Goal: Information Seeking & Learning: Find specific page/section

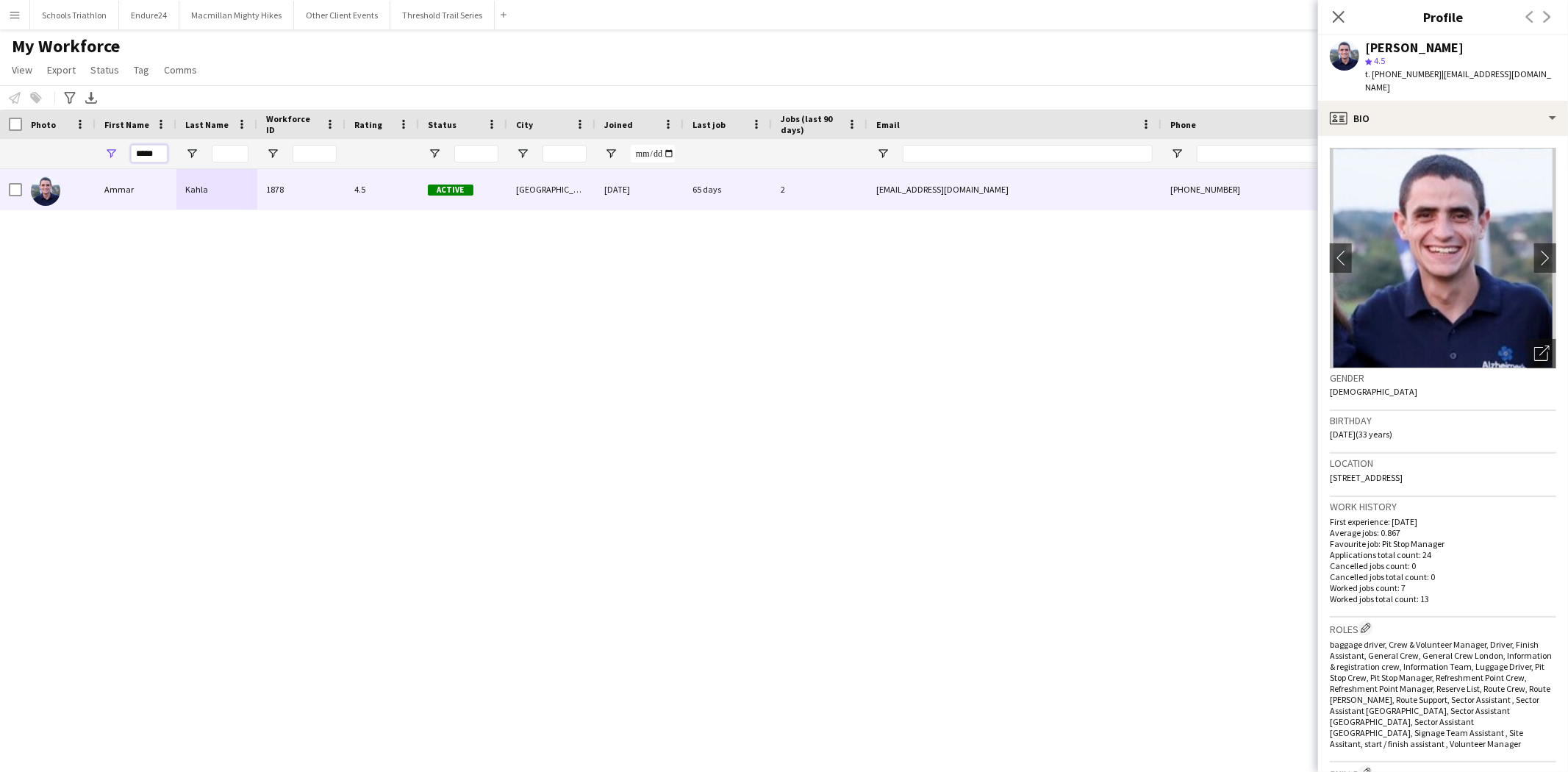
click at [144, 149] on input "*****" at bounding box center [149, 153] width 37 height 17
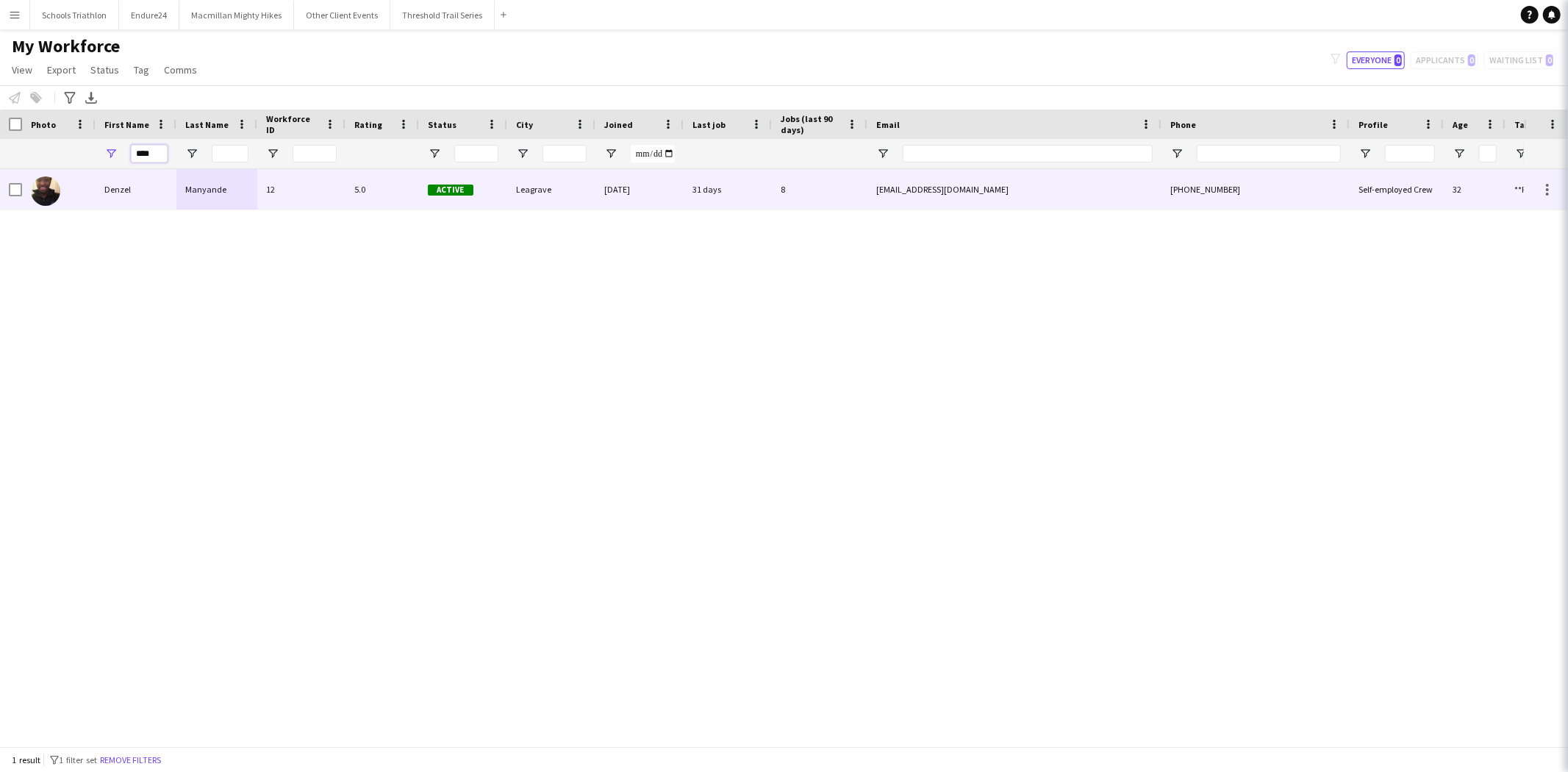
type input "****"
click at [196, 185] on div "Manyande" at bounding box center [217, 189] width 81 height 40
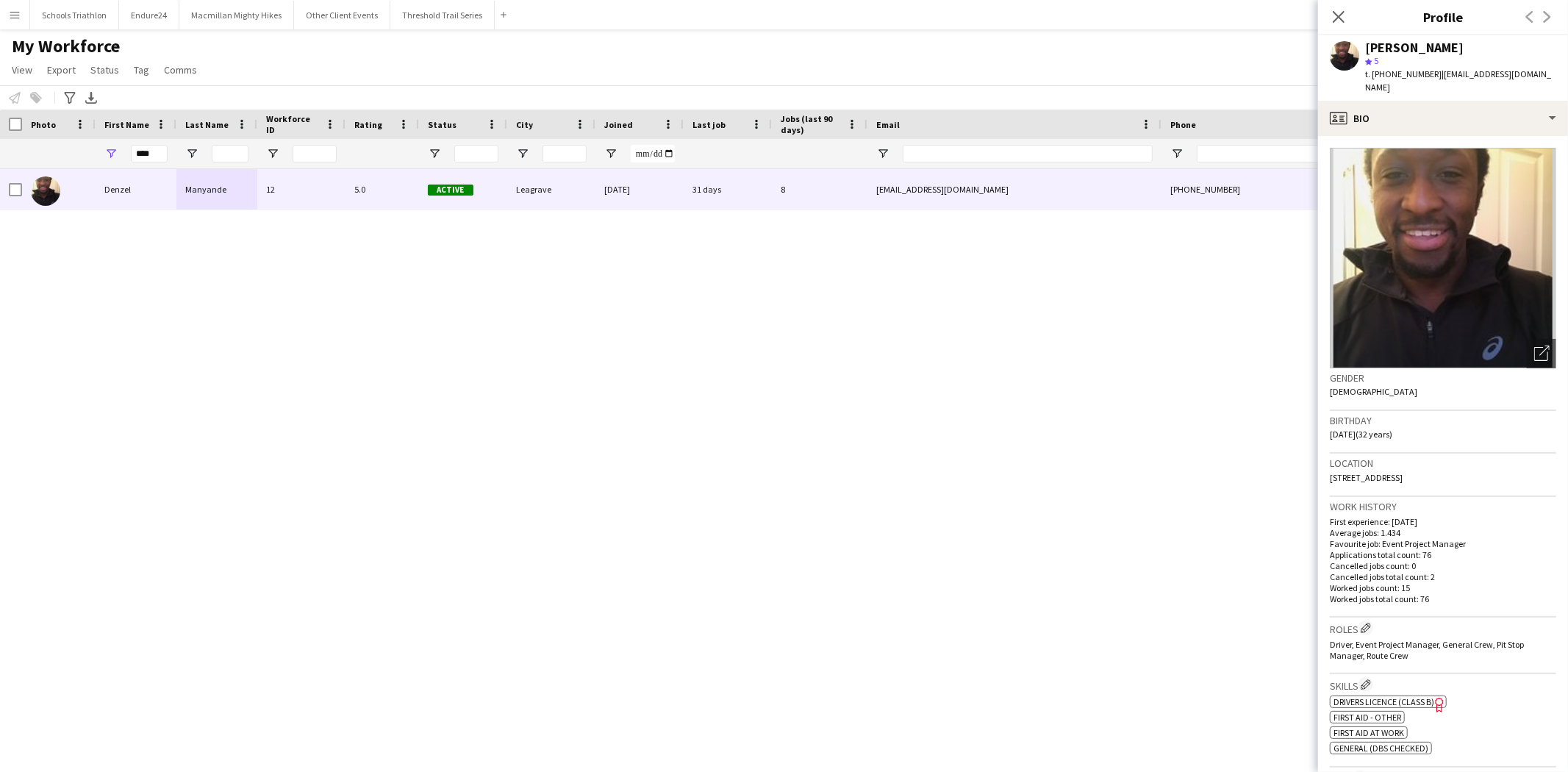
click at [809, 364] on div "[PERSON_NAME] 12 5.0 Active Leagrave [DATE] 31 days 8 [EMAIL_ADDRESS][DOMAIN_NA…" at bounding box center [762, 451] width 1524 height 565
click at [208, 7] on button "Macmillan Mighty Hikes Close" at bounding box center [237, 15] width 115 height 28
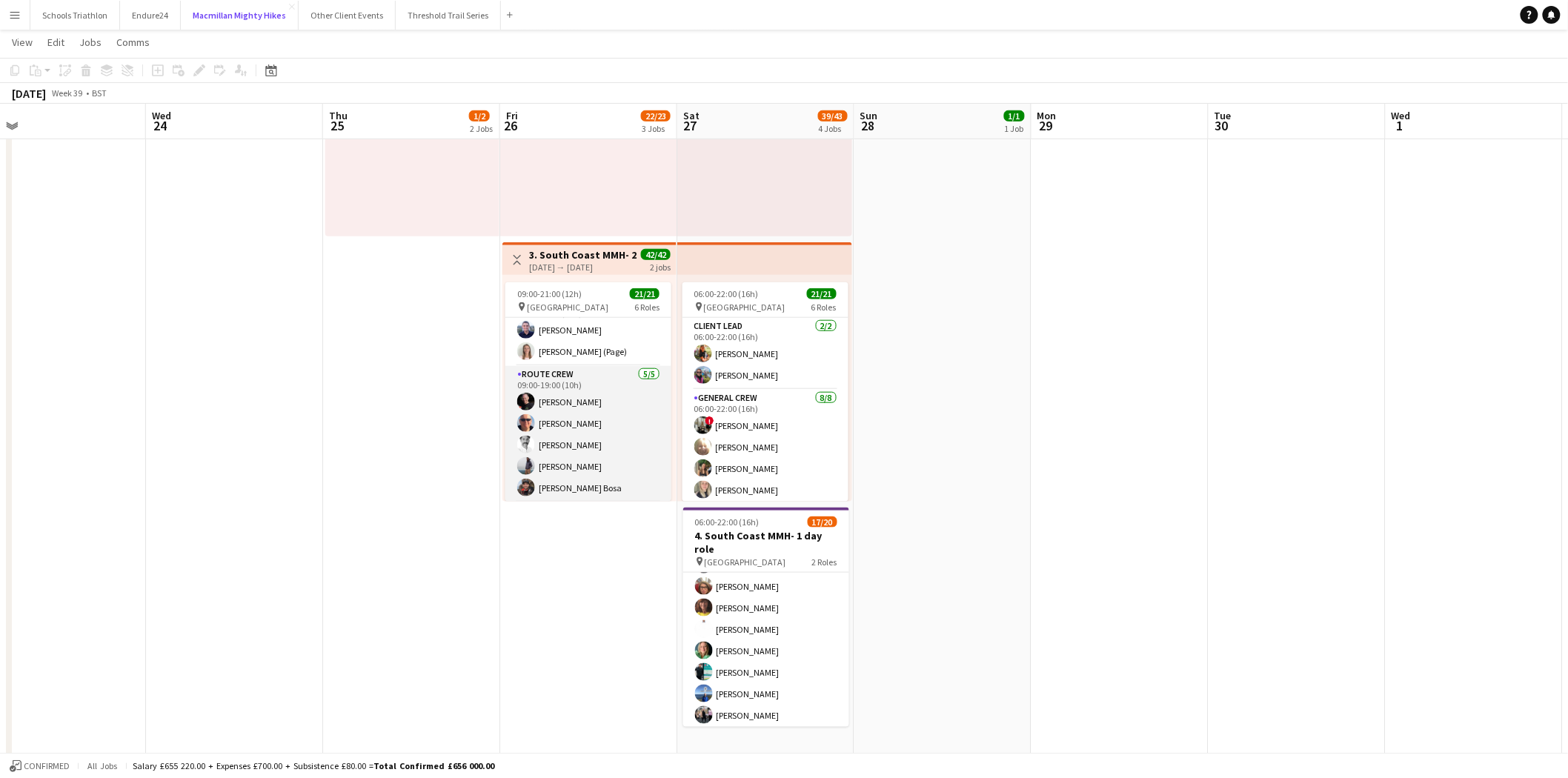
scroll to position [227, 0]
click at [593, 430] on app-card-role "Route Crew [DATE] 09:00-19:00 (10h) [PERSON_NAME] [PERSON_NAME] [PERSON_NAME] […" at bounding box center [589, 431] width 166 height 136
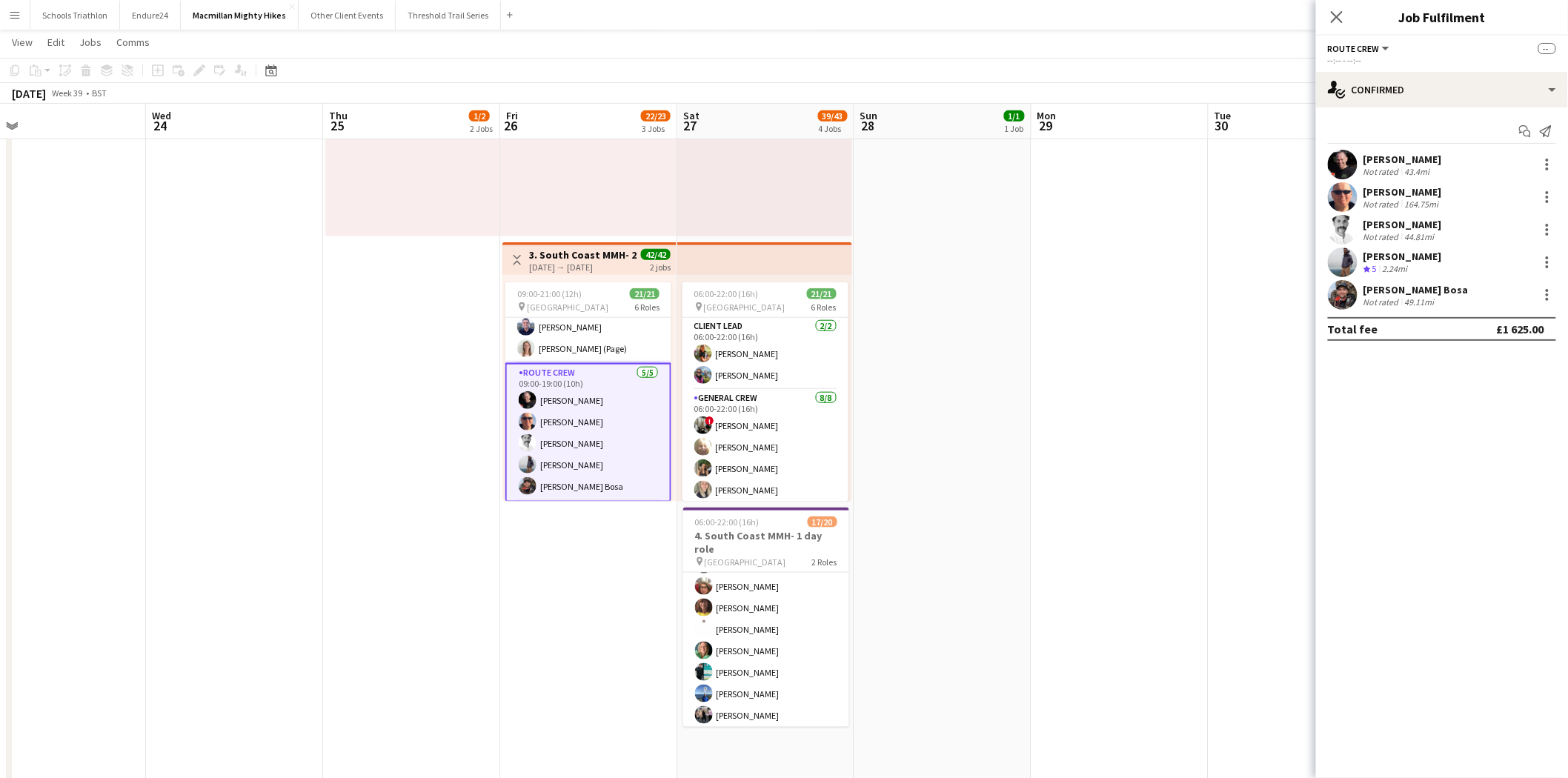
click at [1105, 355] on app-date-cell at bounding box center [1120, 355] width 177 height 1299
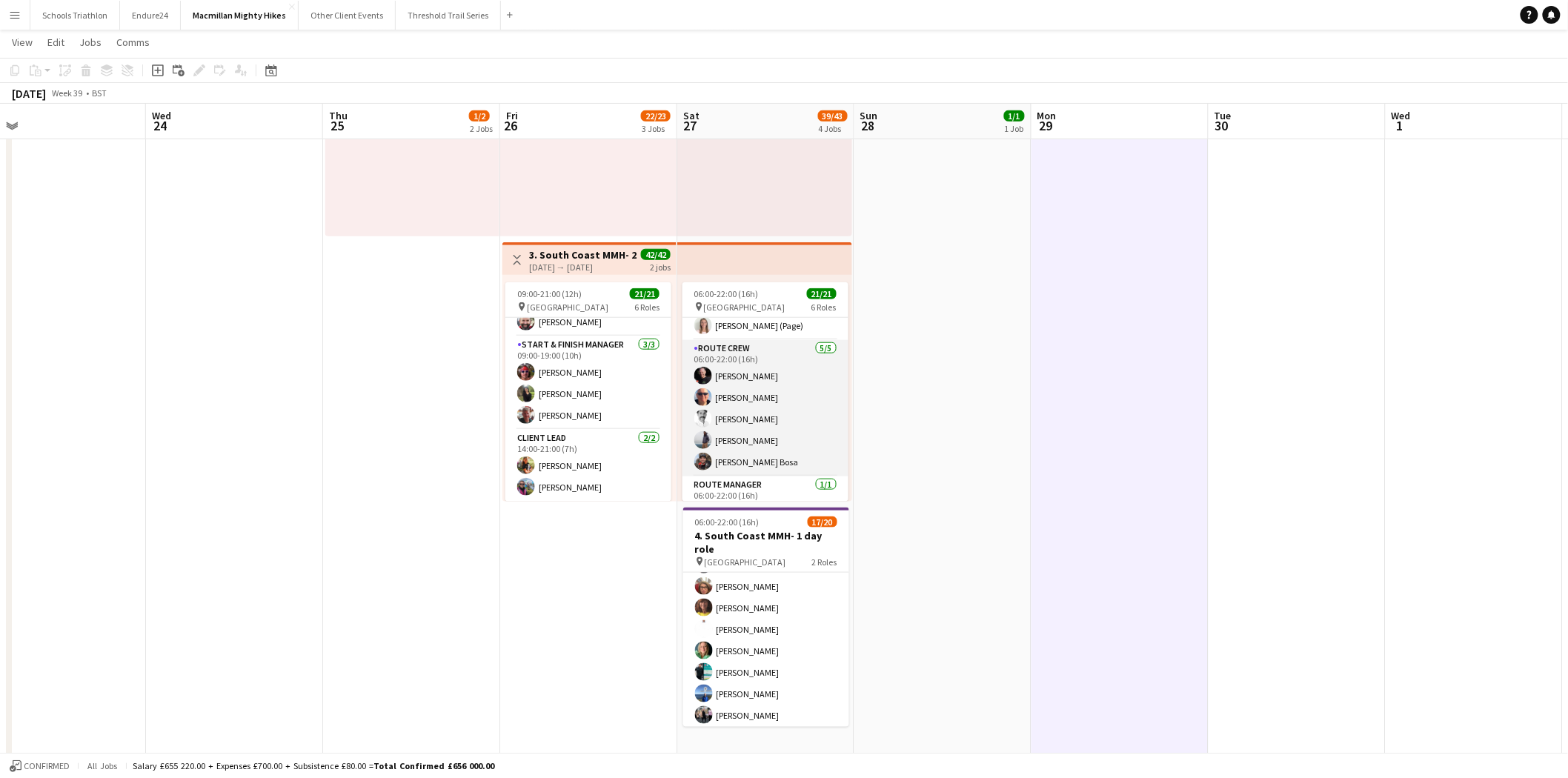
scroll to position [329, 0]
click at [746, 413] on app-card-role "Route Crew [DATE] 06:00-22:00 (16h) [PERSON_NAME] [PERSON_NAME] [PERSON_NAME] […" at bounding box center [766, 401] width 166 height 136
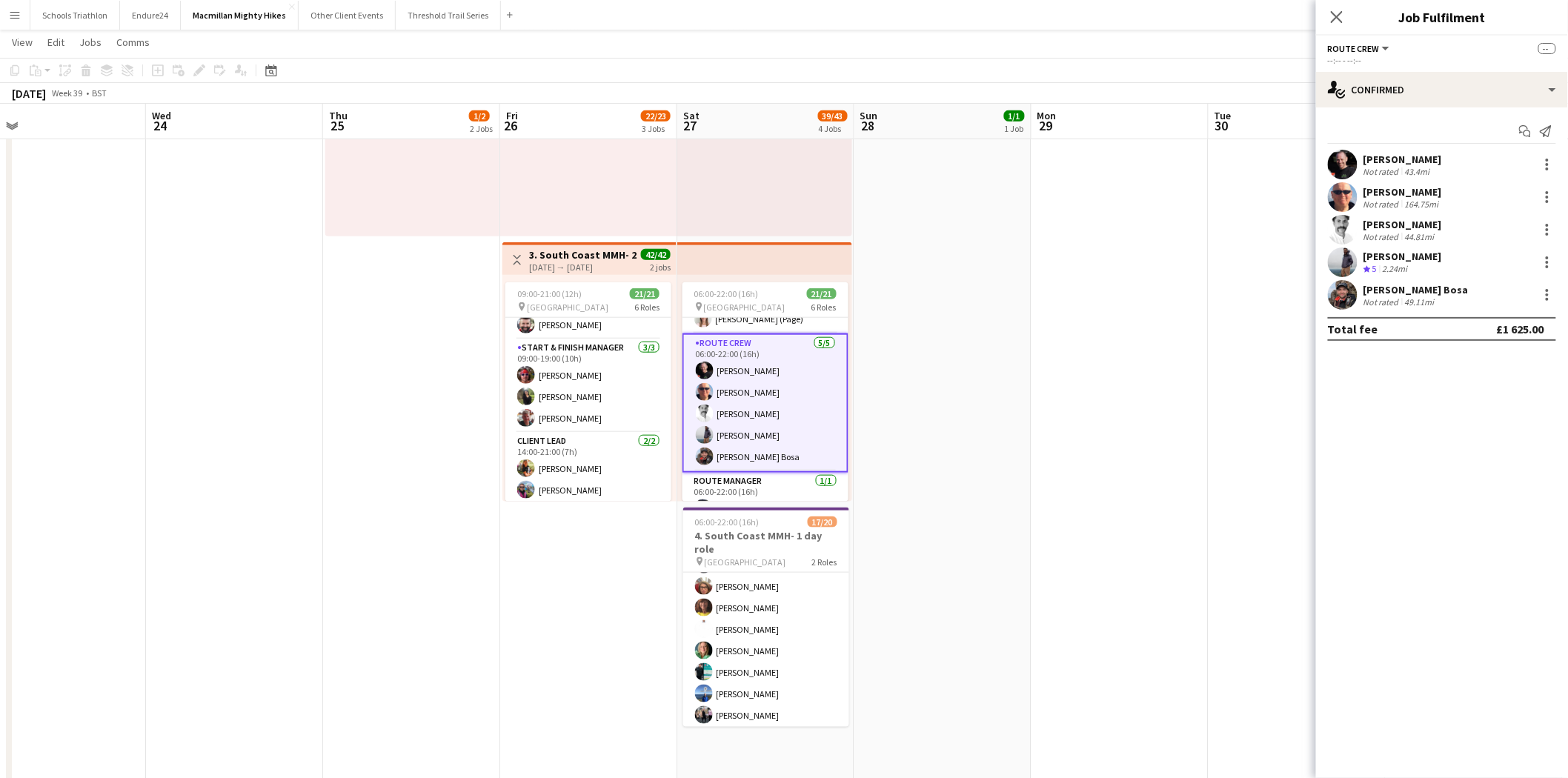
scroll to position [442, 0]
click at [1432, 240] on div "44.81mi" at bounding box center [1420, 237] width 36 height 11
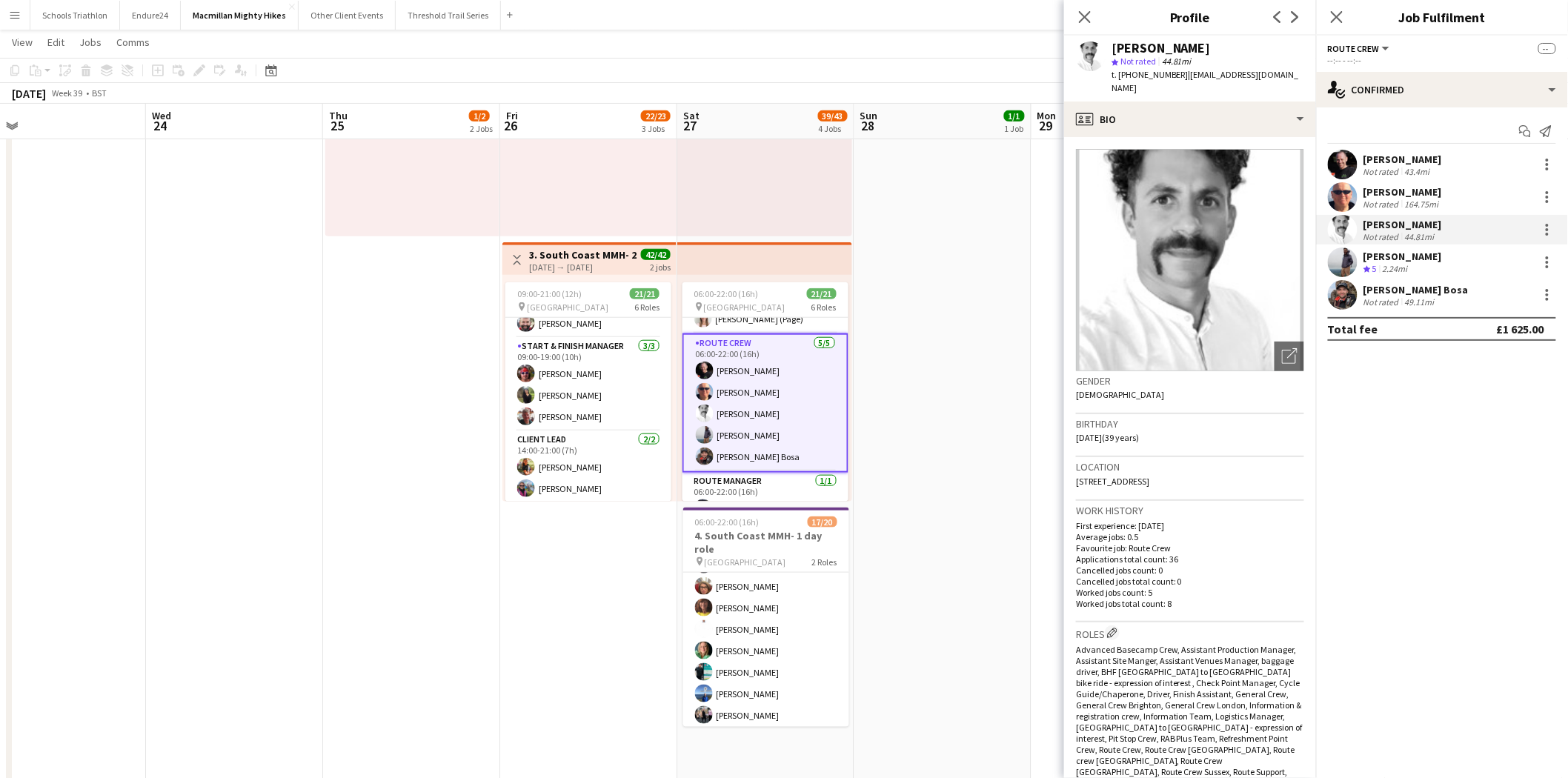
click at [1024, 410] on app-date-cell "07:00-12:00 (5h) 1/1 pin South Coast 1 Role Site Manager [DATE] 07:00-12:00 (5h…" at bounding box center [943, 355] width 177 height 1299
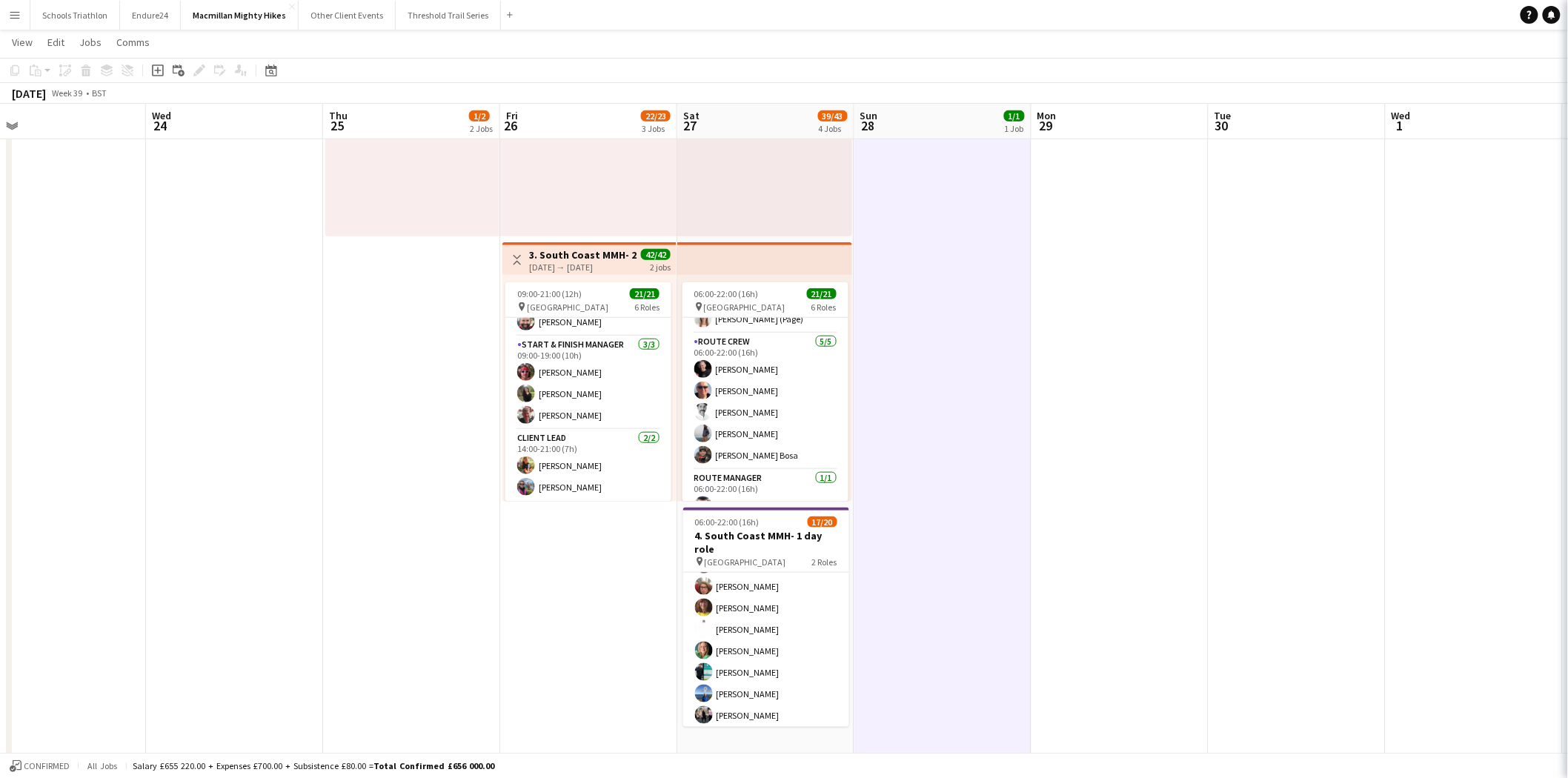
scroll to position [441, 0]
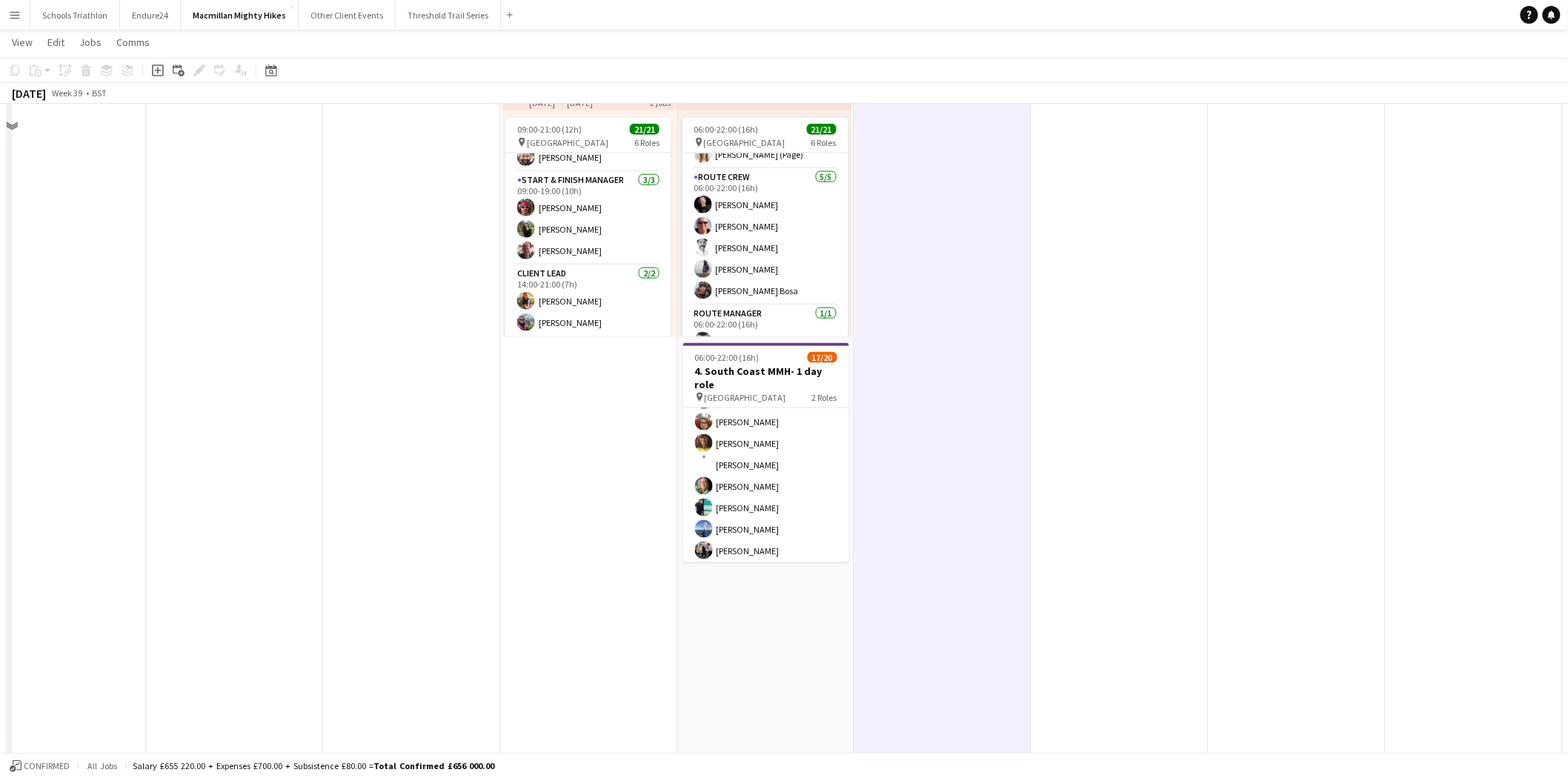
click at [881, 456] on app-date-cell "07:00-12:00 (5h) 1/1 pin South Coast 1 Role Site Manager [DATE] 07:00-12:00 (5h…" at bounding box center [943, 191] width 177 height 1299
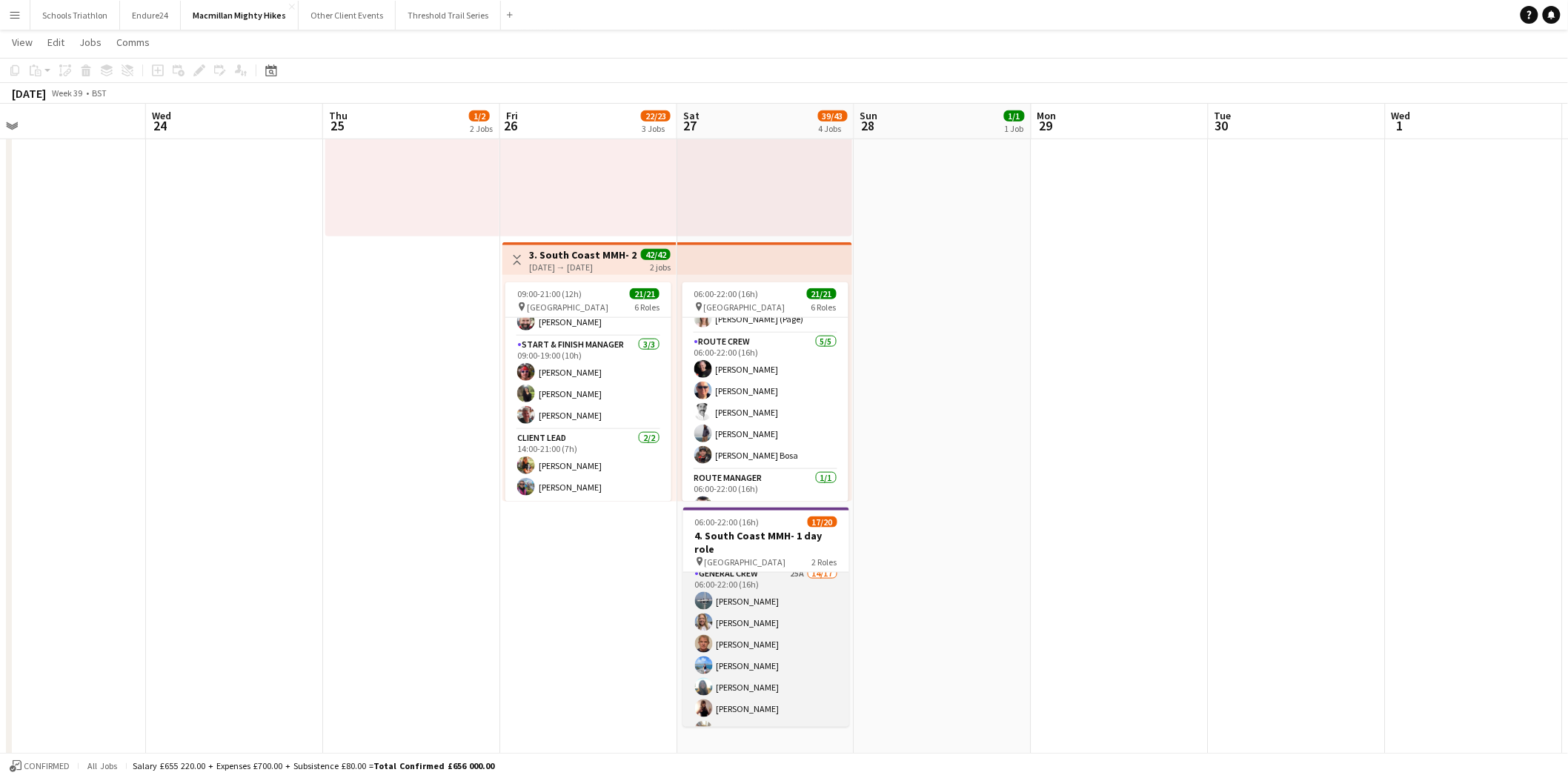
scroll to position [74, 0]
click at [769, 618] on app-card-role "General Crew 25A 14/17 06:00-22:00 (16h) [PERSON_NAME] [PERSON_NAME] [PERSON_NA…" at bounding box center [766, 789] width 166 height 394
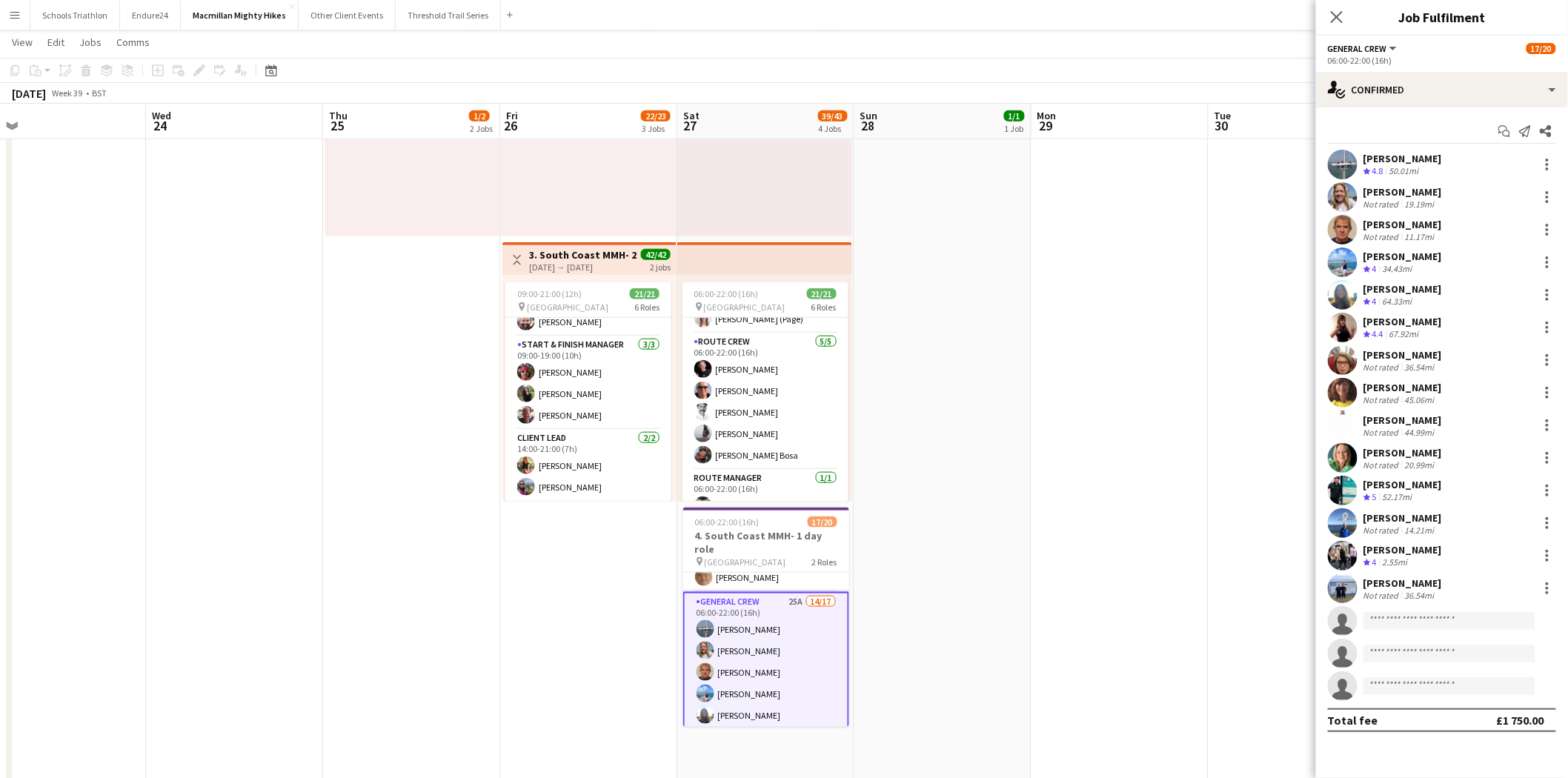
click at [1421, 185] on div "[PERSON_NAME]" at bounding box center [1402, 192] width 78 height 13
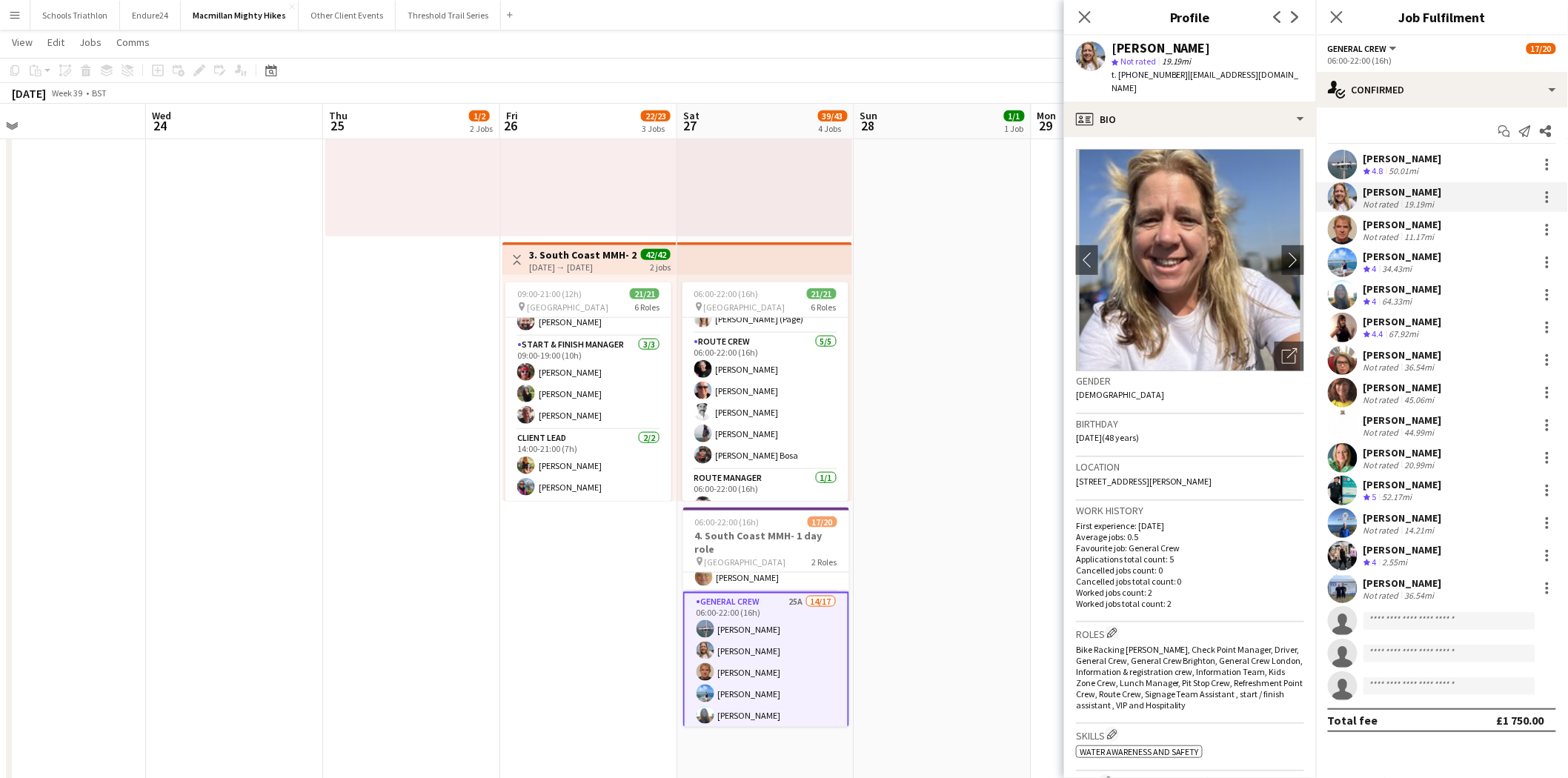
click at [978, 361] on app-date-cell "07:00-12:00 (5h) 1/1 pin South Coast 1 Role Site Manager [DATE] 07:00-12:00 (5h…" at bounding box center [943, 355] width 177 height 1299
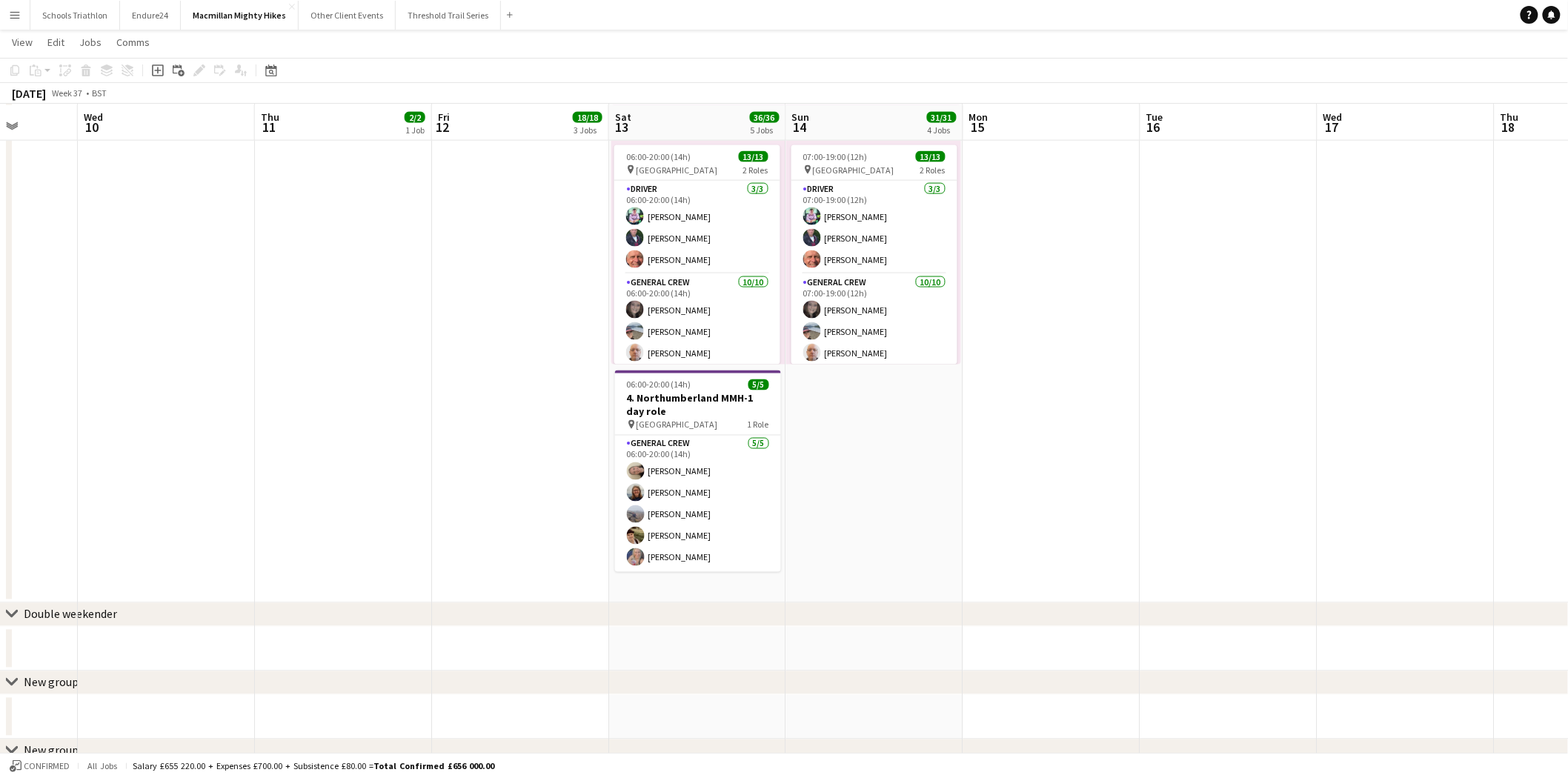
scroll to position [863, 0]
click at [685, 535] on app-card-role "General Crew [DATE] 06:00-20:00 (14h) [PERSON_NAME] [PERSON_NAME] [PERSON_NAME]…" at bounding box center [698, 503] width 166 height 136
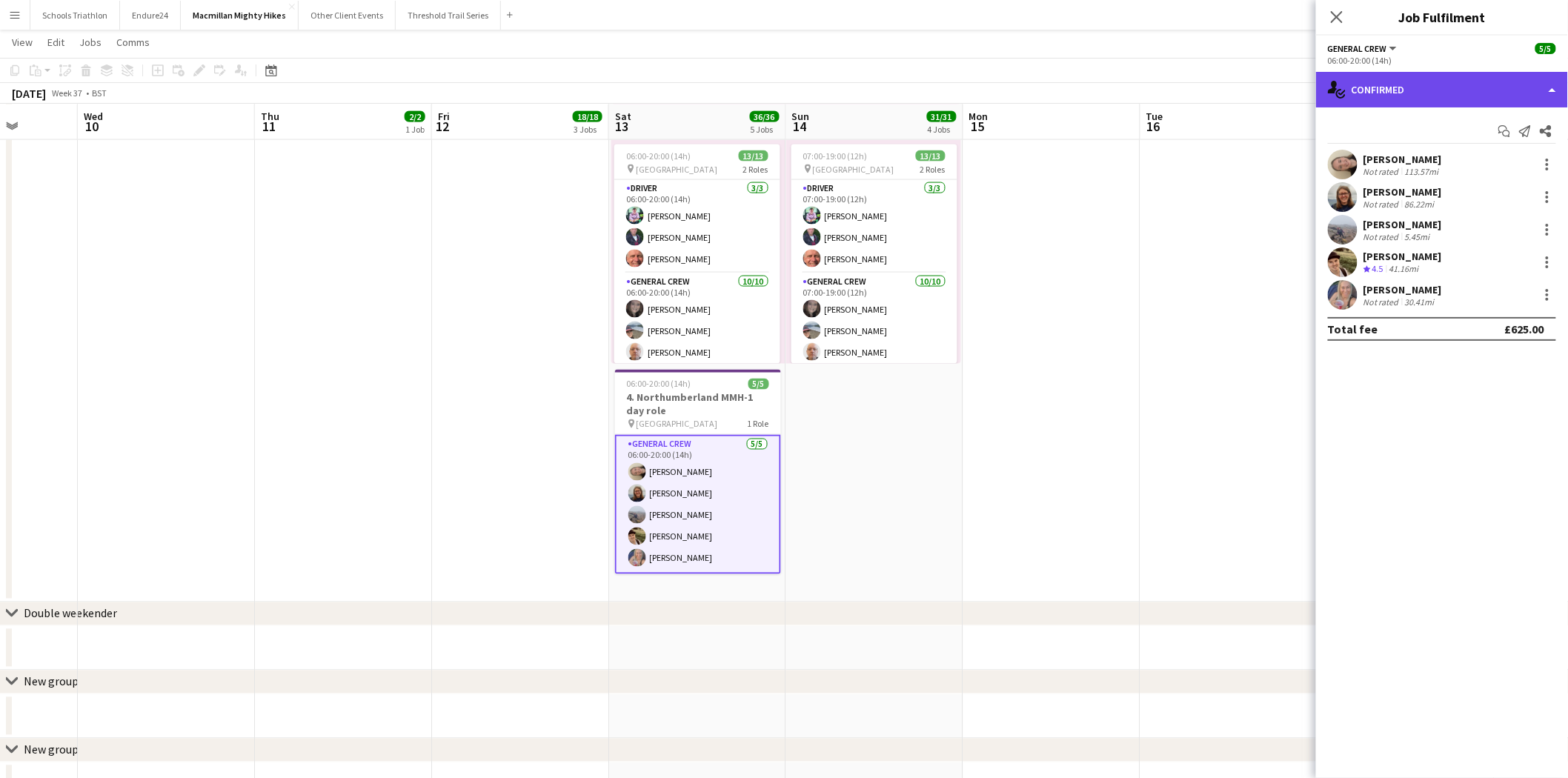
click at [1478, 76] on div "single-neutral-actions-check-2 Confirmed" at bounding box center [1443, 89] width 252 height 36
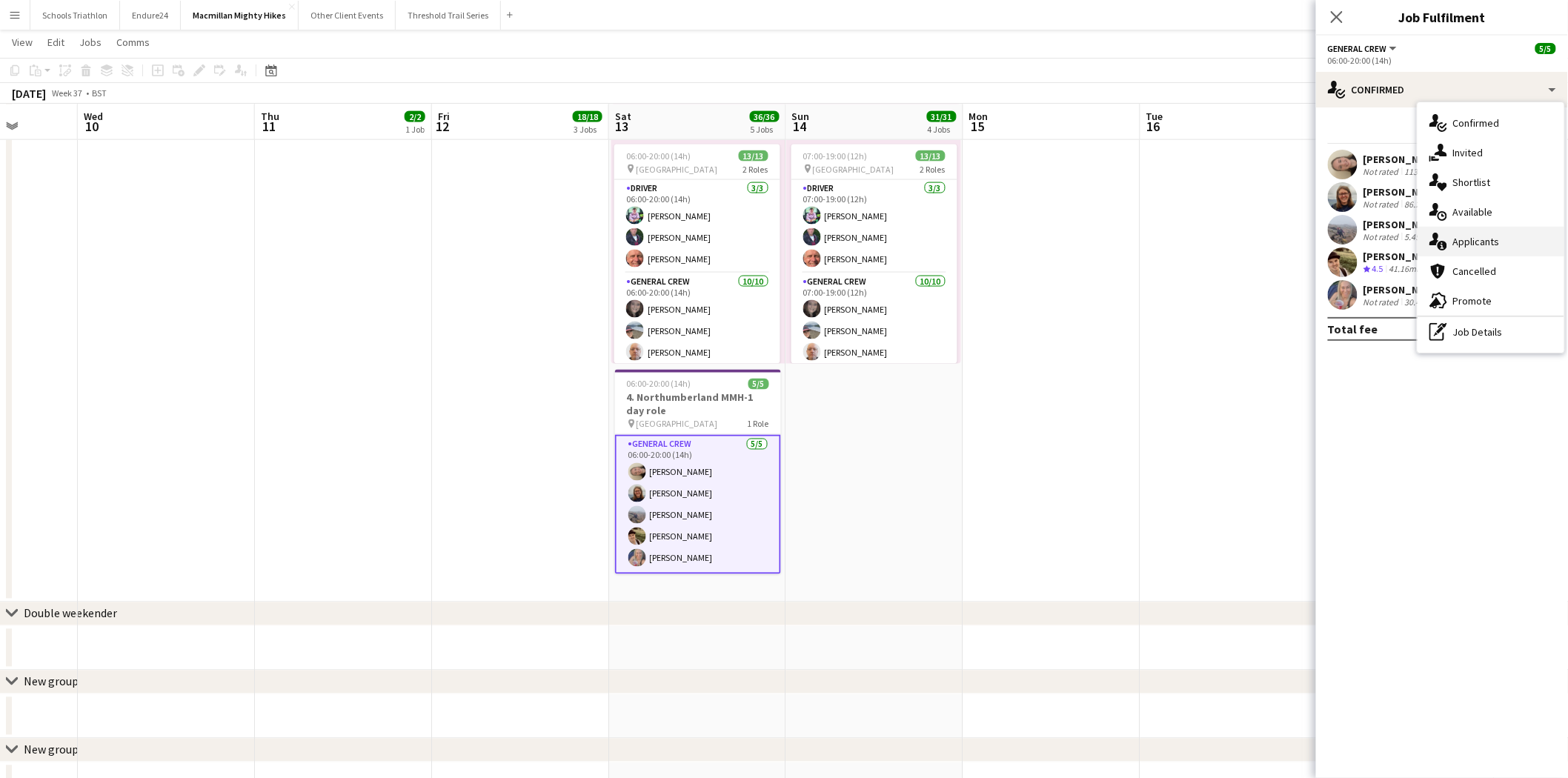
click at [1490, 229] on div "single-neutral-actions-information Applicants" at bounding box center [1491, 241] width 146 height 29
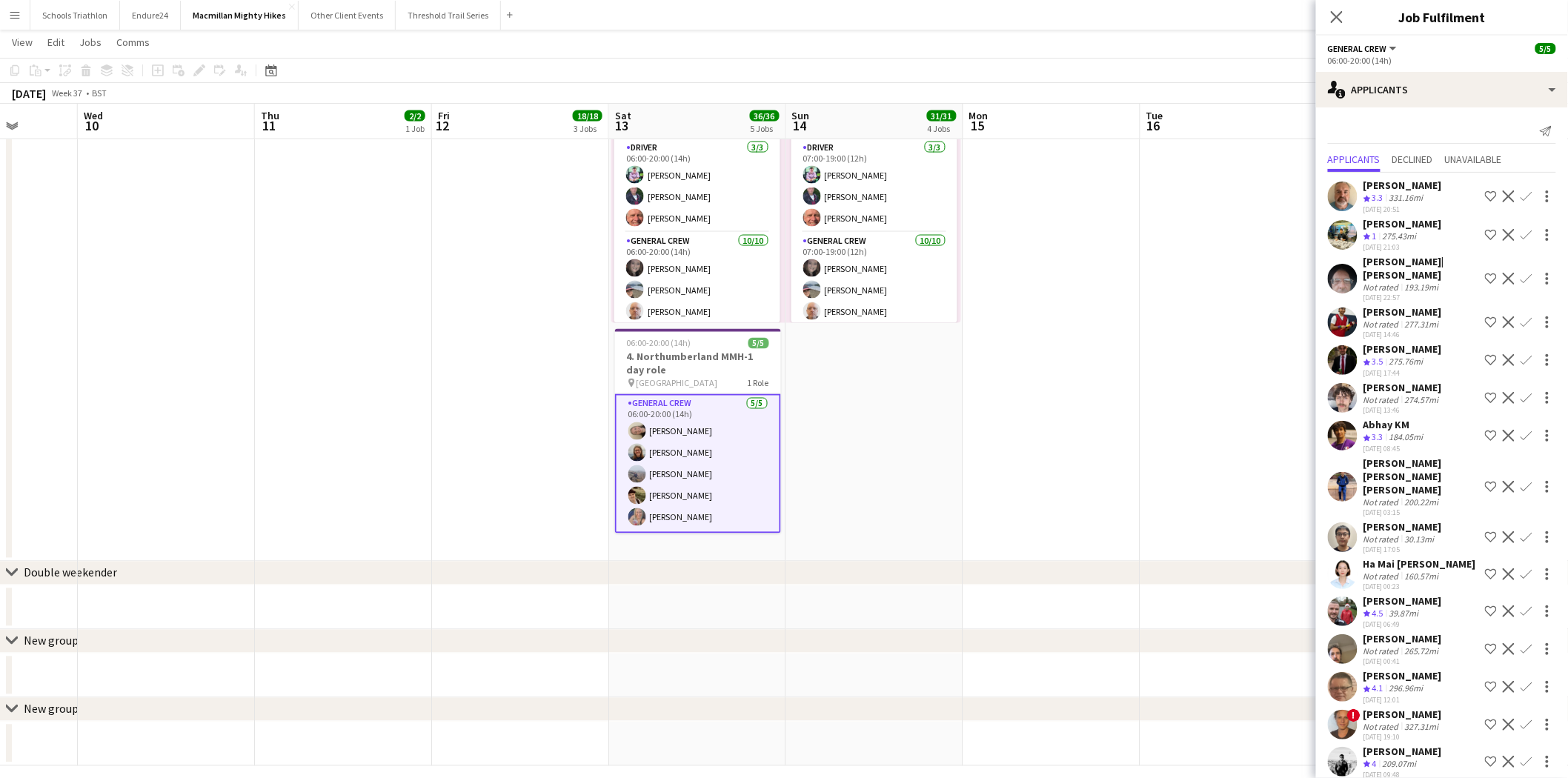
scroll to position [904, 0]
click at [1387, 645] on div "Not rated" at bounding box center [1383, 651] width 39 height 11
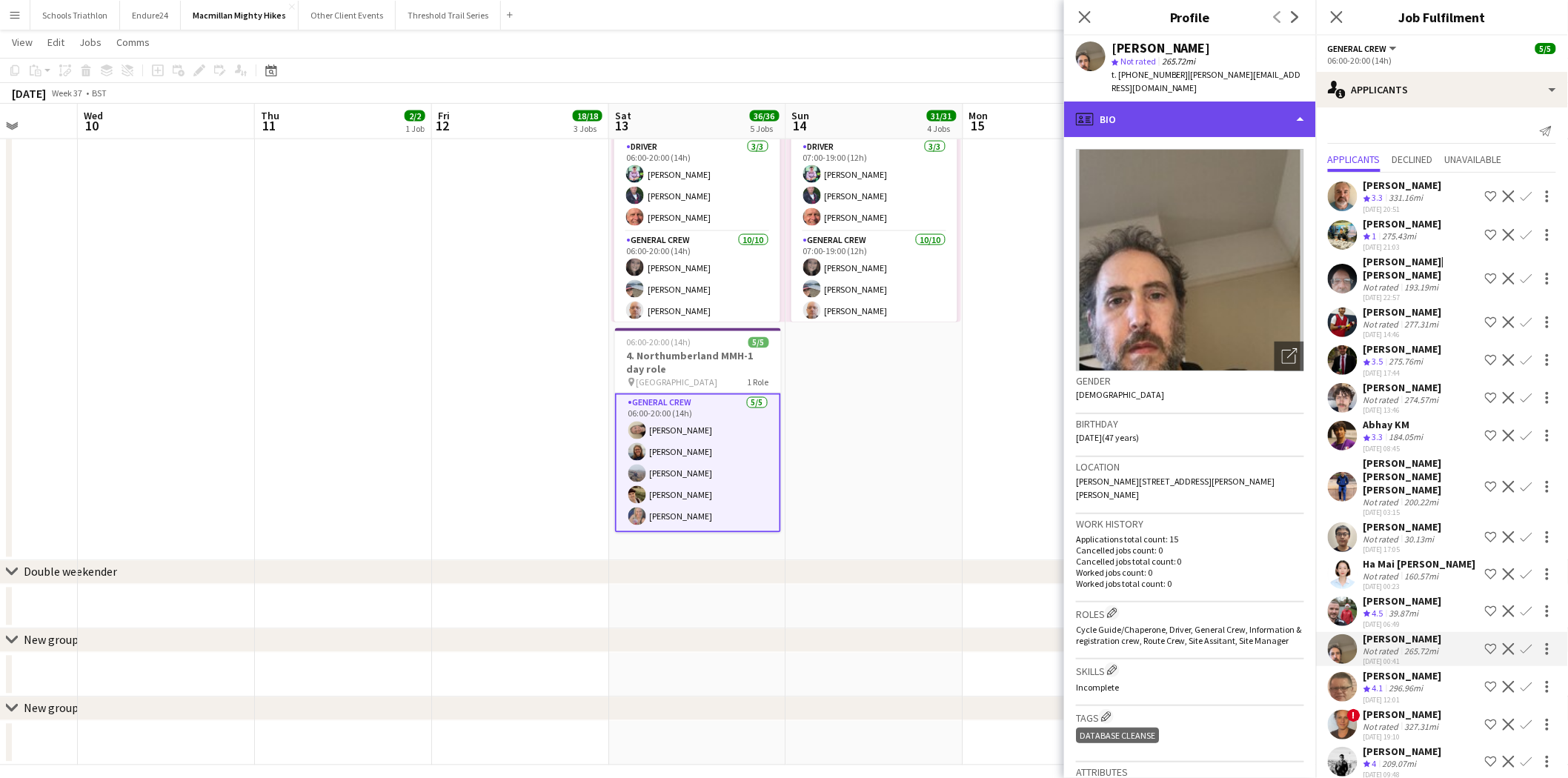
click at [1166, 116] on div "profile Bio" at bounding box center [1190, 119] width 252 height 36
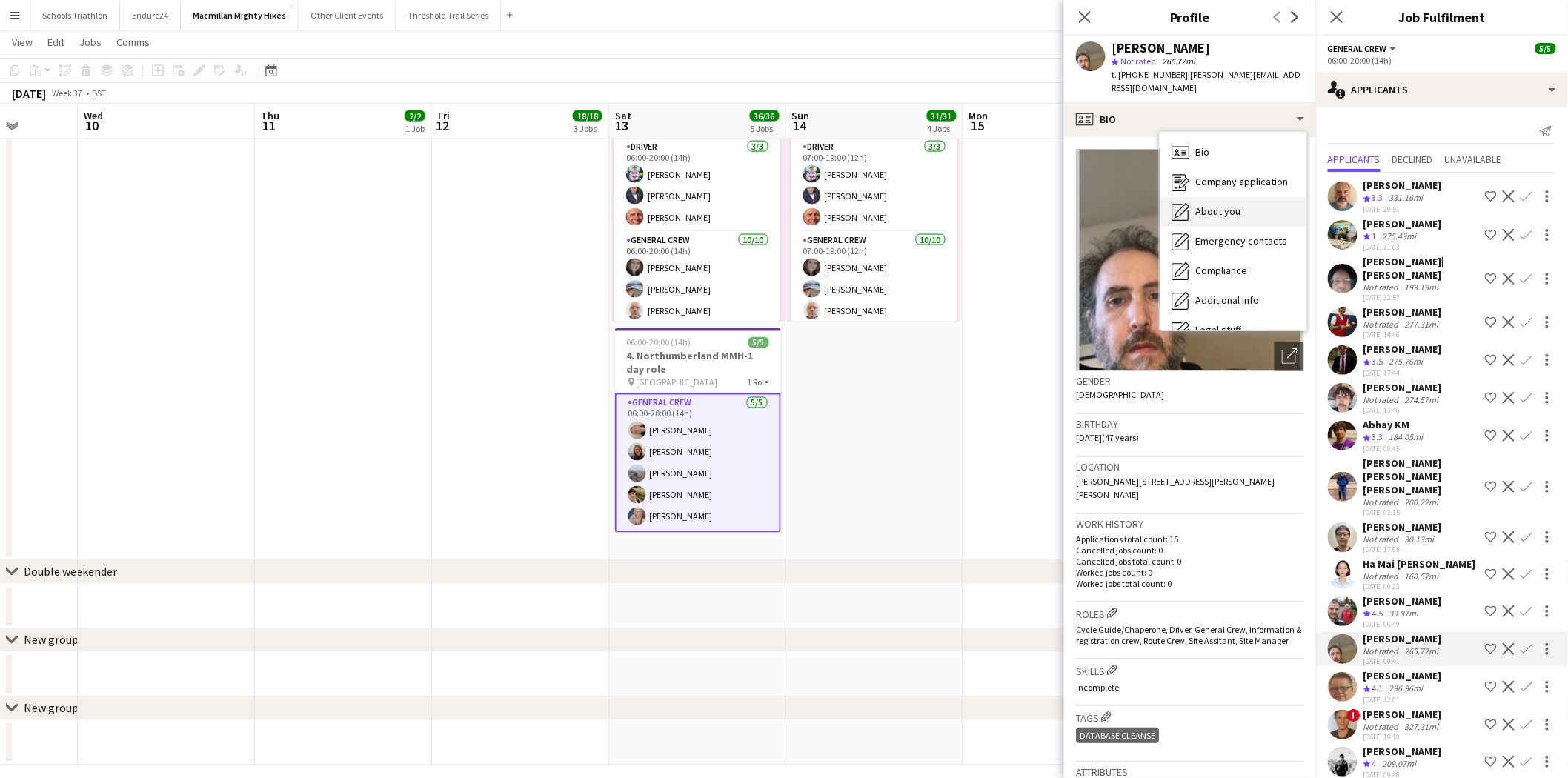
click at [1211, 204] on div "About you About you" at bounding box center [1233, 212] width 146 height 29
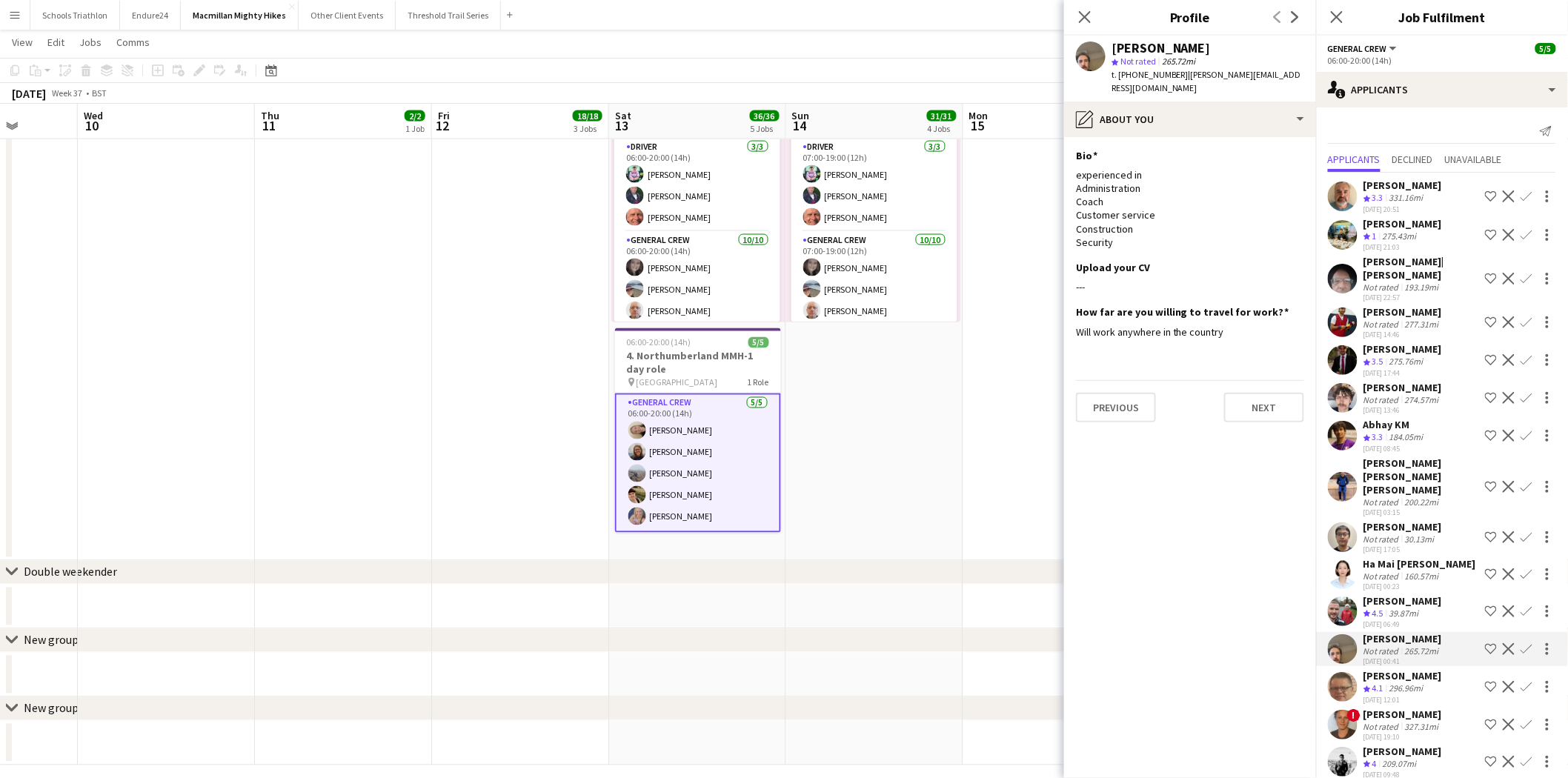
click at [1090, 27] on div "Close pop-in" at bounding box center [1084, 17] width 41 height 34
click at [1085, 24] on icon "Close pop-in" at bounding box center [1084, 16] width 14 height 14
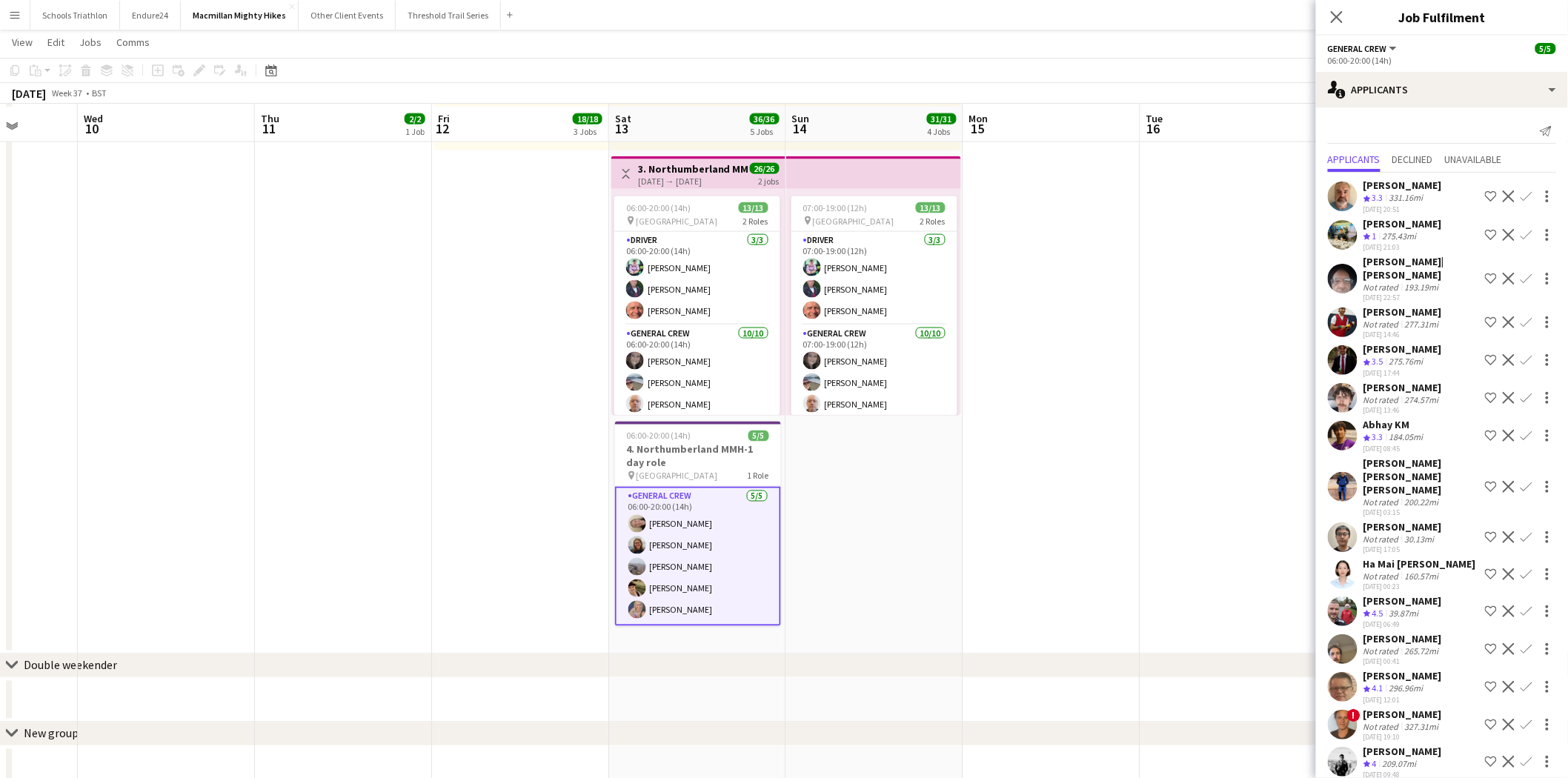
scroll to position [810, 0]
click at [693, 355] on app-card-role "General Crew [DATE] 06:00-20:00 (14h) [PERSON_NAME] [PERSON_NAME] [PERSON_NAME]…" at bounding box center [697, 447] width 166 height 244
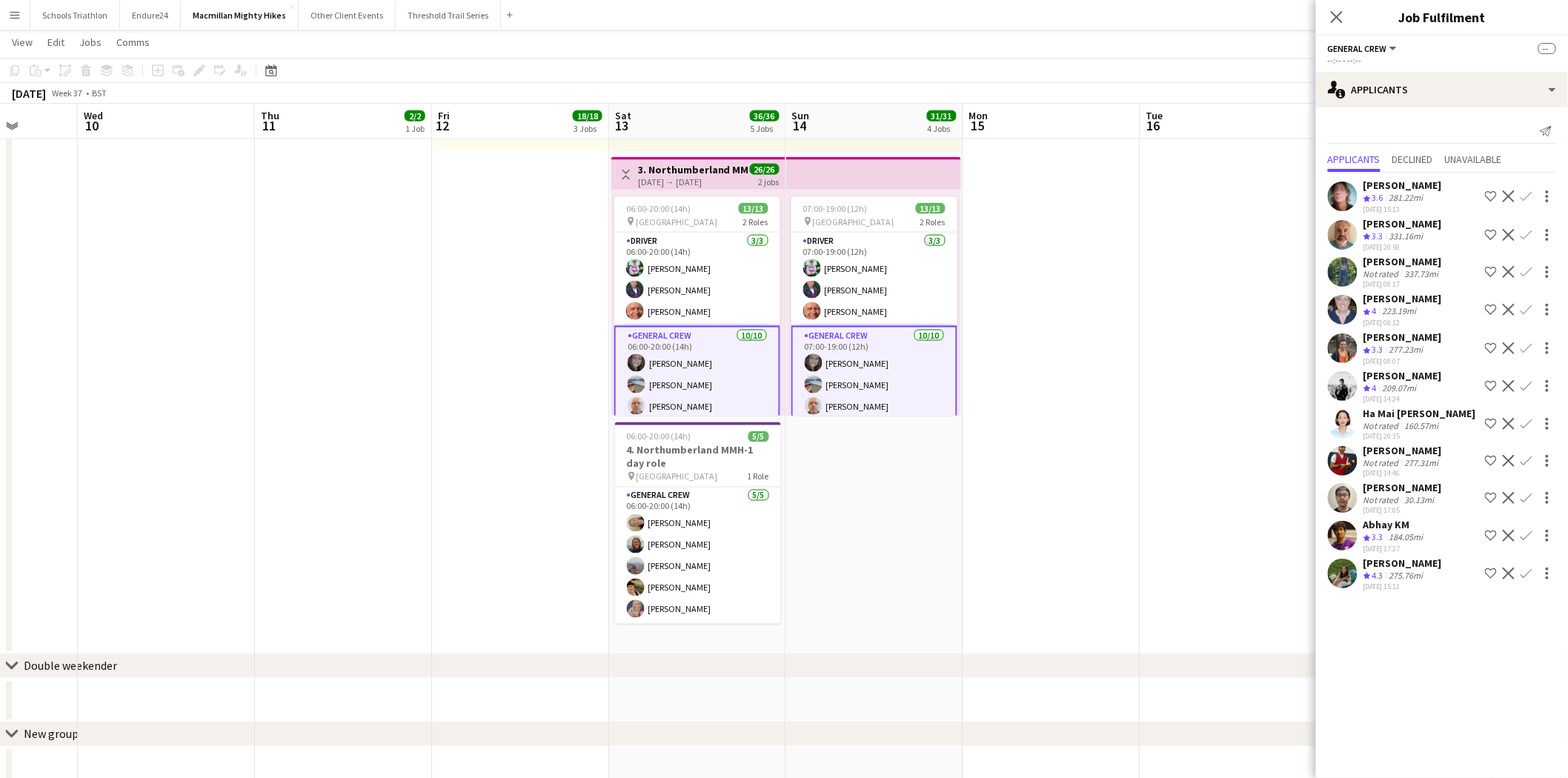
scroll to position [0, 0]
click at [1443, 105] on div "single-neutral-actions-information Applicants" at bounding box center [1443, 89] width 252 height 36
click at [1489, 231] on div "single-neutral-actions-information Applicants" at bounding box center [1491, 241] width 146 height 29
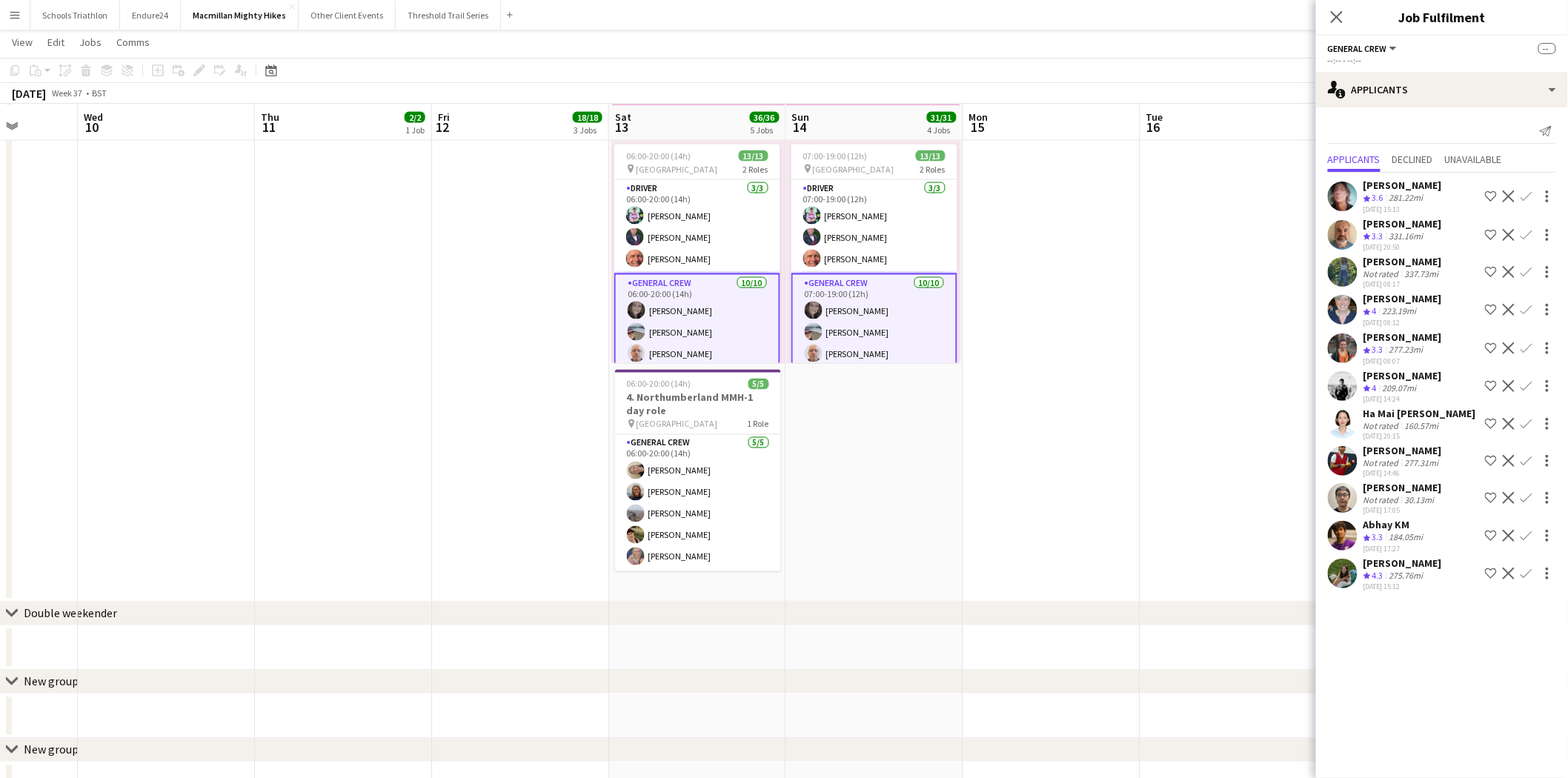
scroll to position [864, 0]
click at [1384, 309] on div "223.19mi" at bounding box center [1399, 311] width 40 height 13
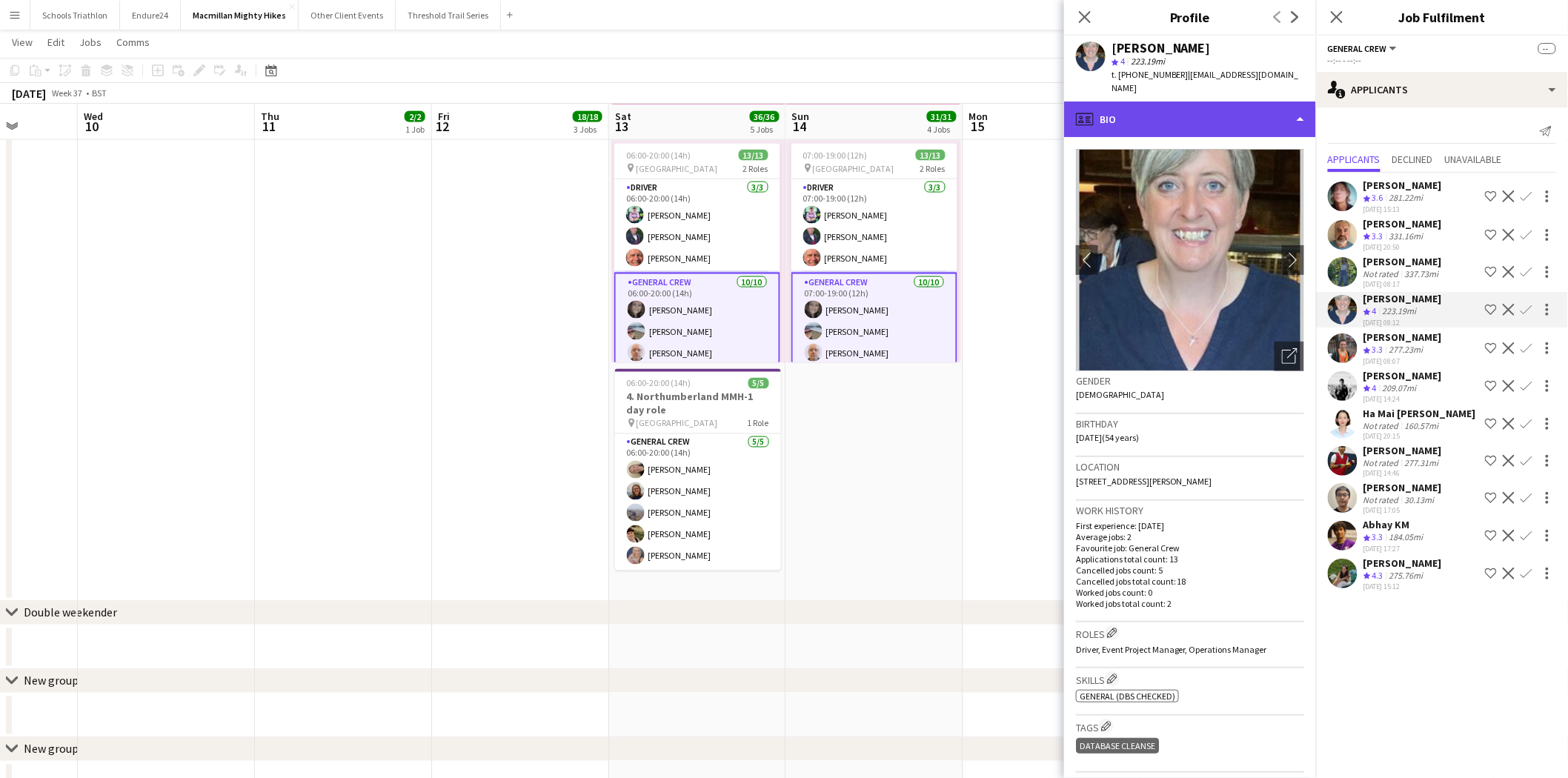
click at [1192, 101] on div "profile Bio" at bounding box center [1190, 119] width 252 height 36
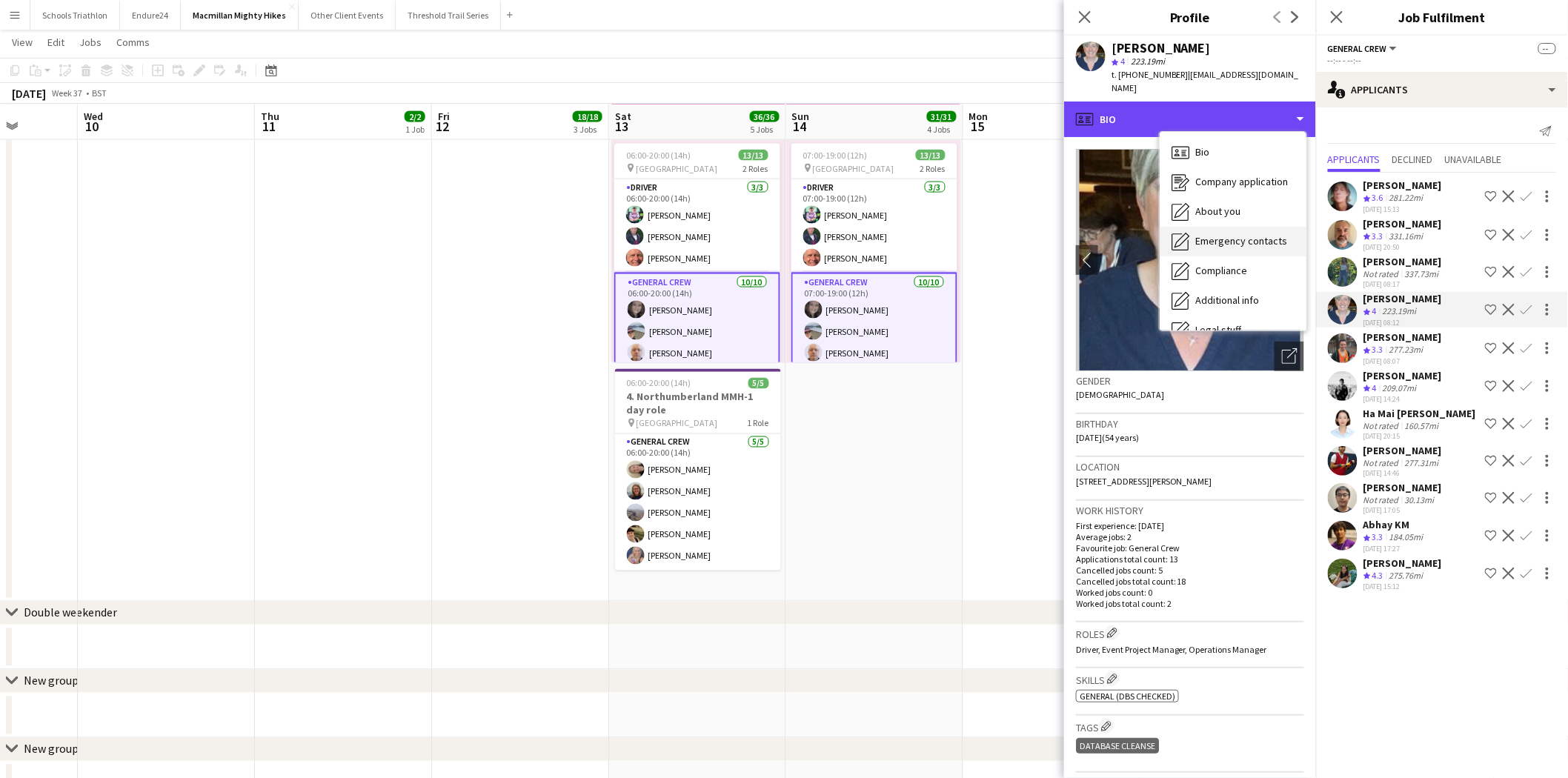
scroll to position [79, 0]
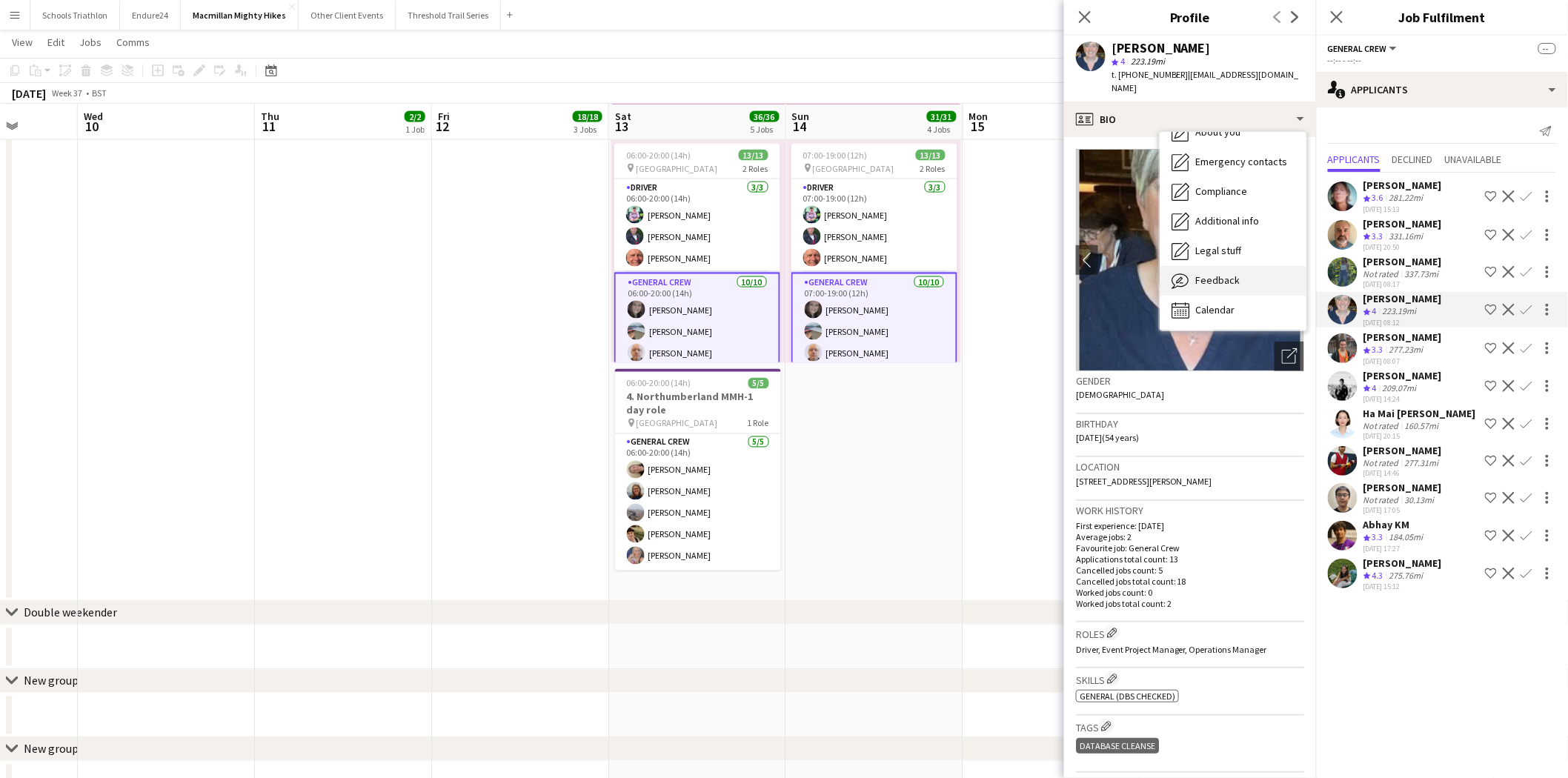
click at [1238, 266] on div "Feedback Feedback" at bounding box center [1233, 281] width 146 height 29
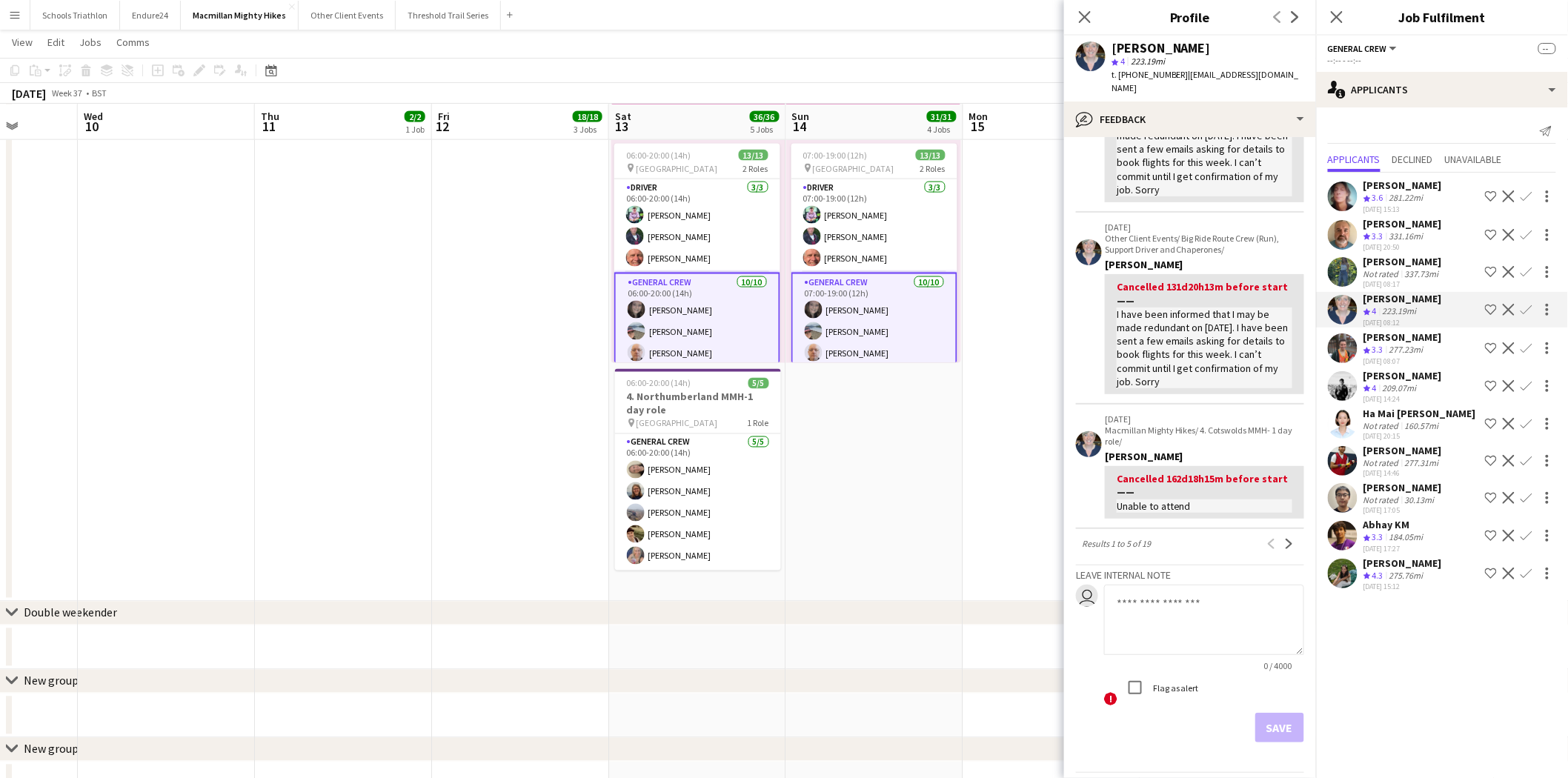
scroll to position [587, 0]
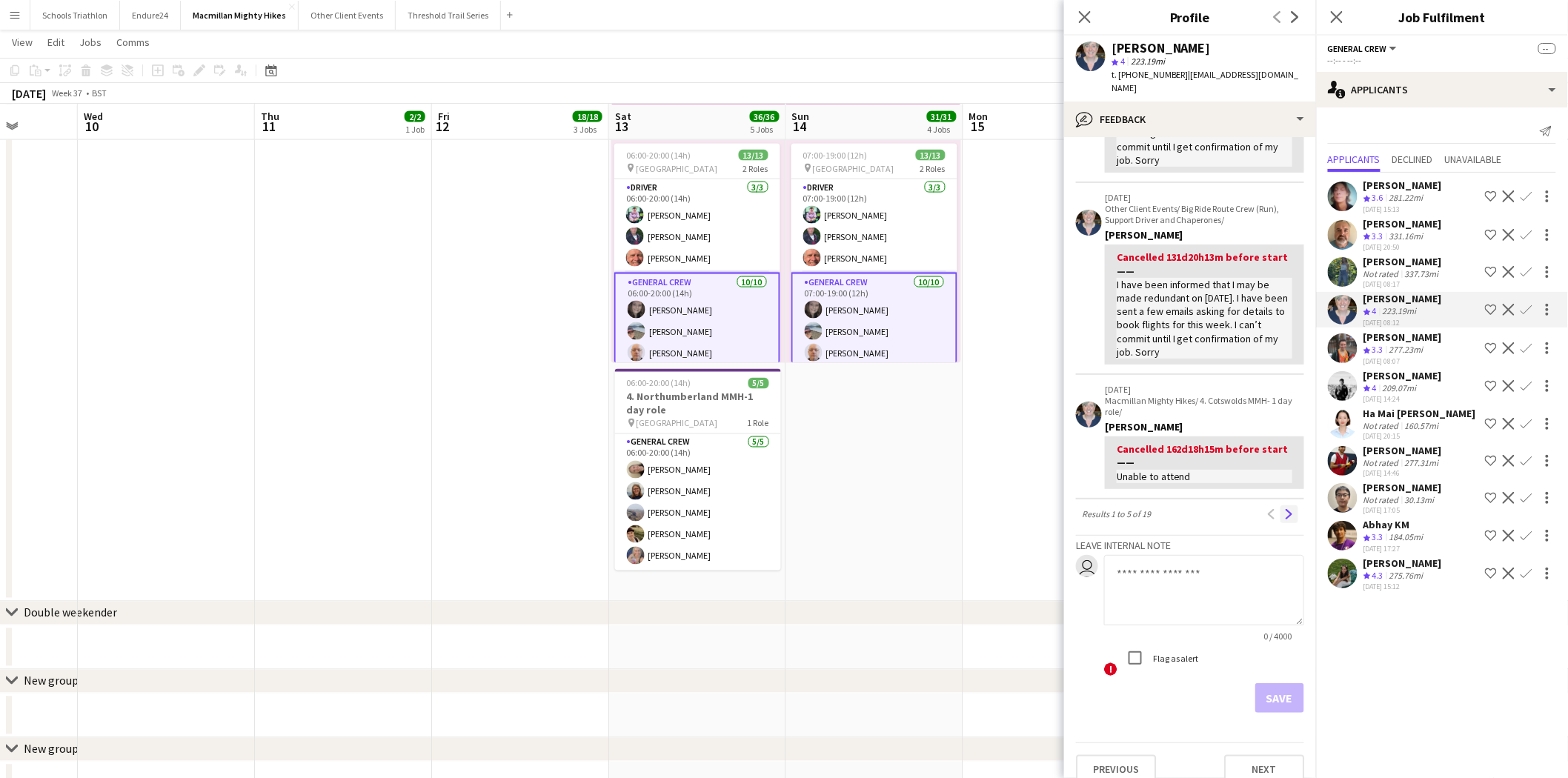
click at [1281, 505] on button "Next" at bounding box center [1289, 514] width 18 height 17
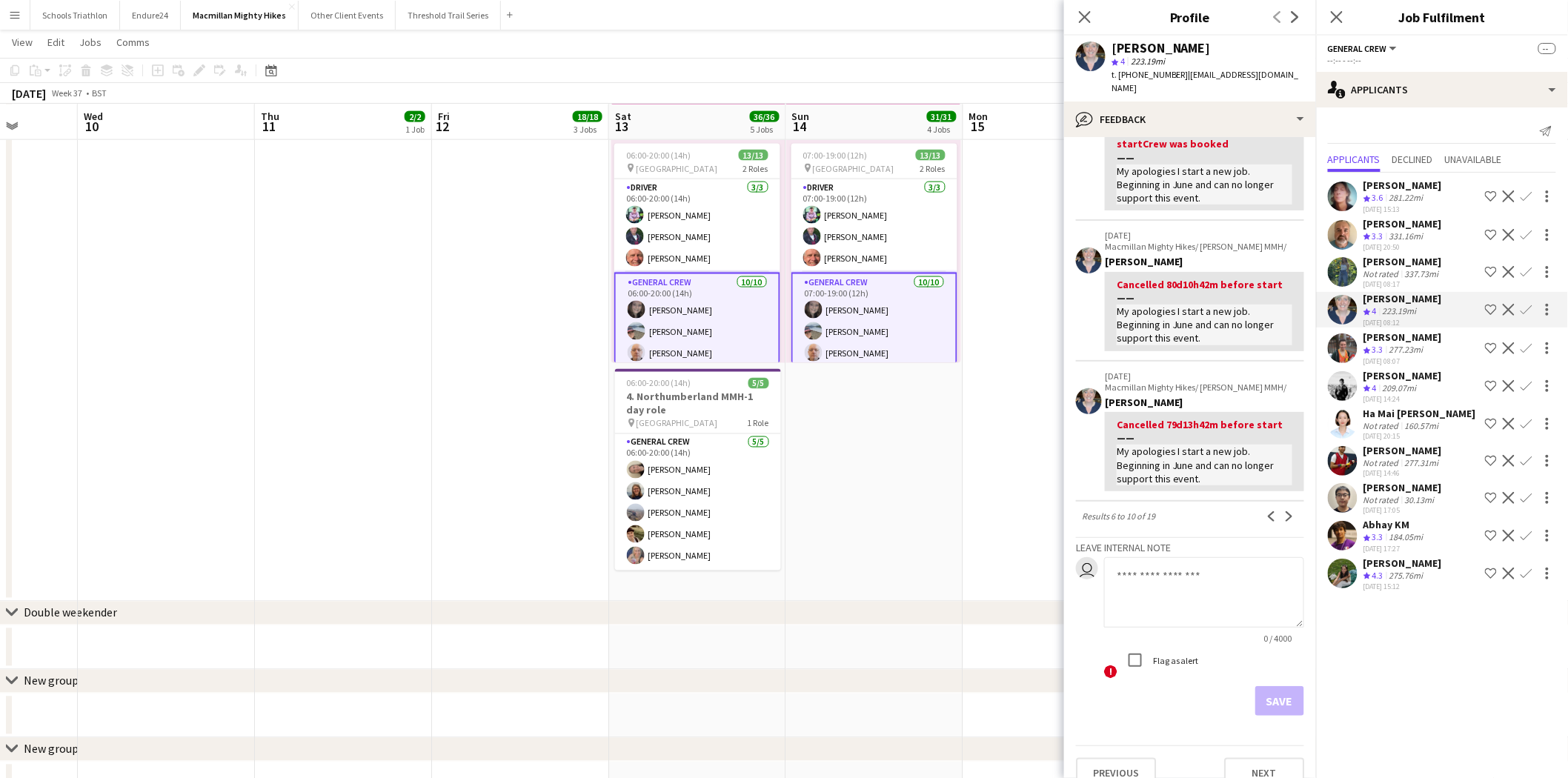
scroll to position [409, 0]
click at [1281, 506] on button "Next" at bounding box center [1289, 515] width 18 height 17
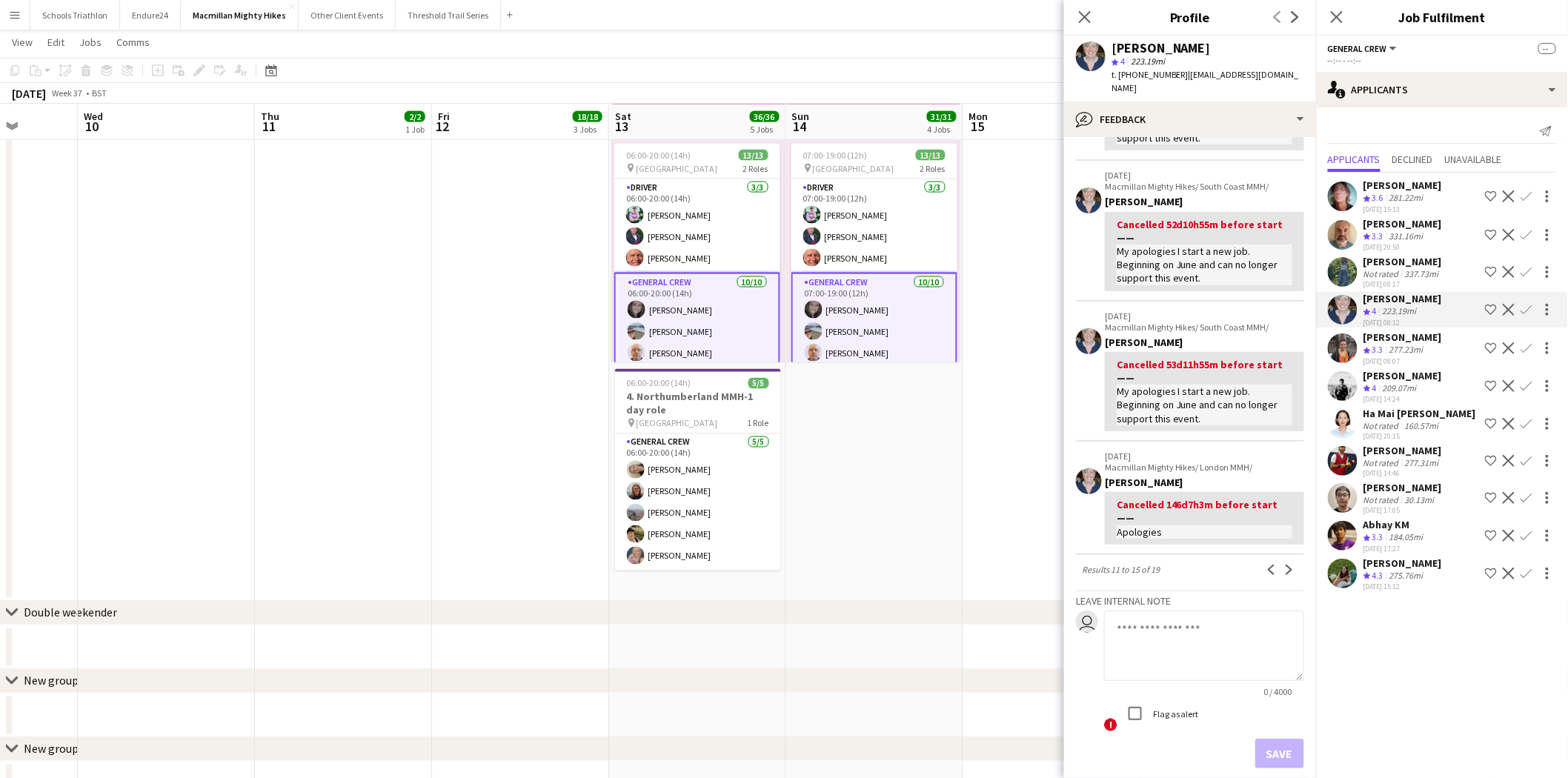
scroll to position [343, 0]
click at [1284, 560] on button "Next" at bounding box center [1289, 568] width 18 height 17
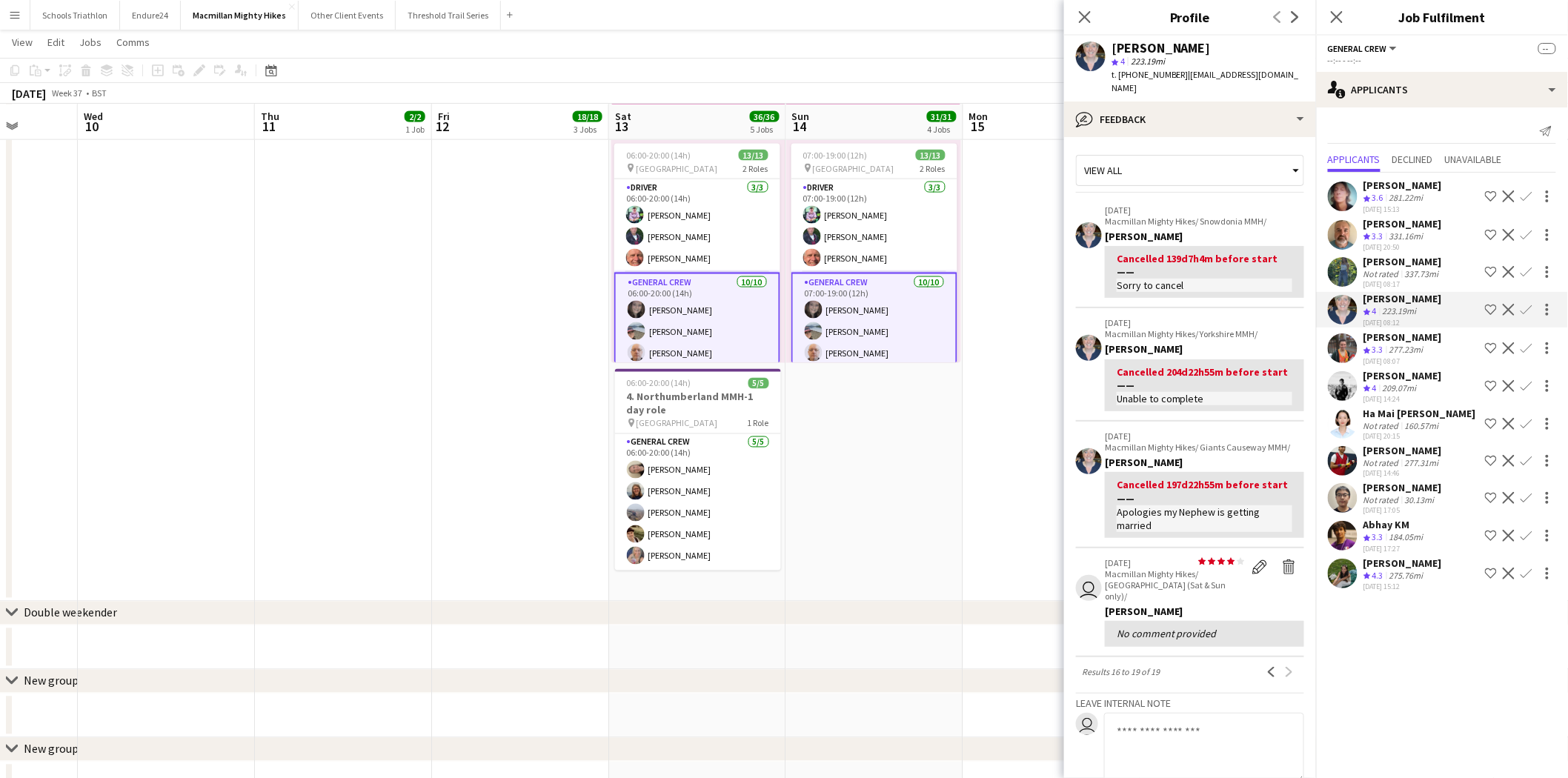
scroll to position [80, 0]
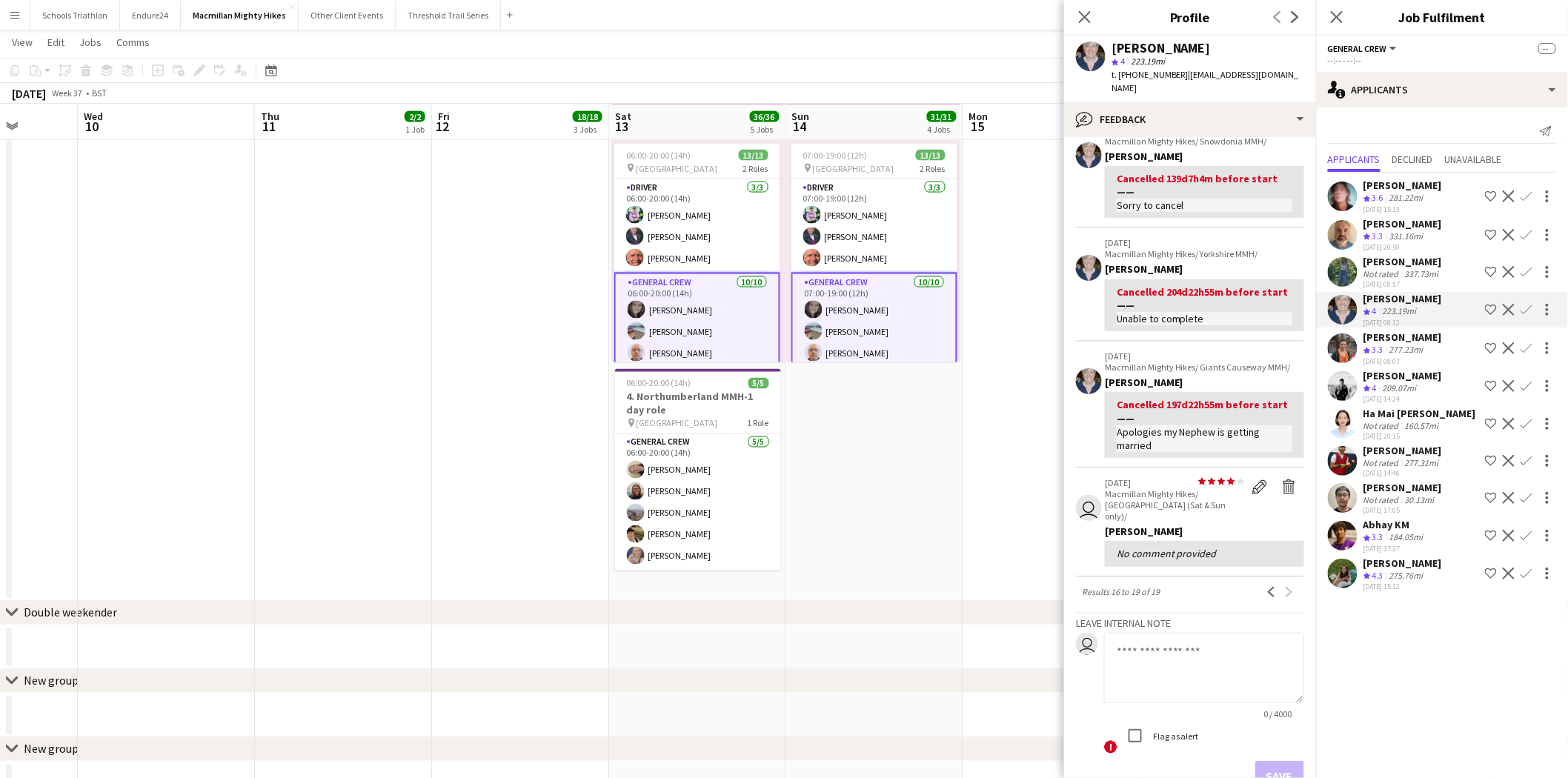
click at [1355, 250] on div "[PERSON_NAME] Crew rating 3.6 281.22mi [DATE] 15:13 Shortlist crew Decline Conf…" at bounding box center [1443, 383] width 252 height 422
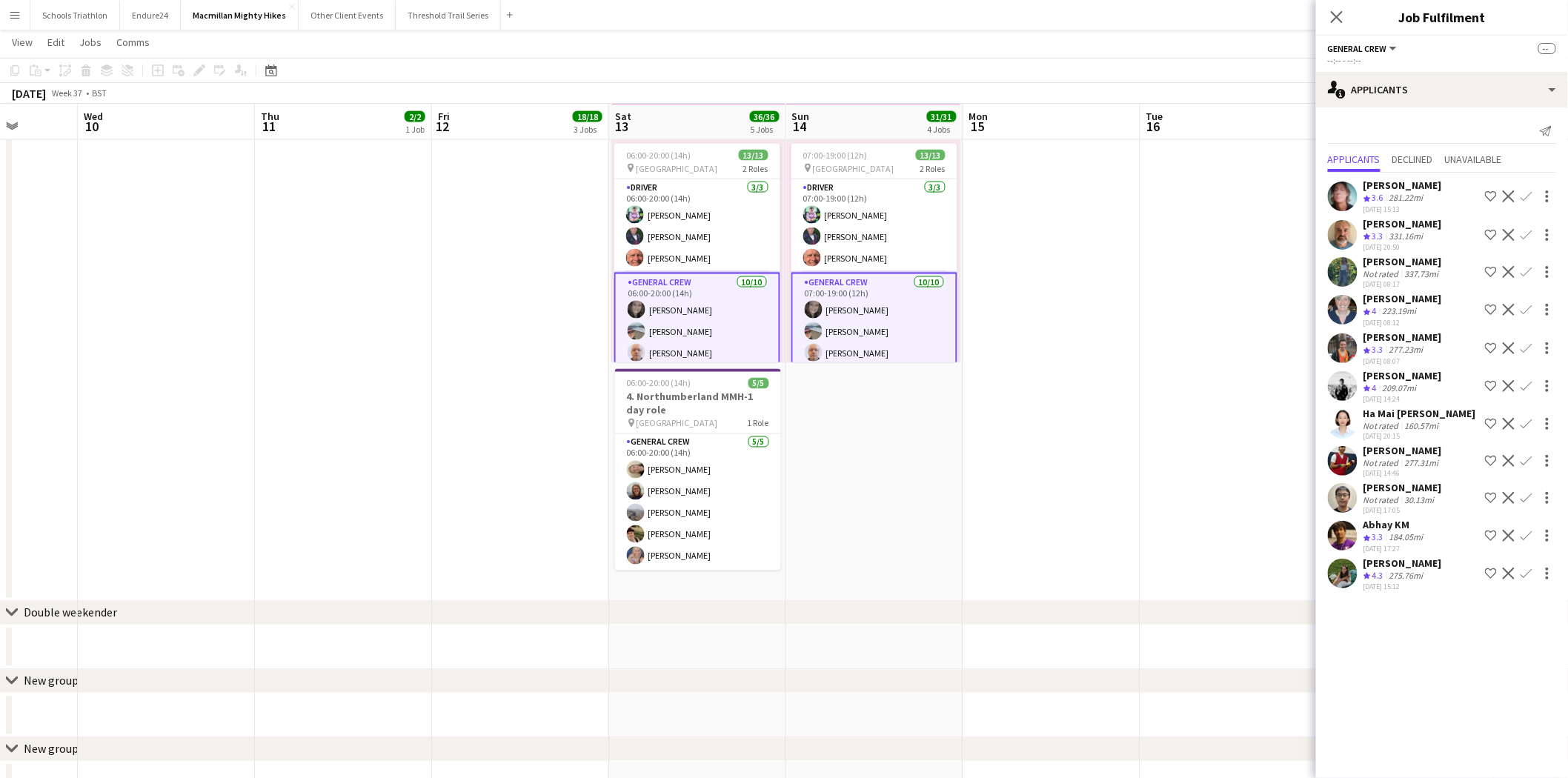
click at [1338, 271] on app-user-avatar at bounding box center [1343, 272] width 29 height 29
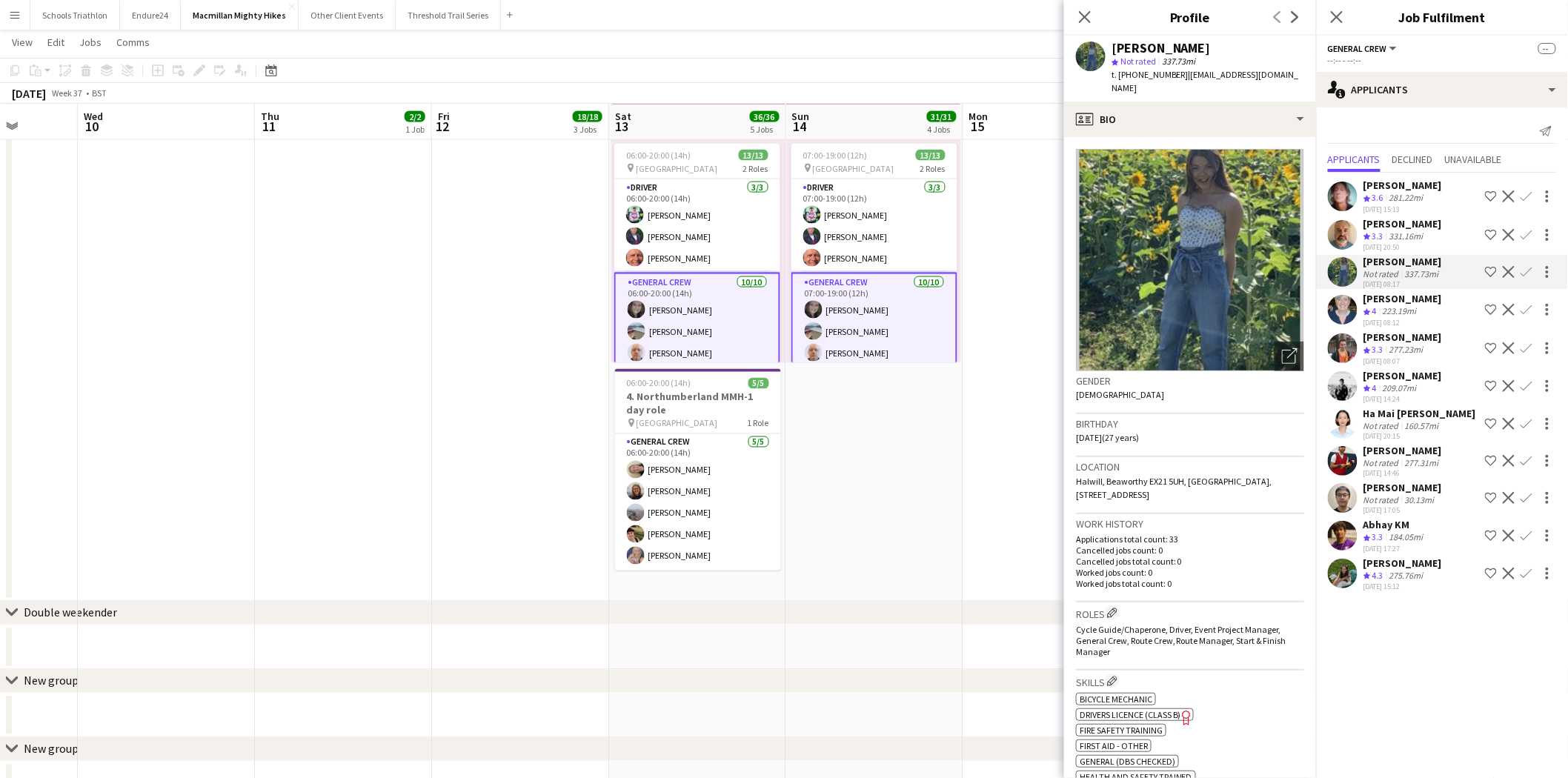
scroll to position [916, 0]
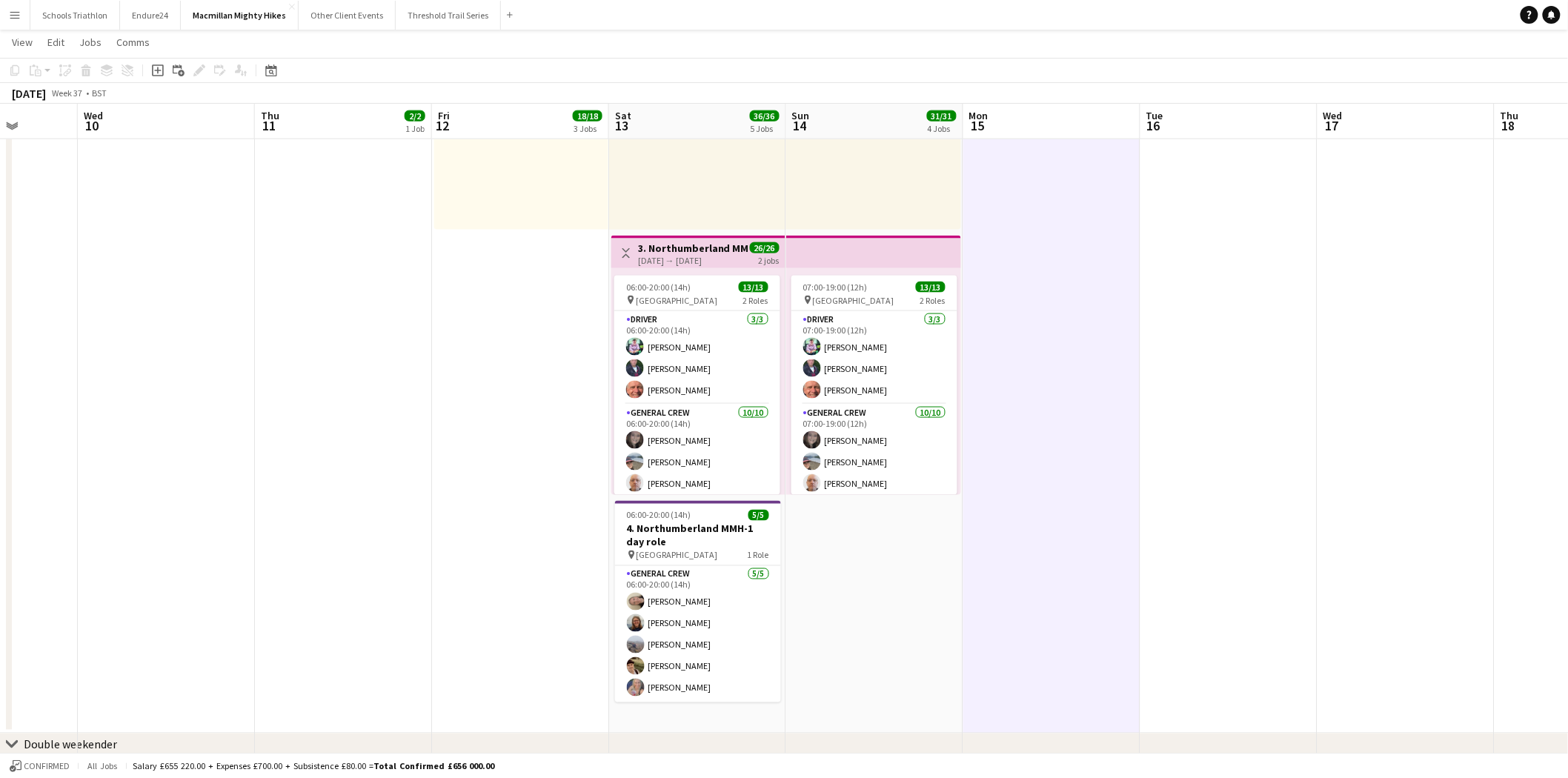
scroll to position [731, 0]
click at [894, 372] on app-card-role "Driver [DATE] 07:00-19:00 (12h) [PERSON_NAME] [PERSON_NAME] [PERSON_NAME]" at bounding box center [874, 358] width 166 height 93
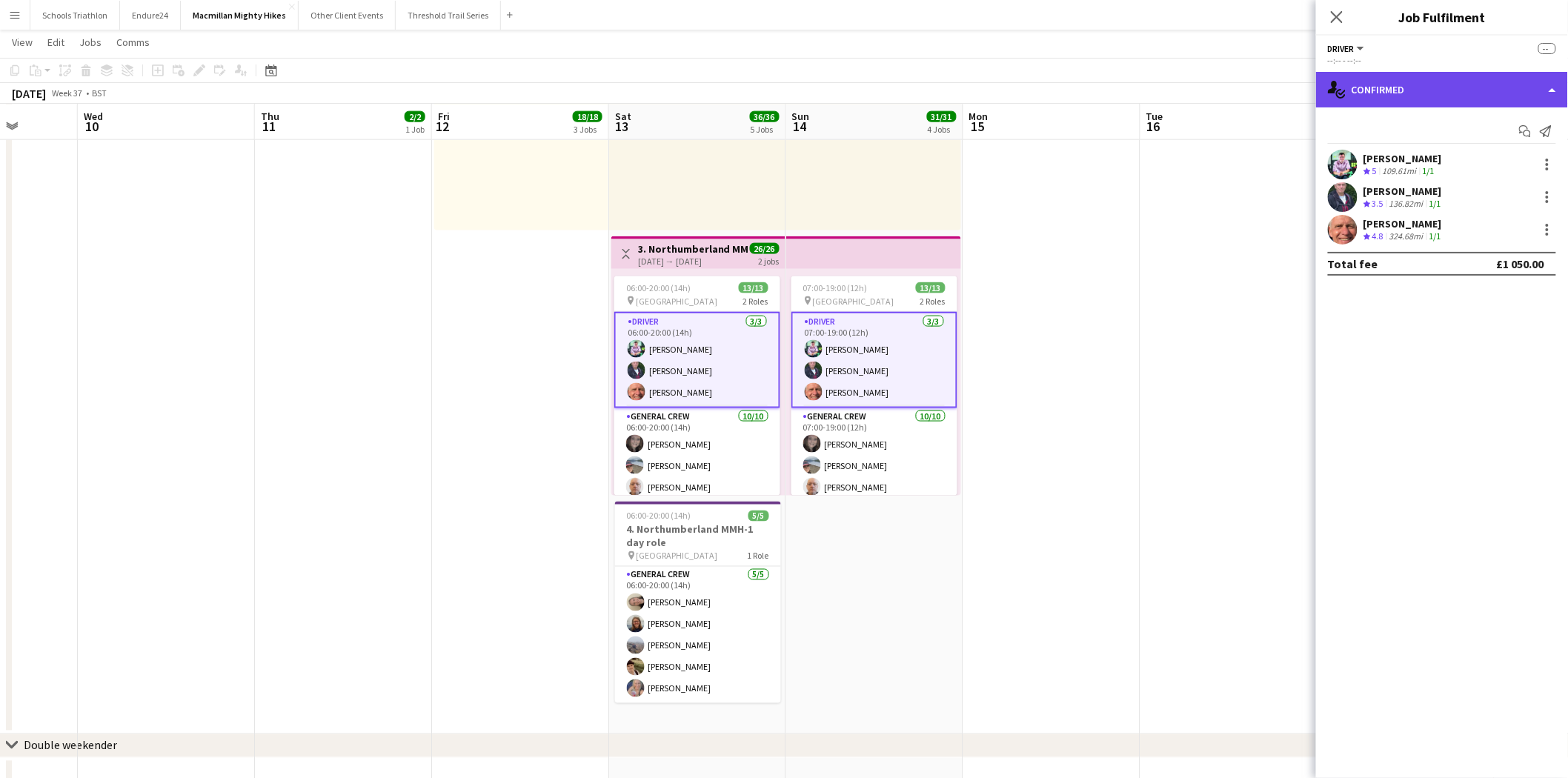
click at [1442, 93] on div "single-neutral-actions-check-2 Confirmed" at bounding box center [1443, 89] width 252 height 36
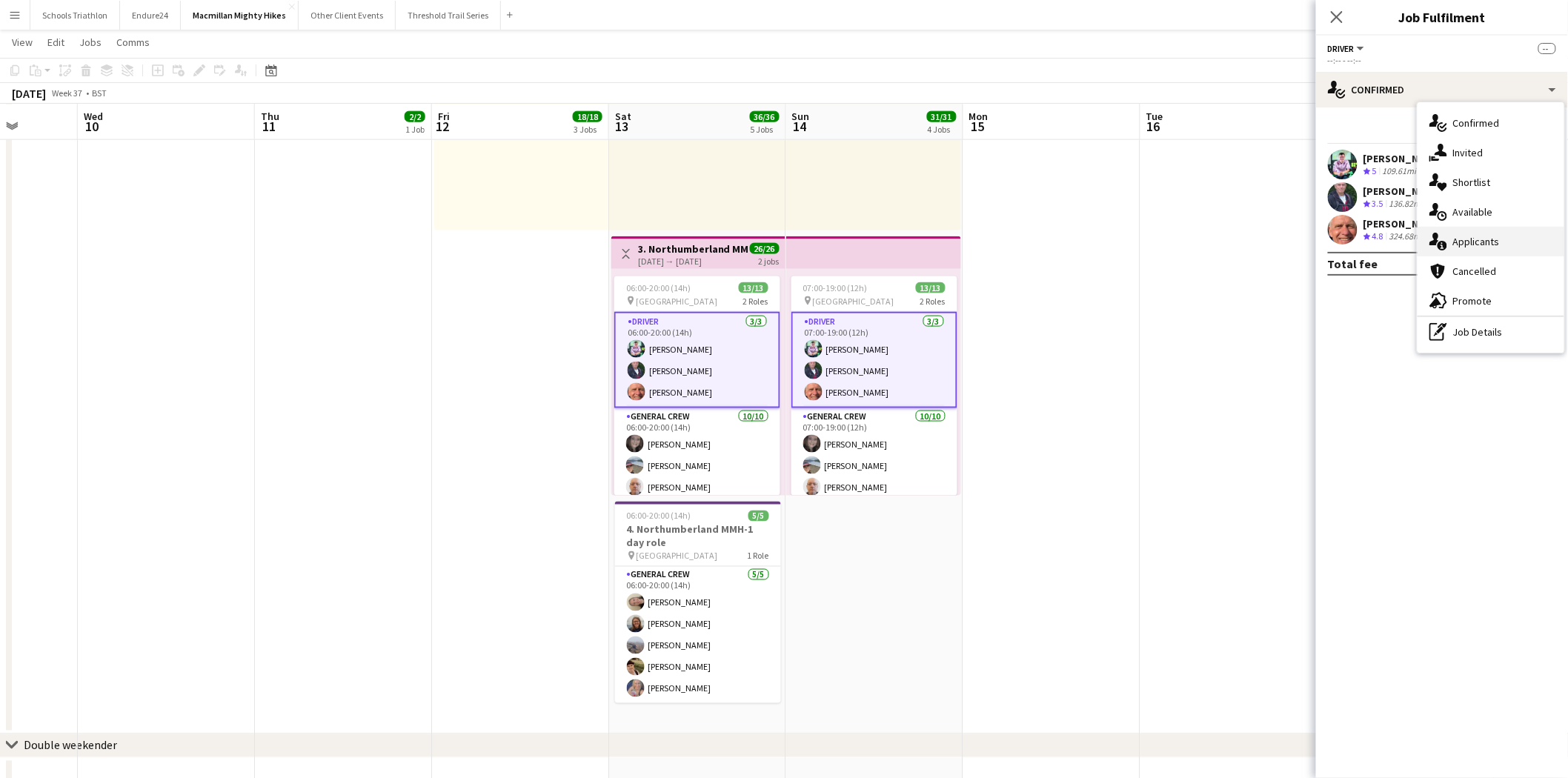
click at [1480, 238] on div "single-neutral-actions-information Applicants" at bounding box center [1491, 241] width 146 height 29
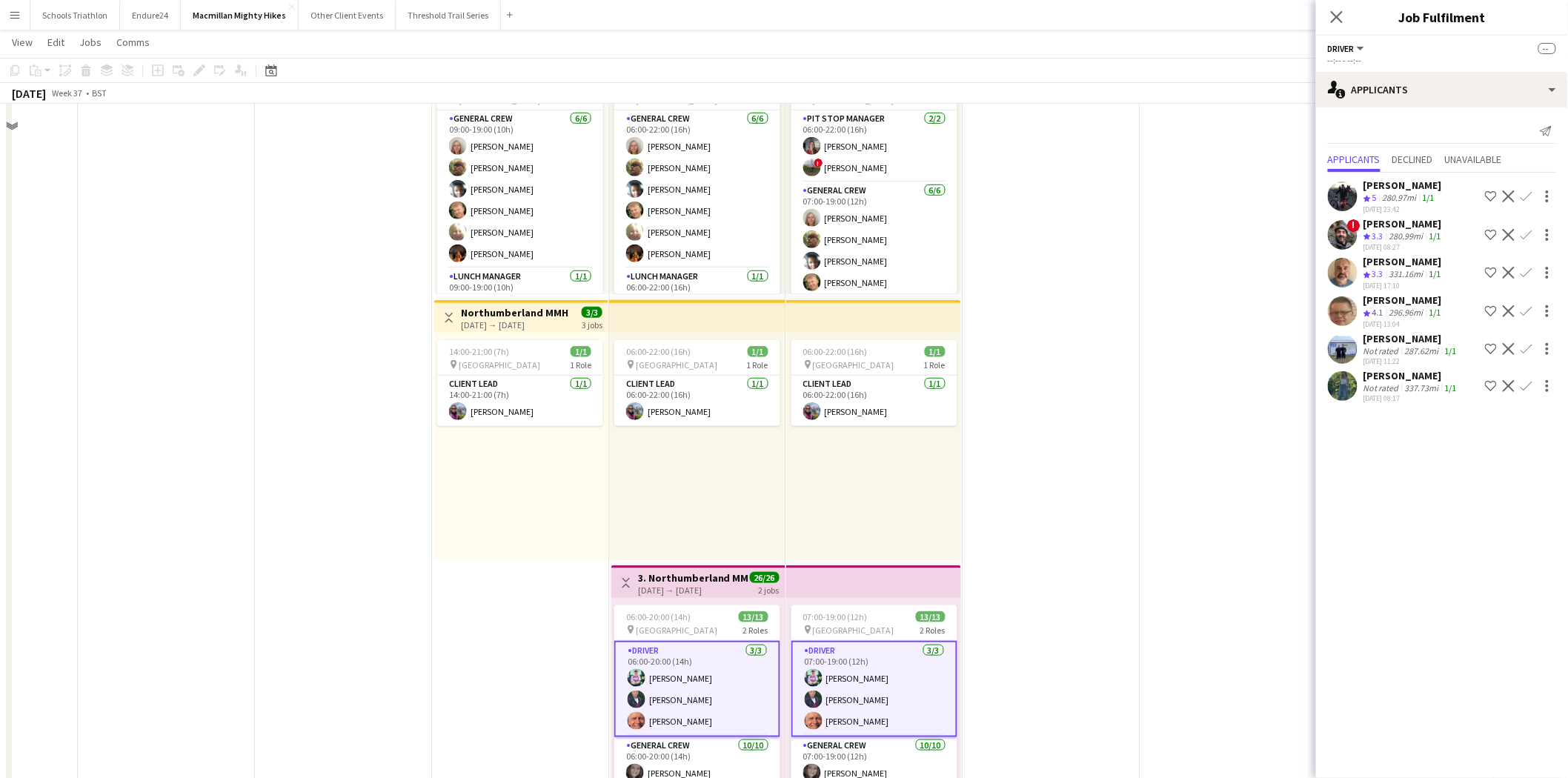
scroll to position [238, 0]
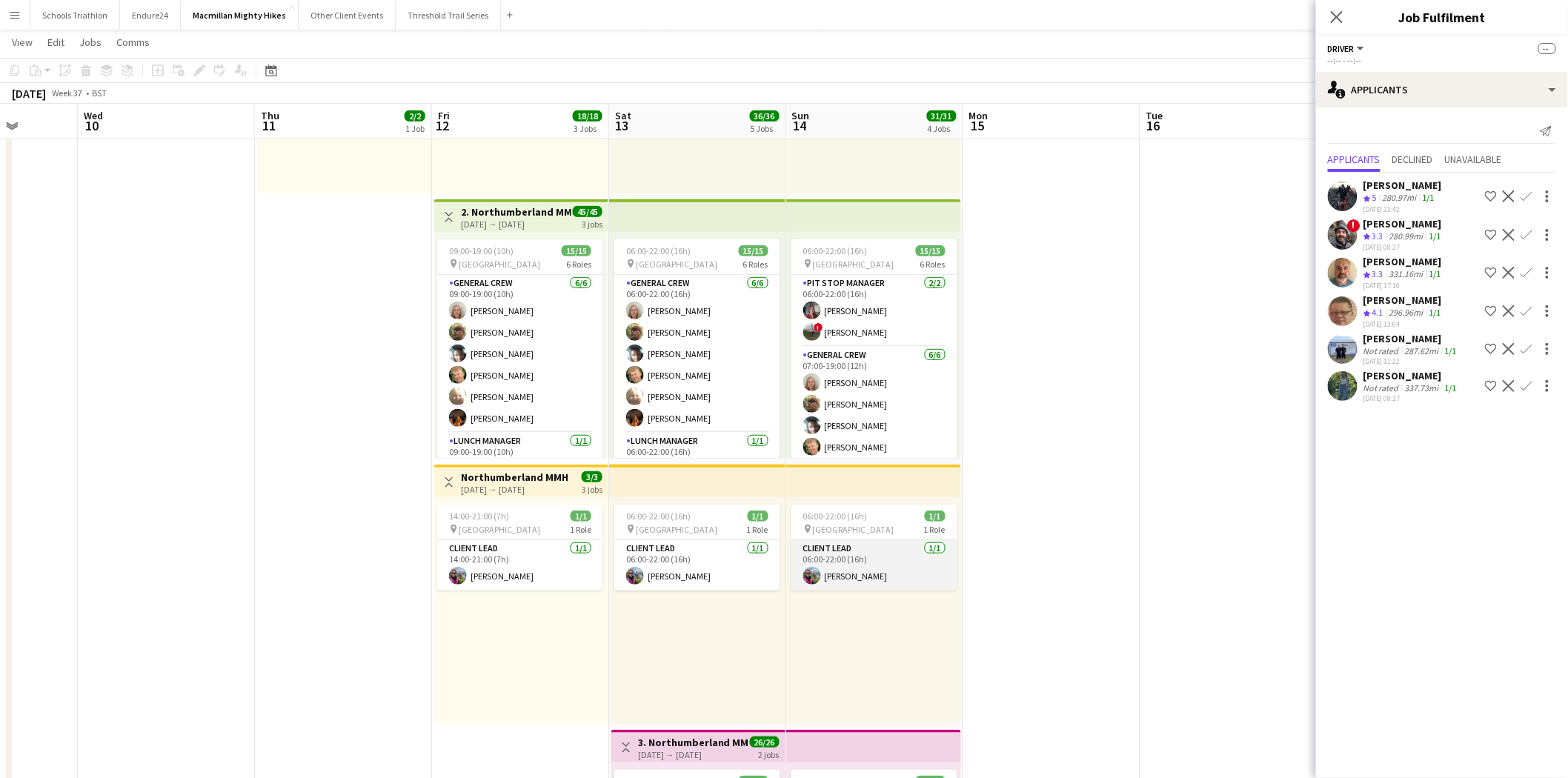
click at [907, 543] on app-card-role "Client Lead [DATE] 06:00-22:00 (16h) [PERSON_NAME]" at bounding box center [874, 565] width 166 height 51
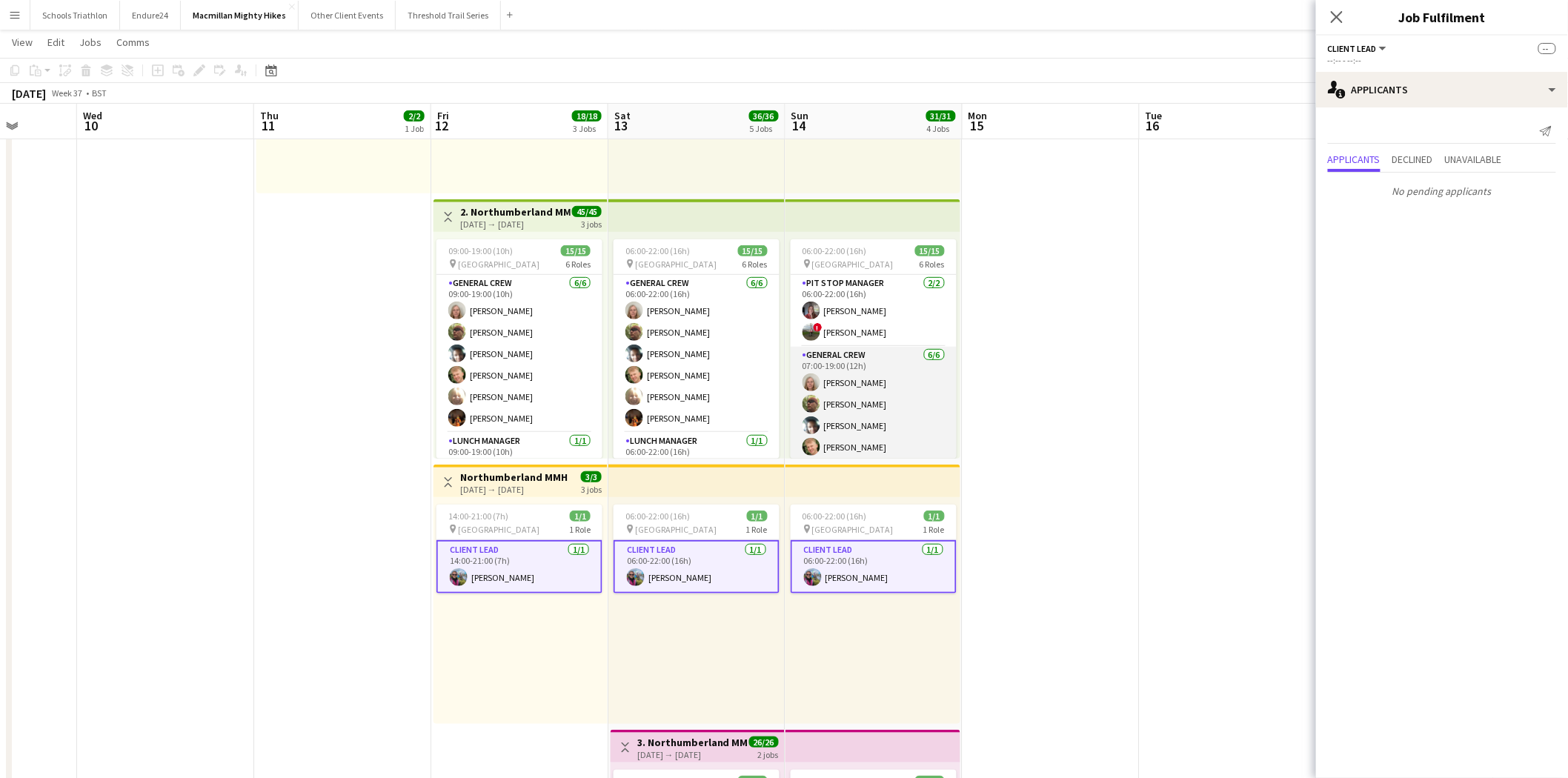
click at [855, 393] on app-card-role "General Crew [DATE] 07:00-19:00 (12h) [PERSON_NAME] [PERSON_NAME] [PERSON_NAME]…" at bounding box center [873, 425] width 166 height 157
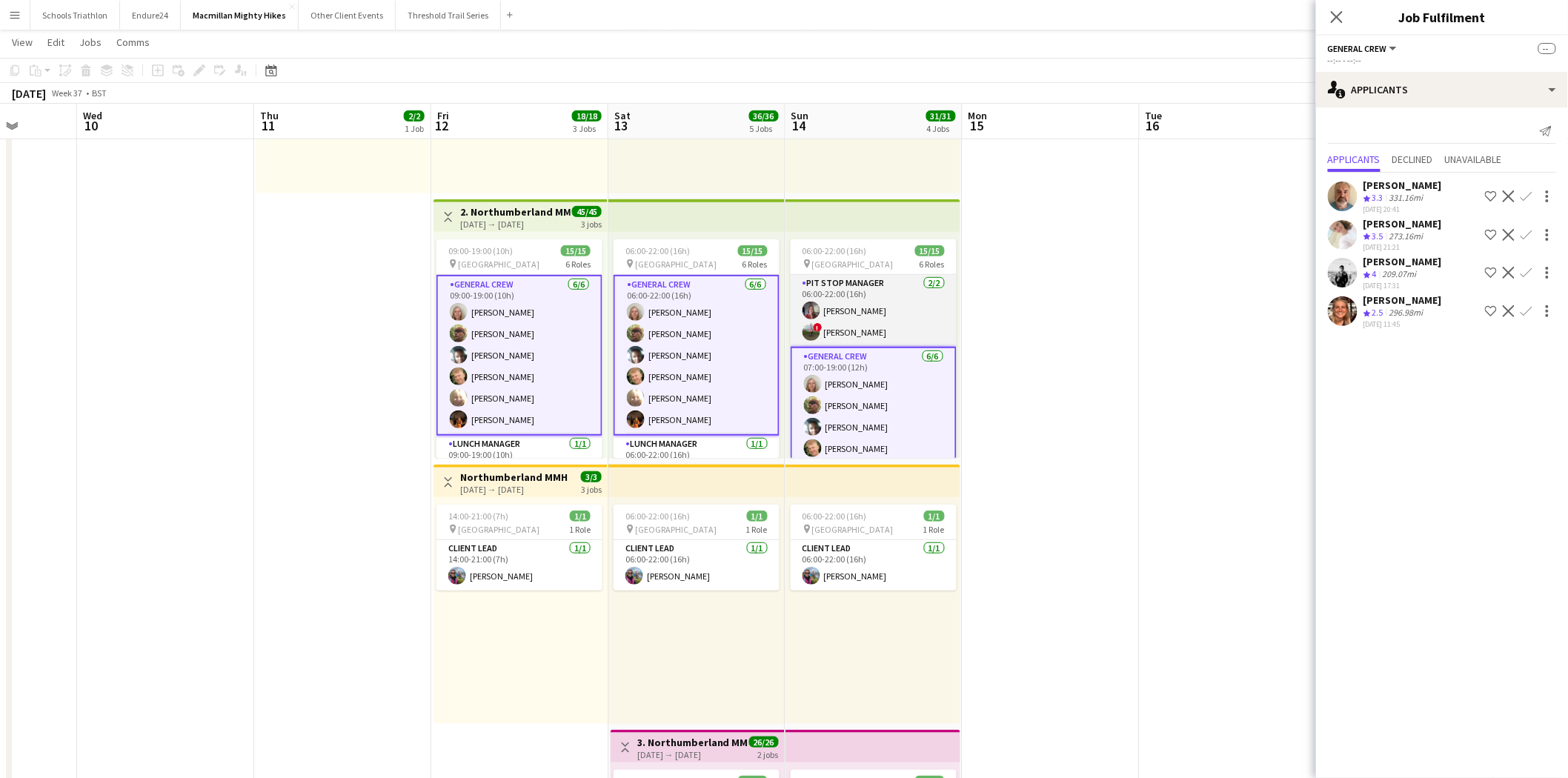
click at [903, 335] on app-card-role "Pit Stop Manager [DATE] 06:00-22:00 (16h) [PERSON_NAME] ! [PERSON_NAME]" at bounding box center [873, 310] width 166 height 72
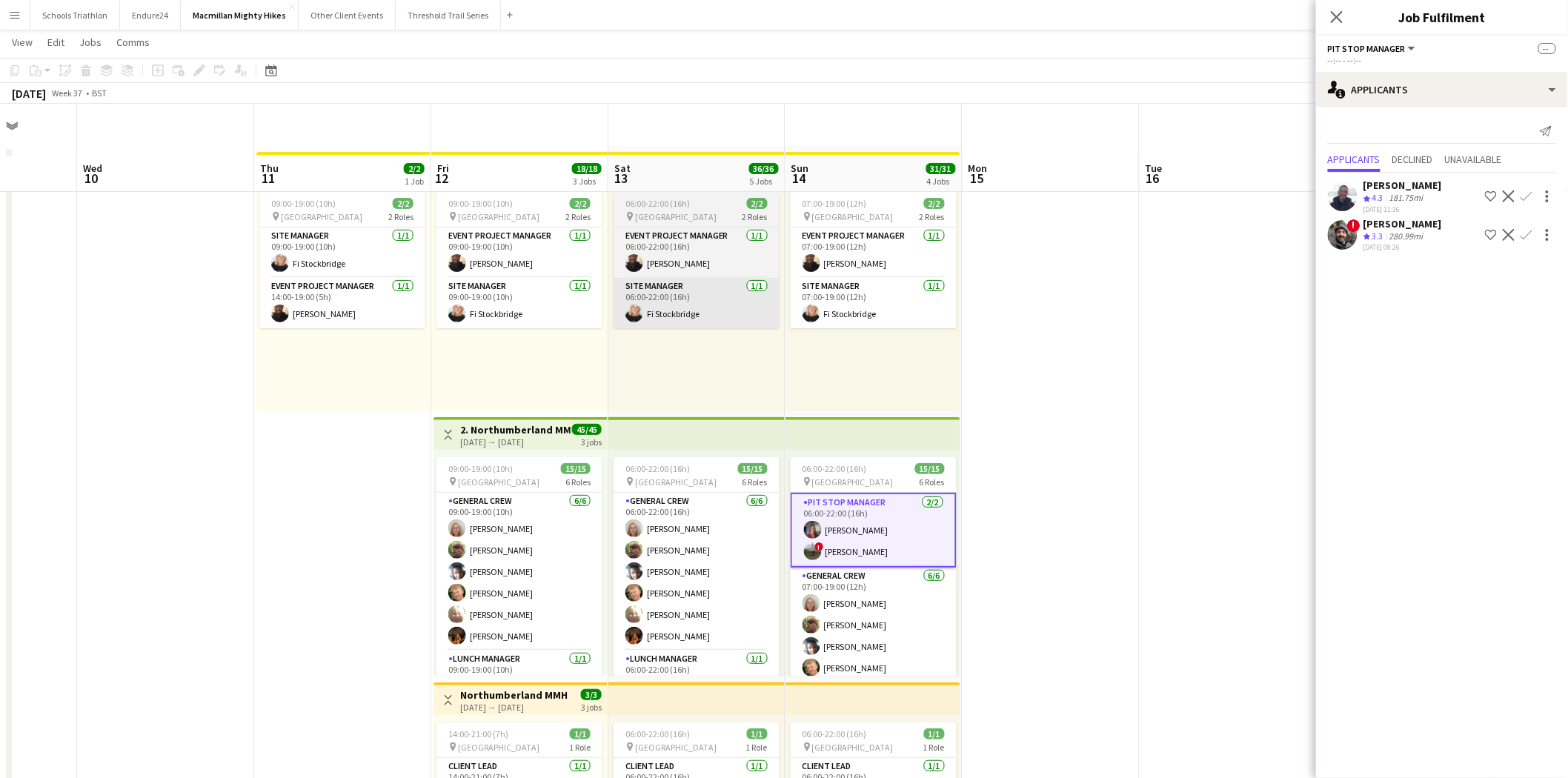
scroll to position [0, 0]
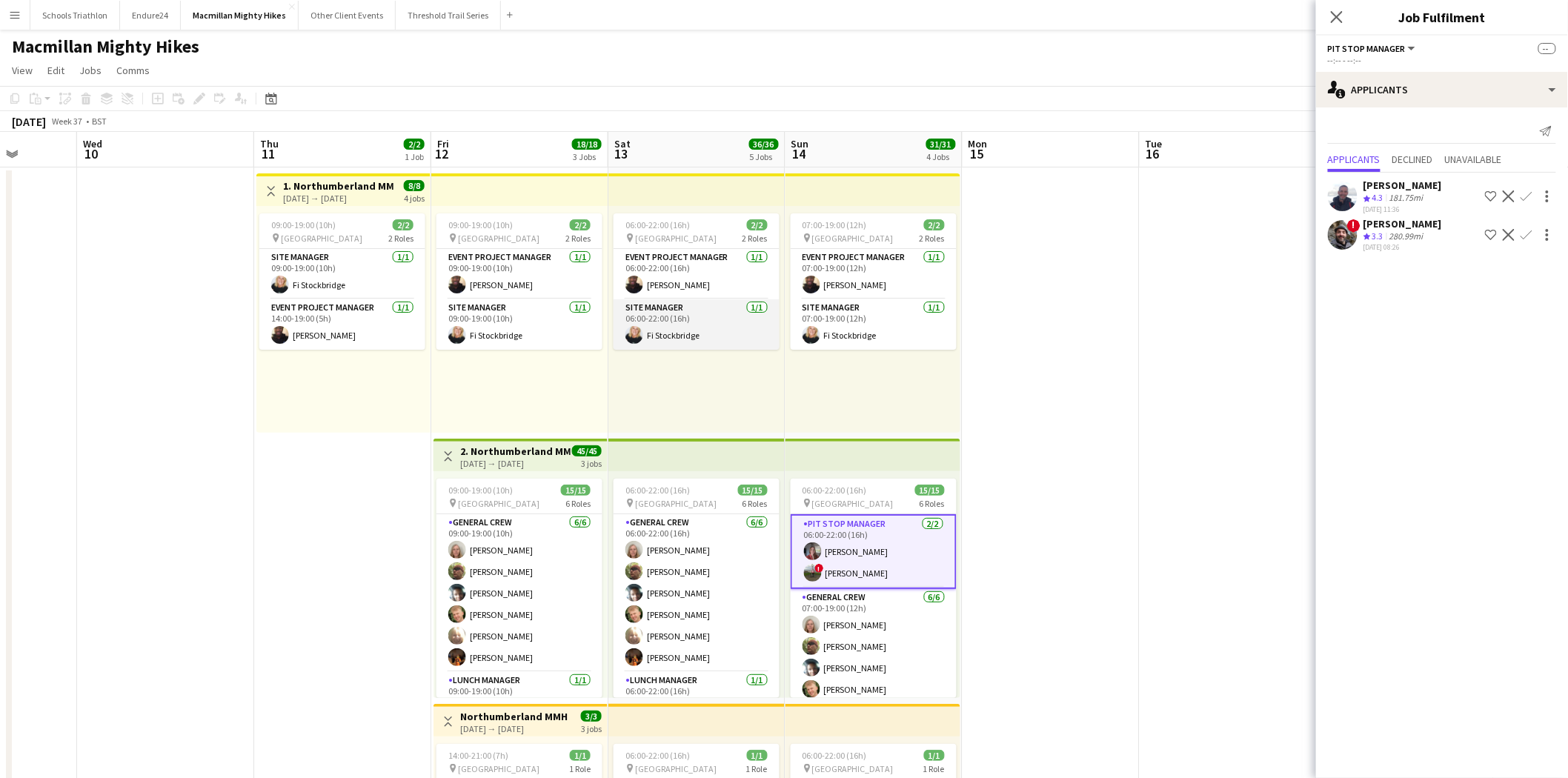
click at [696, 334] on app-card-role "Site Manager [DATE] 06:00-22:00 (16h) Fi Stockbridge" at bounding box center [696, 324] width 166 height 51
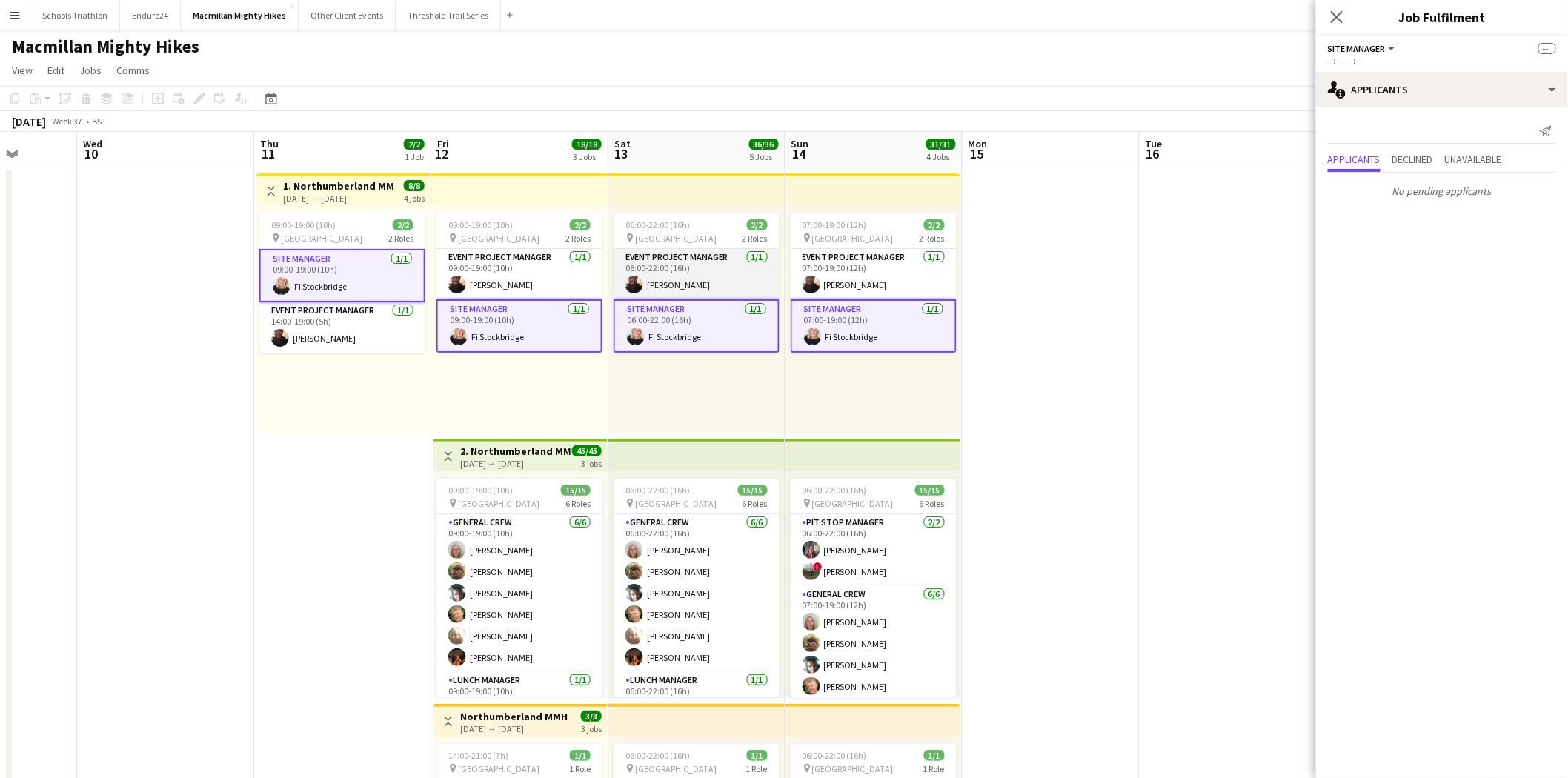
click at [708, 261] on app-card-role "Event Project Manager [DATE] 06:00-22:00 (16h) [PERSON_NAME]" at bounding box center [696, 273] width 166 height 51
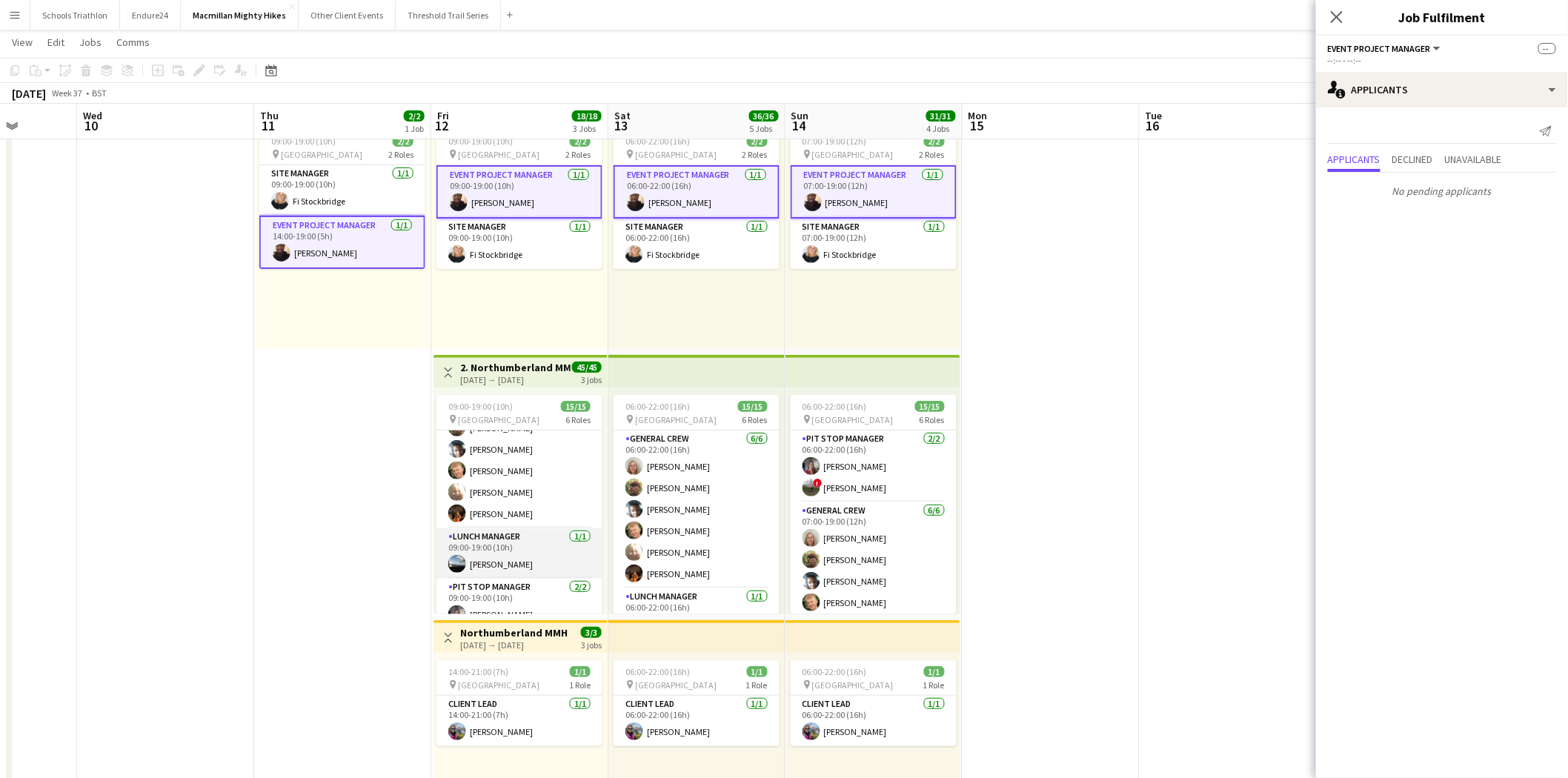
scroll to position [82, 0]
click at [497, 535] on app-card-role "Lunch Manager [DATE] 09:00-19:00 (10h) [PERSON_NAME]" at bounding box center [520, 531] width 166 height 51
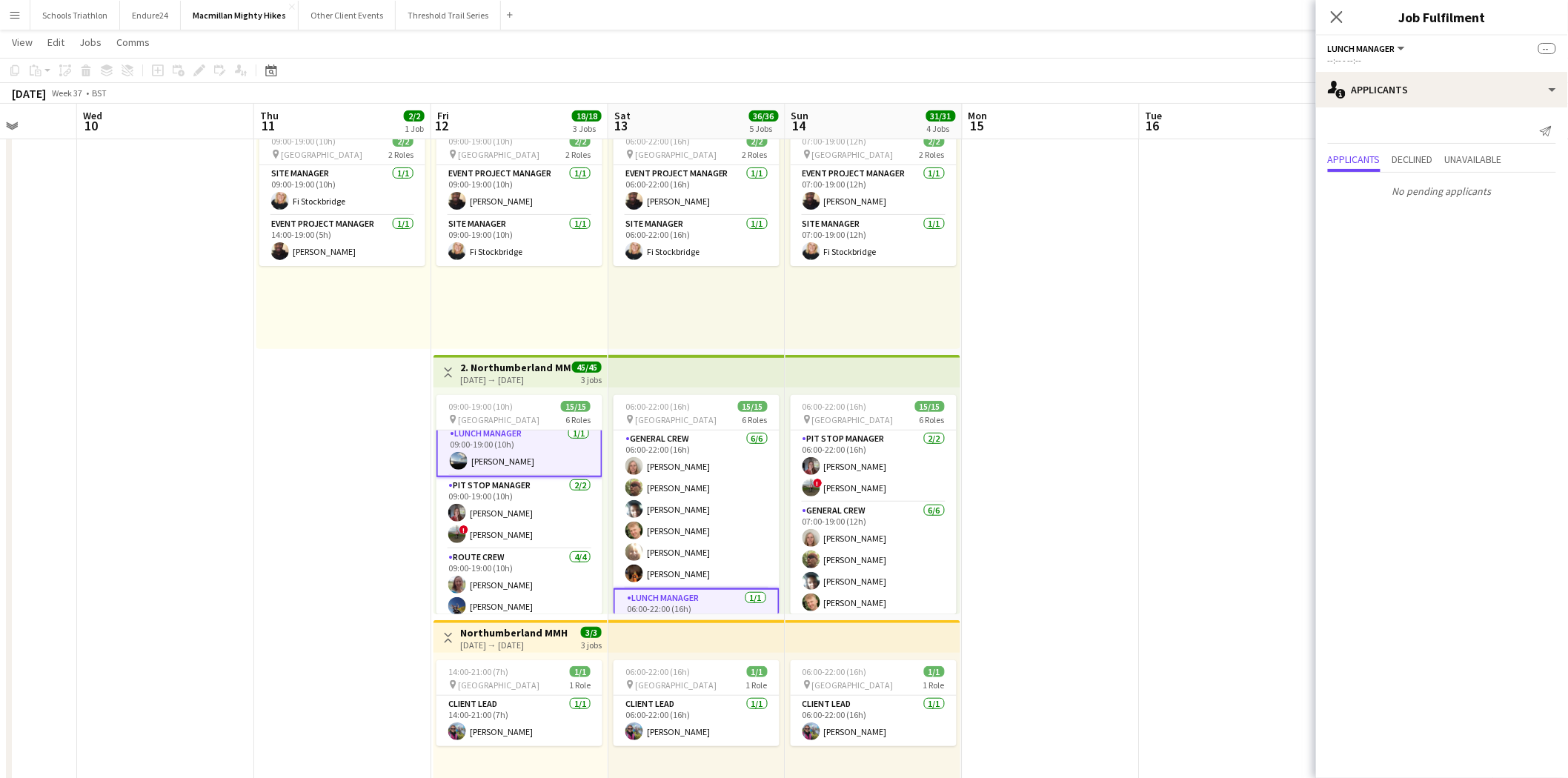
click at [497, 535] on app-card-role "Pit Stop Manager [DATE] 09:00-19:00 (10h) [PERSON_NAME] ! [PERSON_NAME]" at bounding box center [520, 513] width 166 height 72
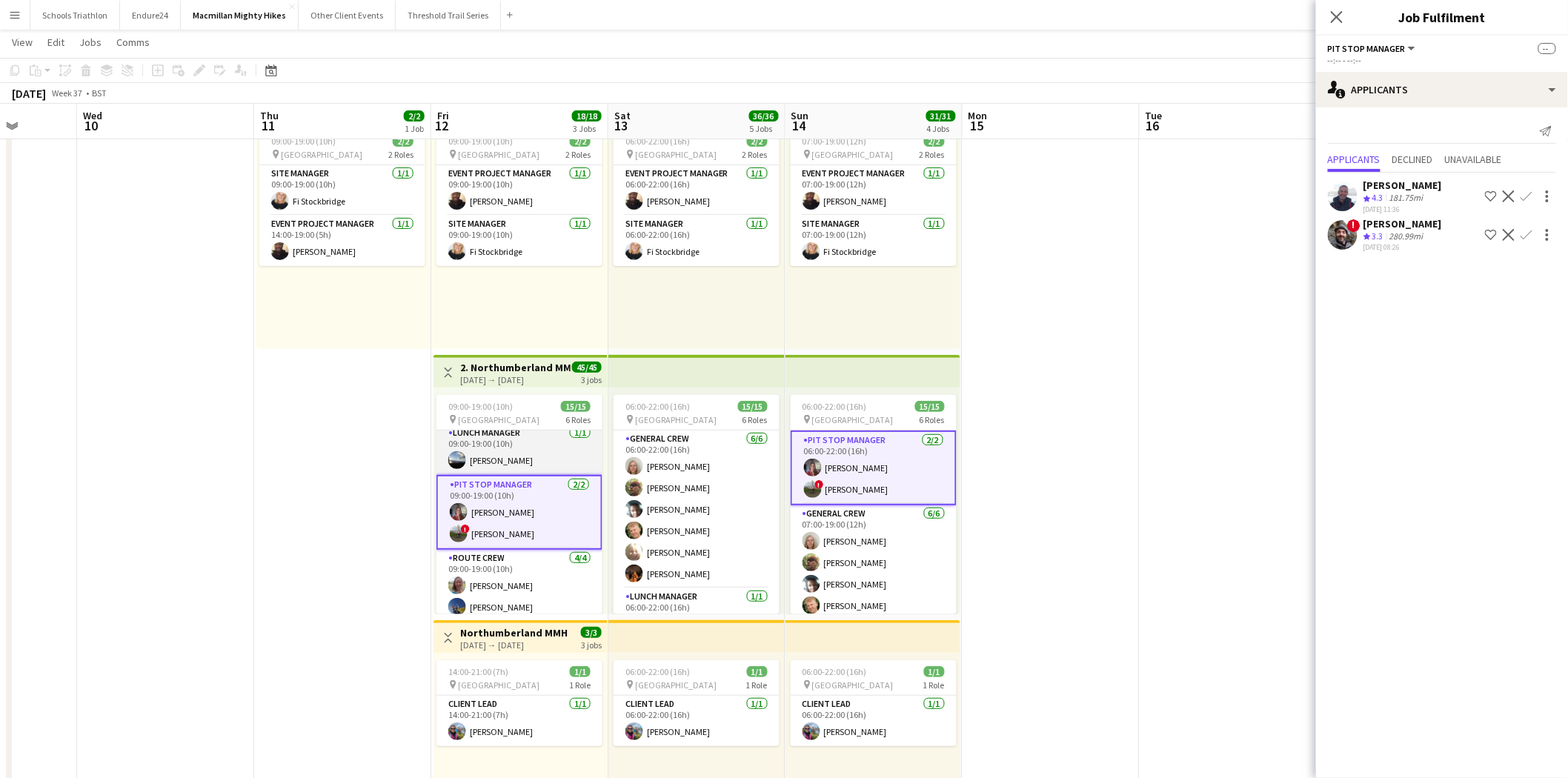
scroll to position [246, 0]
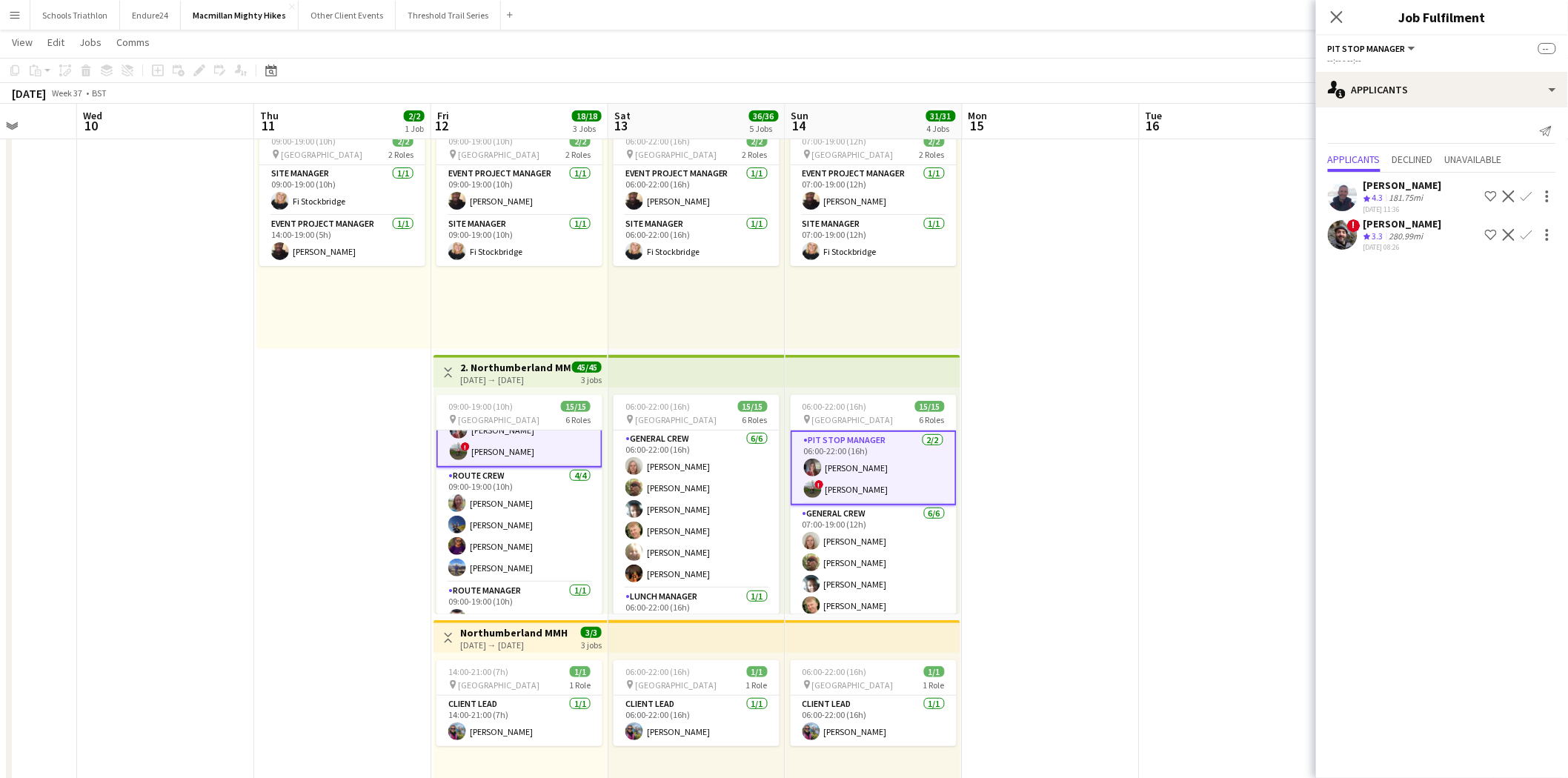
click at [497, 535] on app-card-role "Route Crew [DATE] 09:00-19:00 (10h) [PERSON_NAME] [PERSON_NAME] [PERSON_NAME] […" at bounding box center [520, 525] width 166 height 115
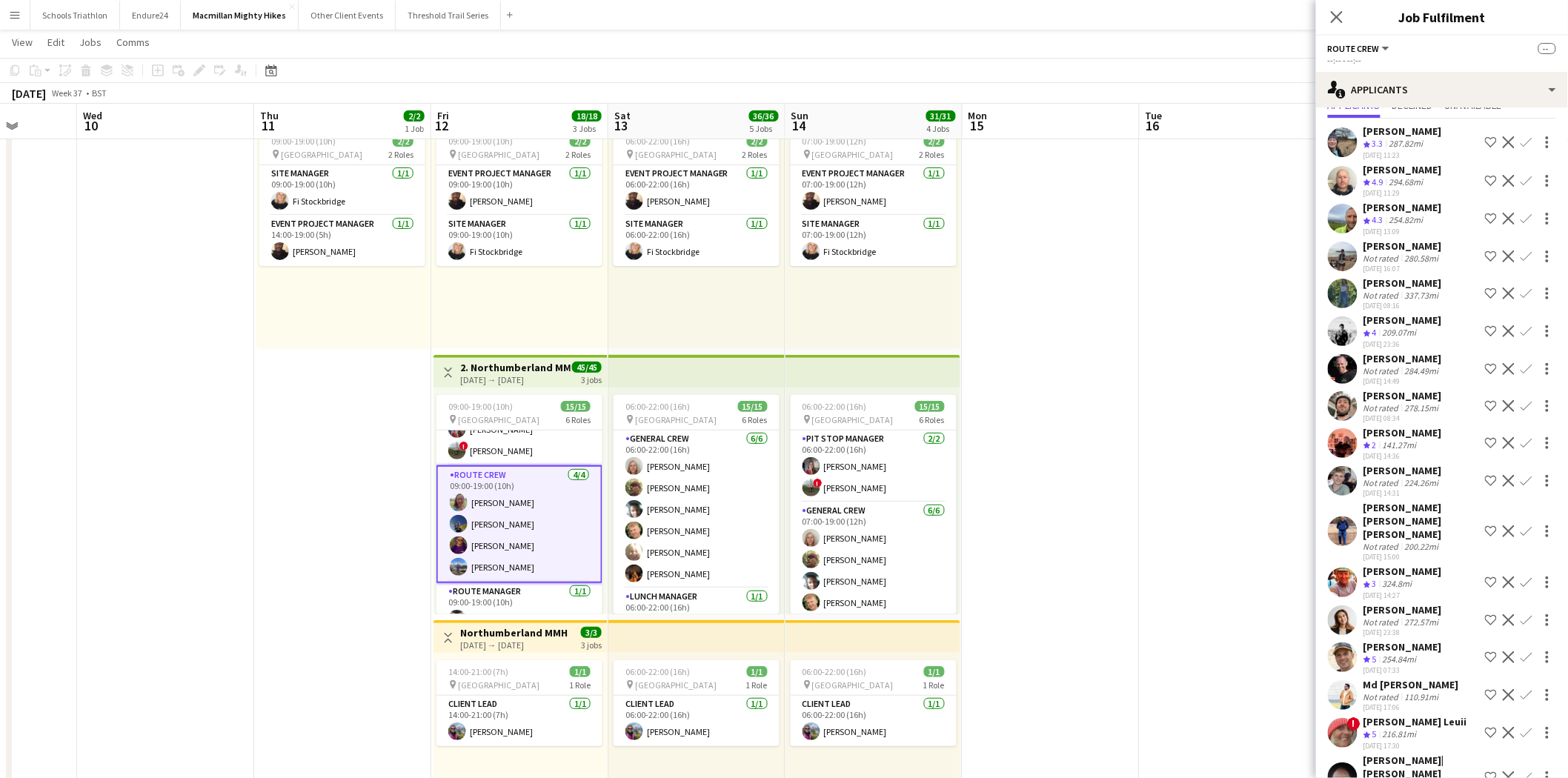
scroll to position [82, 0]
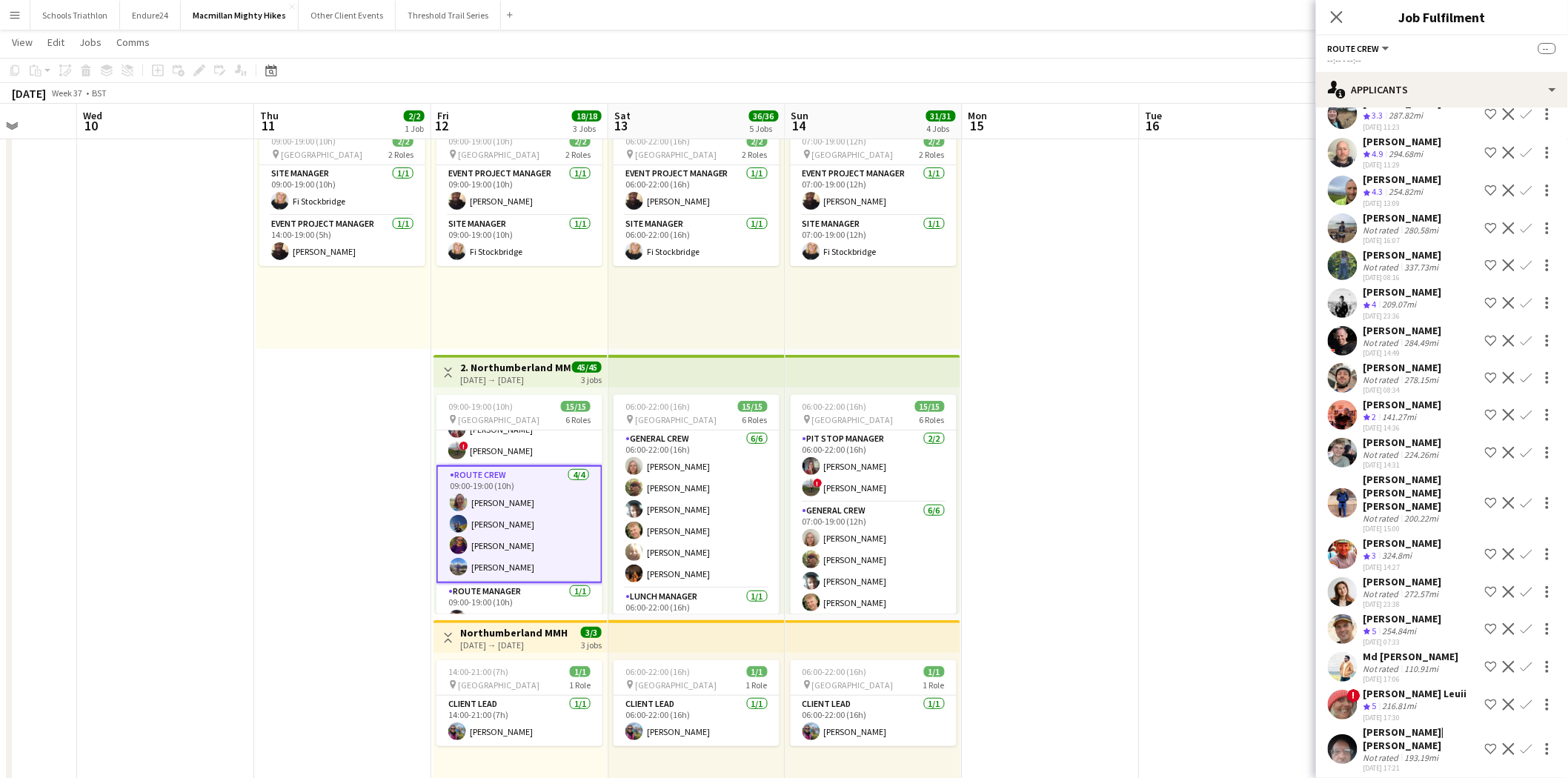
click at [1354, 423] on app-user-avatar at bounding box center [1343, 414] width 29 height 29
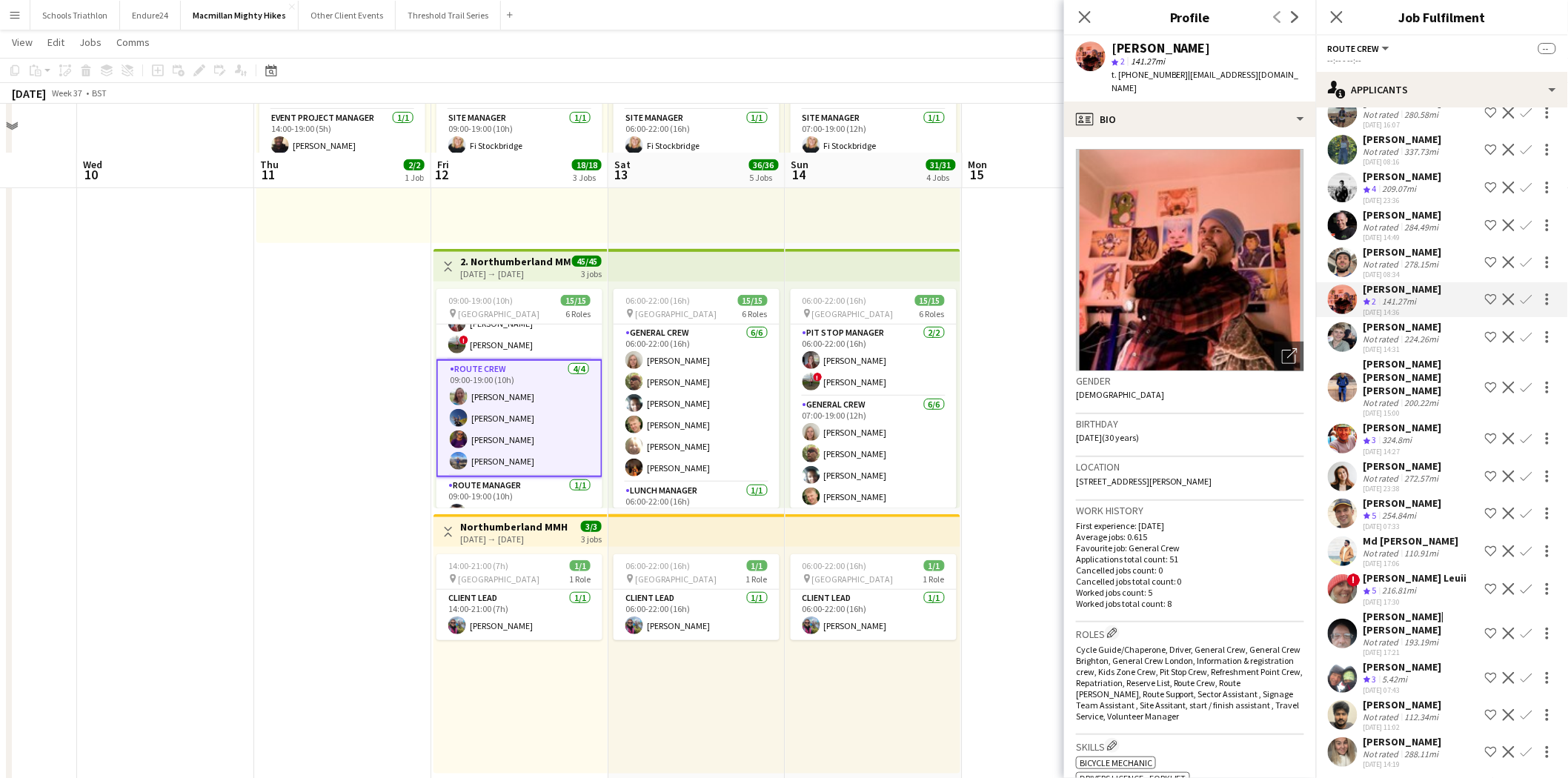
scroll to position [247, 0]
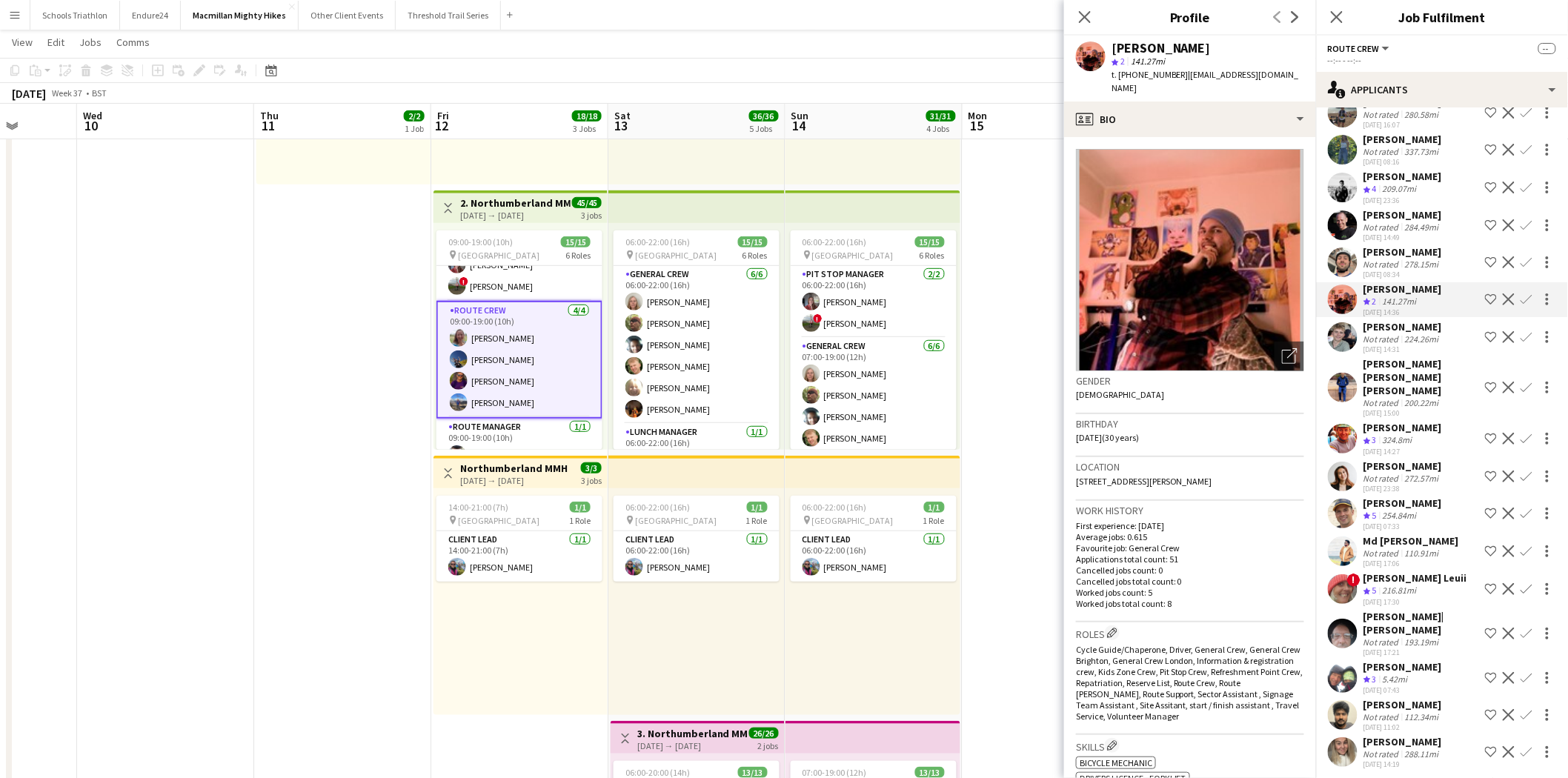
click at [1387, 561] on div "[DATE] 17:06" at bounding box center [1411, 563] width 96 height 9
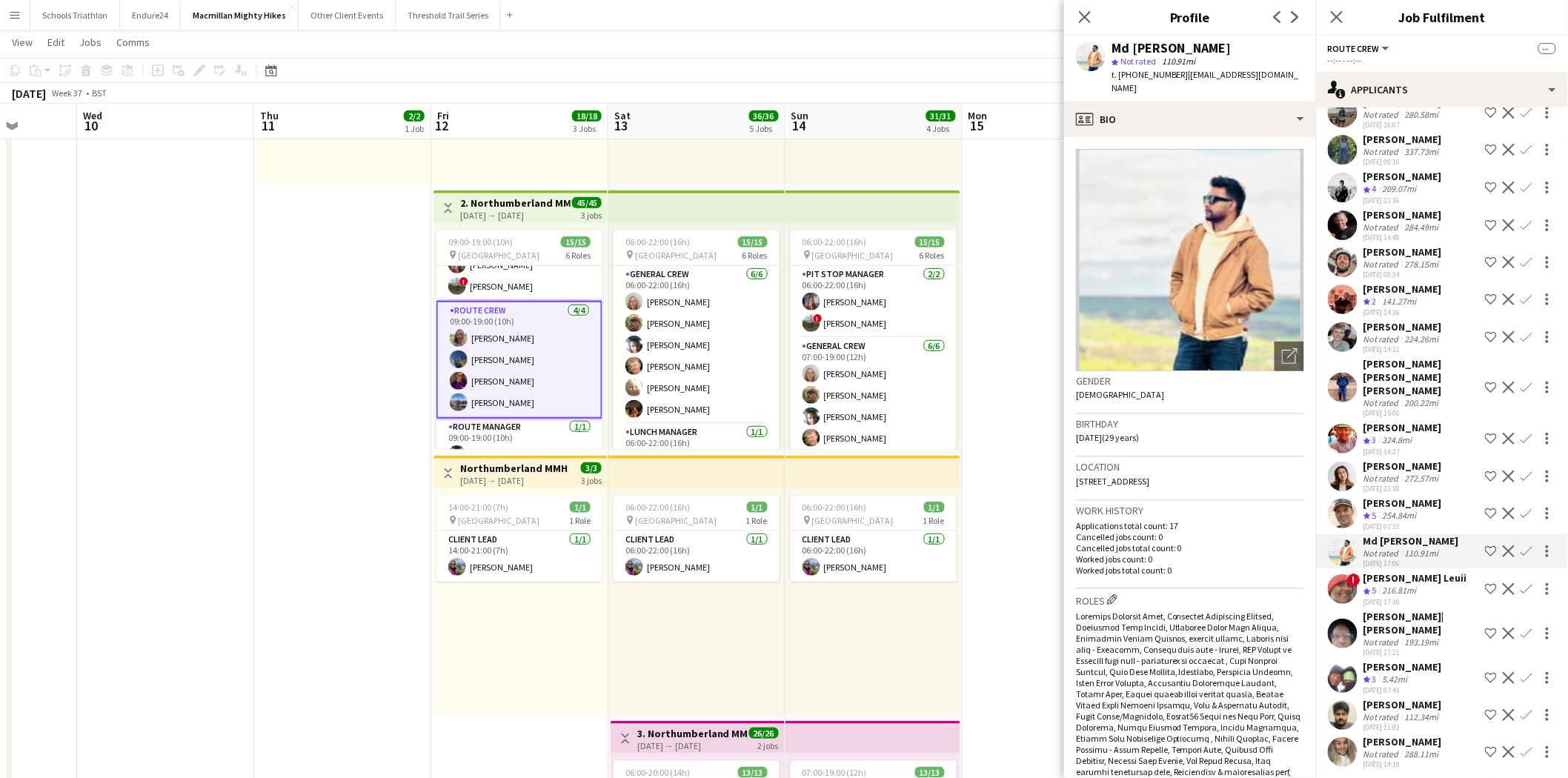
click at [1388, 571] on div "[PERSON_NAME] Leuii" at bounding box center [1415, 577] width 104 height 13
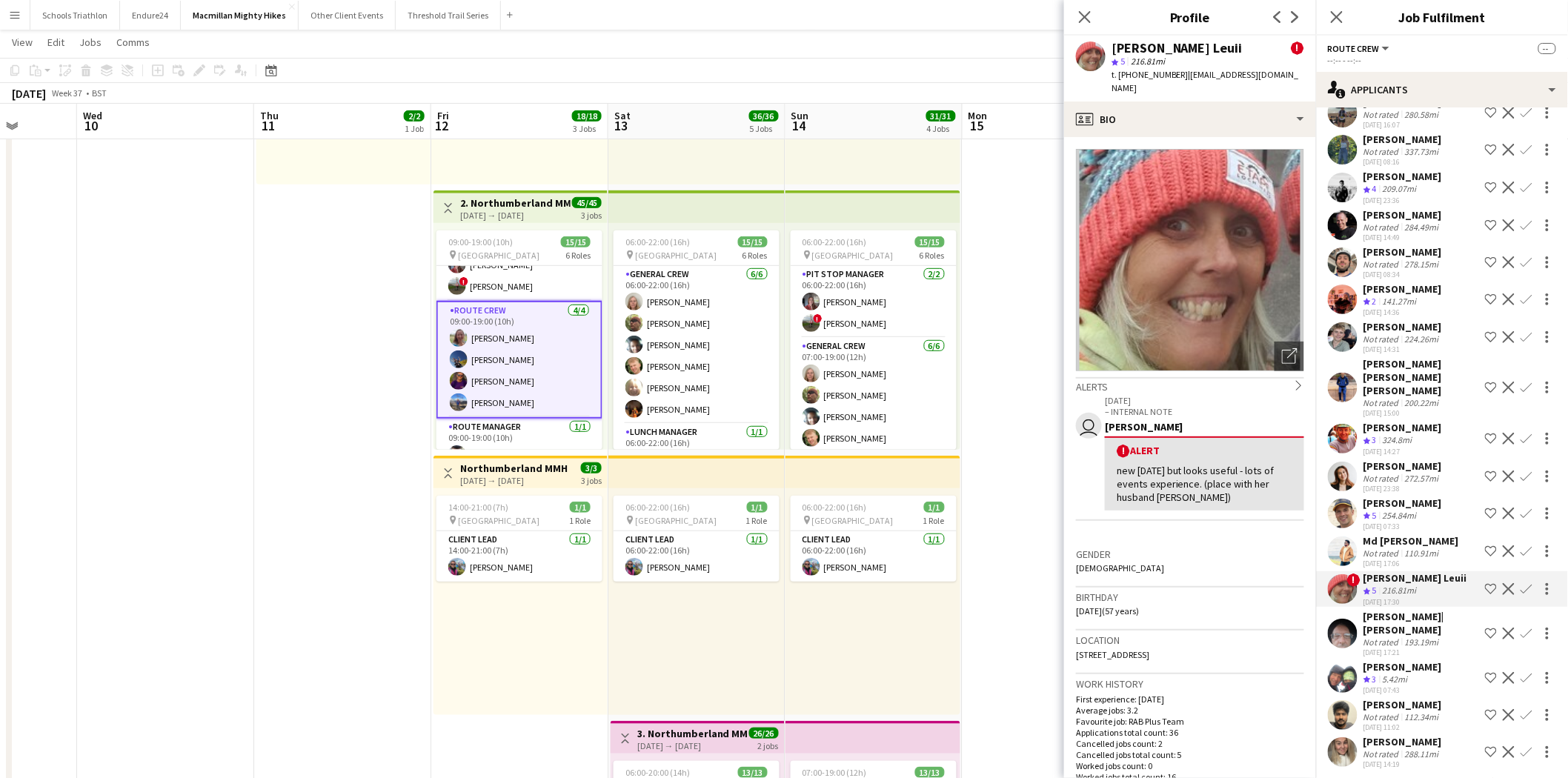
click at [1346, 663] on app-user-avatar at bounding box center [1343, 678] width 29 height 29
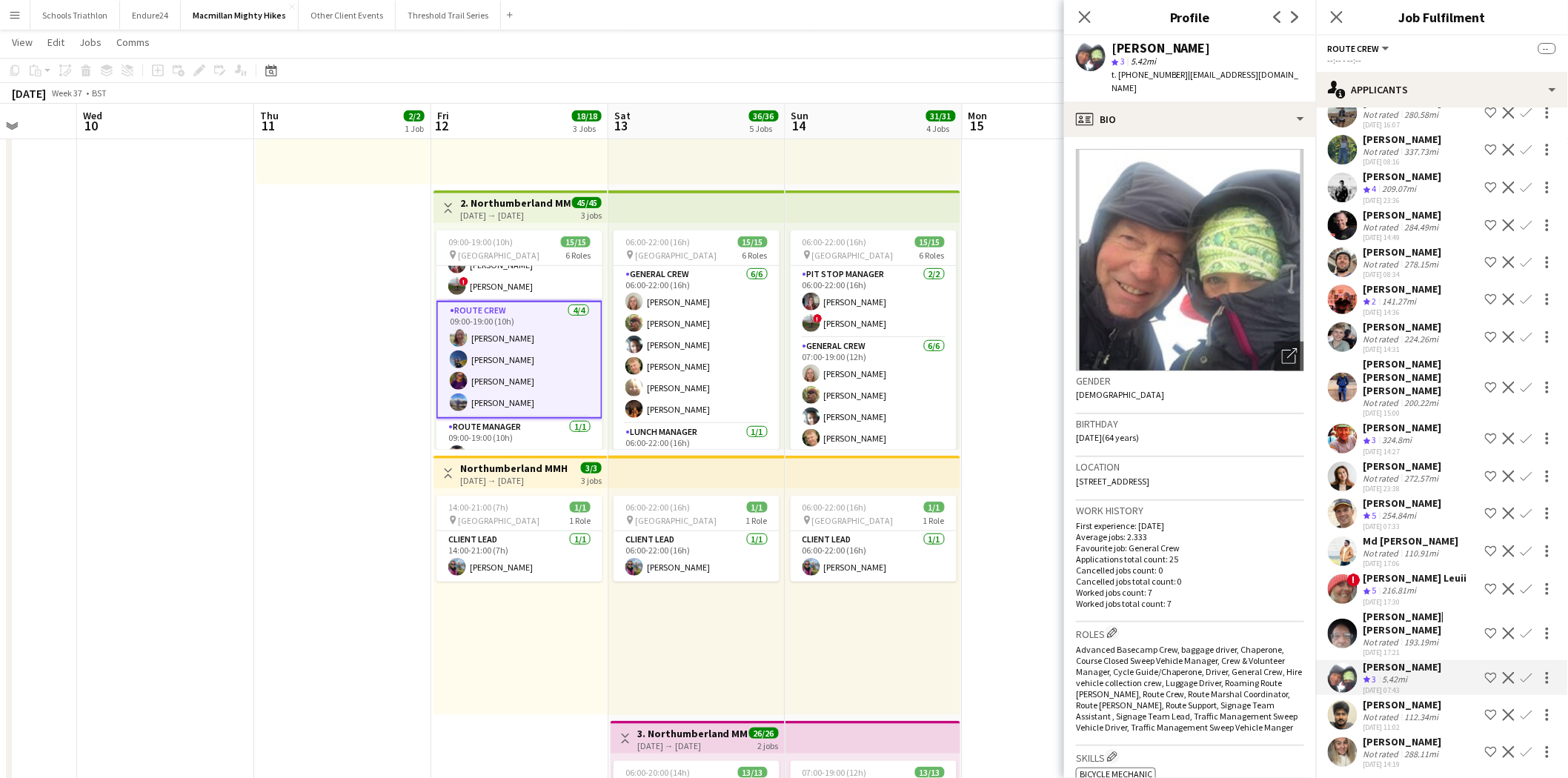
click at [21, 27] on button "Menu" at bounding box center [15, 15] width 29 height 29
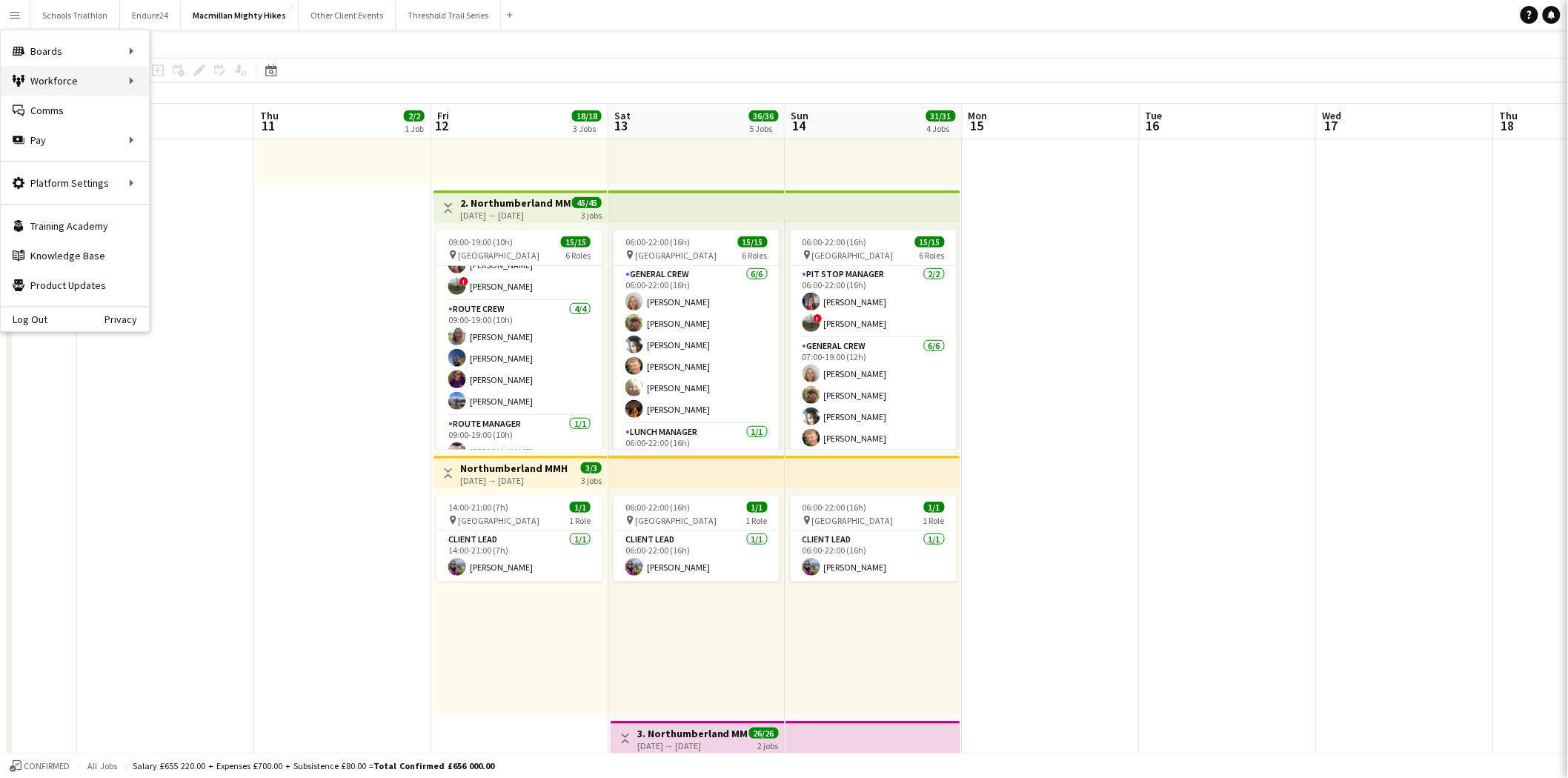
scroll to position [0, 0]
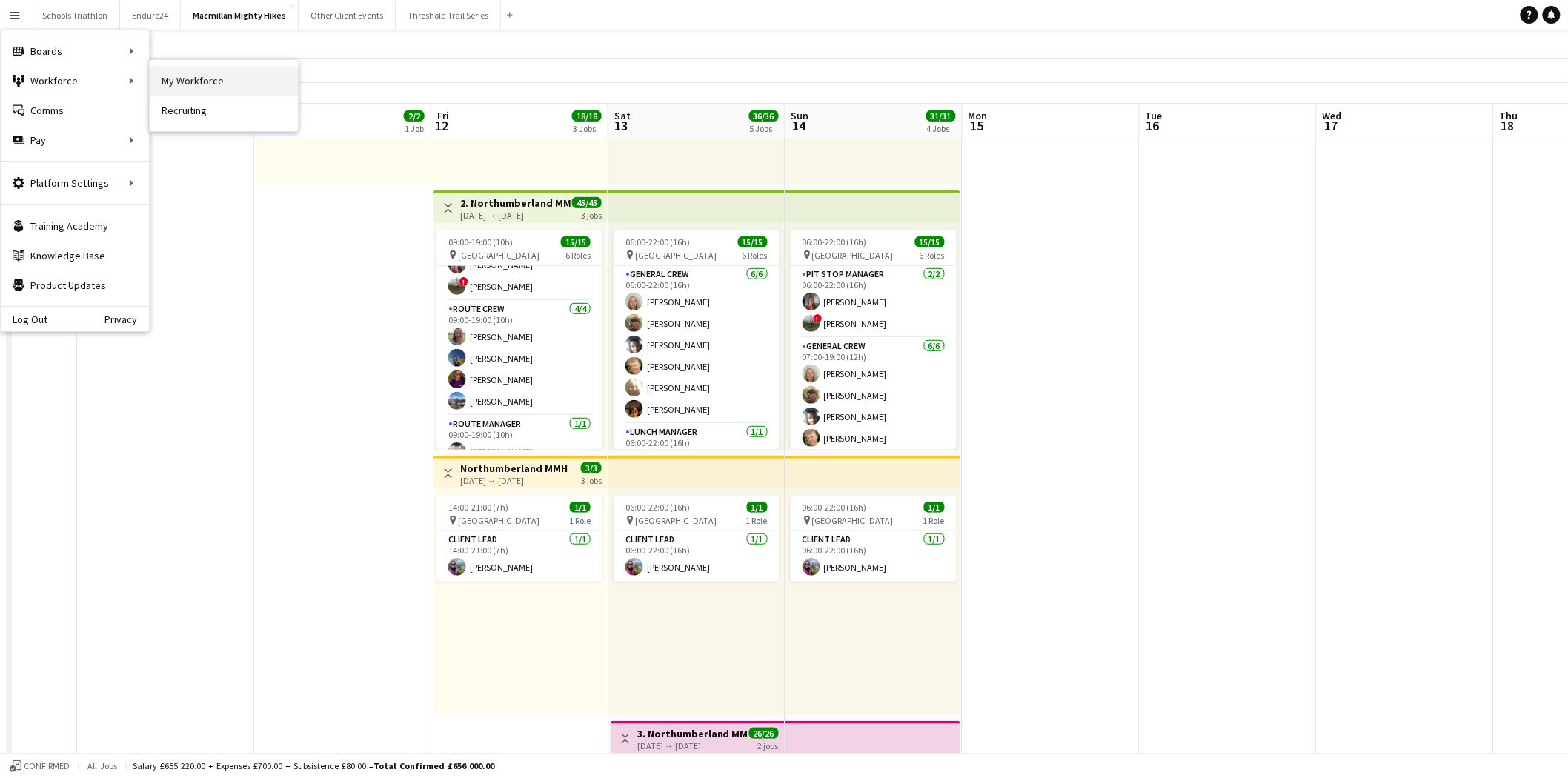
click at [238, 87] on link "My Workforce" at bounding box center [224, 81] width 148 height 29
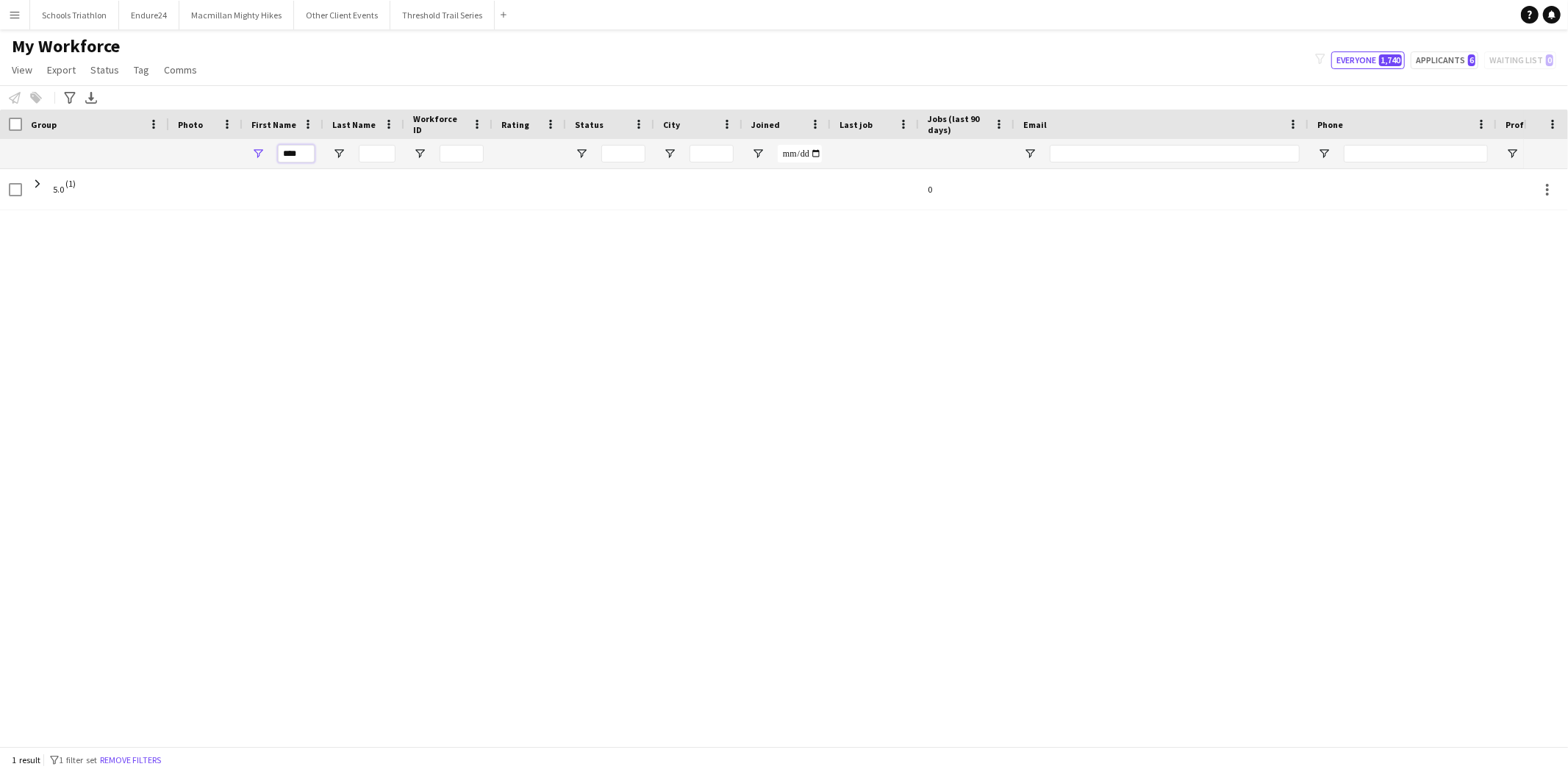
click at [295, 150] on input "****" at bounding box center [296, 153] width 37 height 17
type input "***"
click at [376, 143] on div at bounding box center [377, 153] width 37 height 29
click at [378, 149] on input "Last Name Filter Input" at bounding box center [377, 153] width 37 height 17
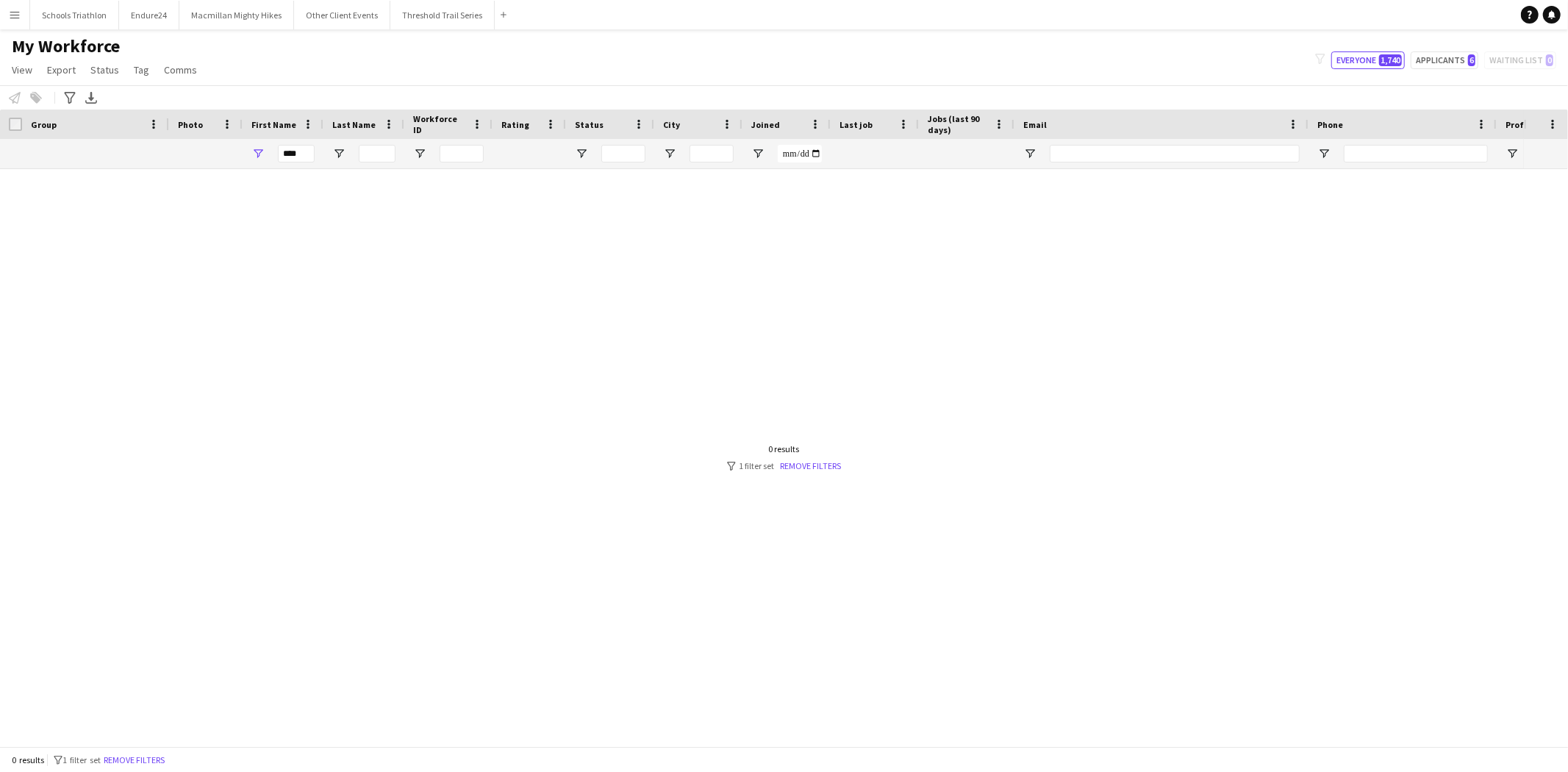
click at [828, 457] on div "0 results filter-1 1 filter set Remove filters" at bounding box center [784, 457] width 114 height 28
click at [828, 460] on link "Remove filters" at bounding box center [810, 466] width 61 height 11
click at [311, 159] on input "First Name Filter Input" at bounding box center [296, 153] width 37 height 17
type input "***"
click at [373, 157] on input "Last Name Filter Input" at bounding box center [377, 153] width 37 height 17
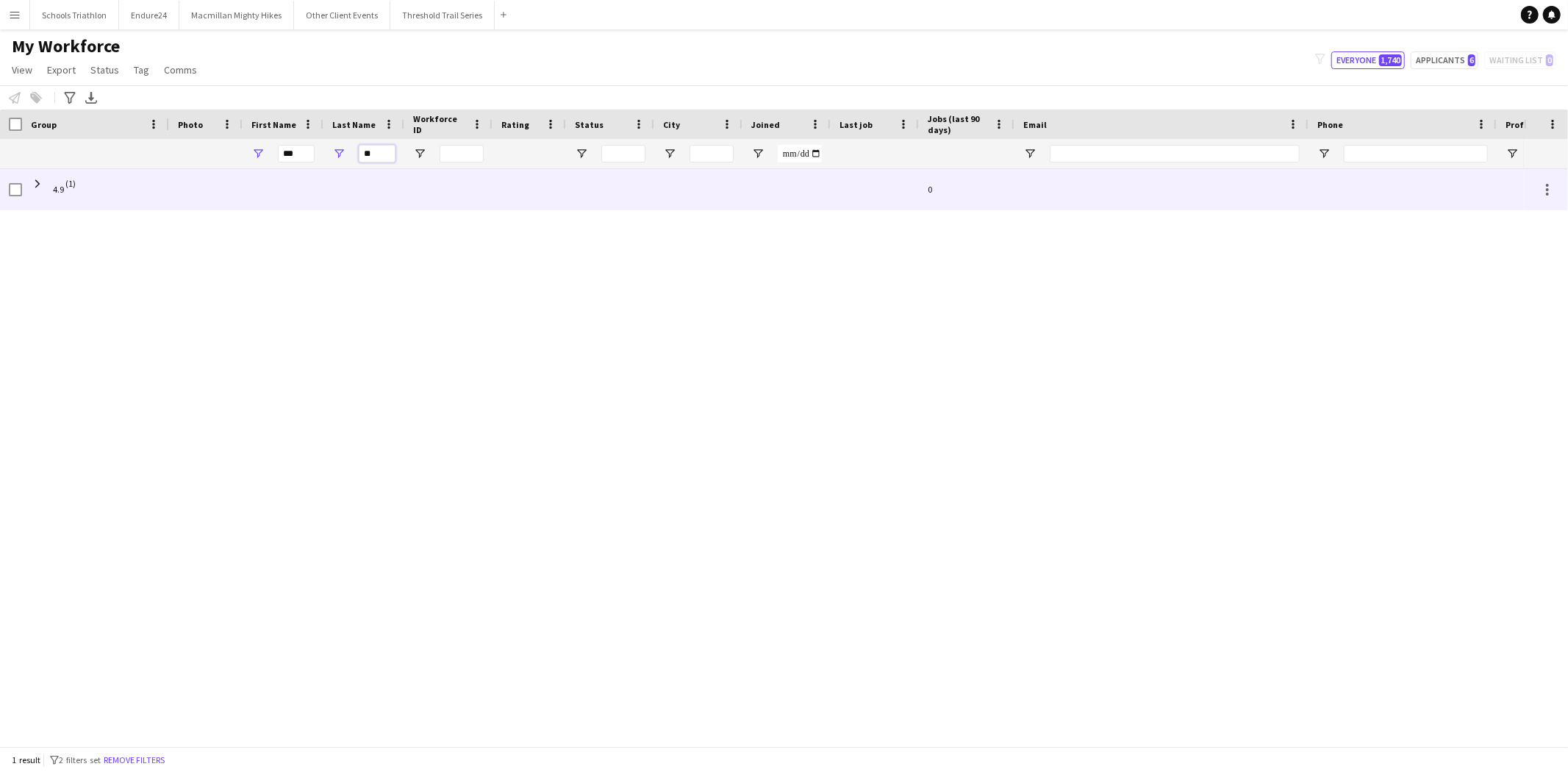
type input "**"
click at [272, 194] on div at bounding box center [283, 189] width 81 height 40
click at [210, 196] on div at bounding box center [206, 189] width 73 height 40
click at [37, 181] on span at bounding box center [37, 184] width 13 height 13
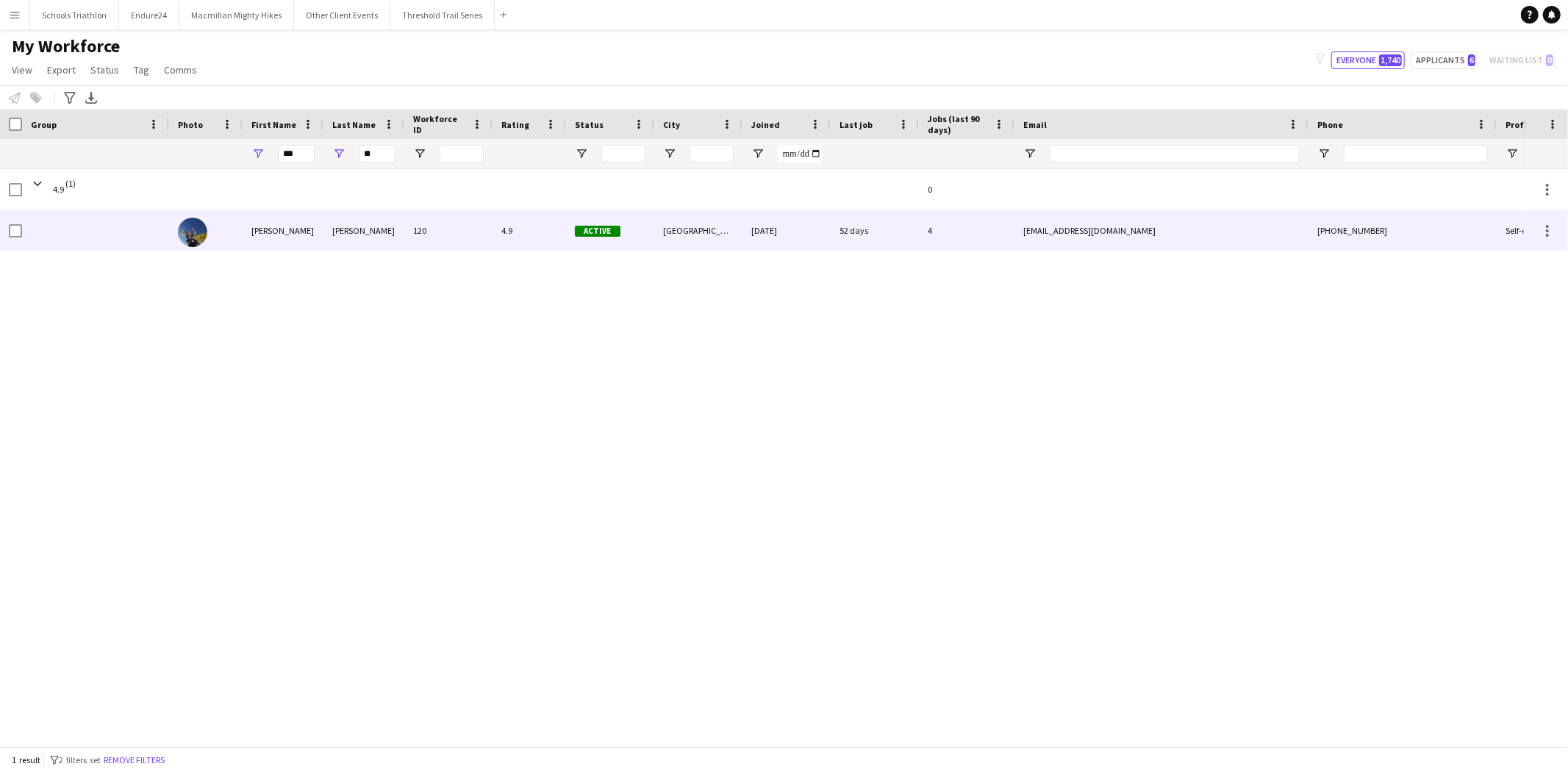
click at [360, 234] on div "[PERSON_NAME]" at bounding box center [364, 230] width 81 height 40
